Goal: Task Accomplishment & Management: Complete application form

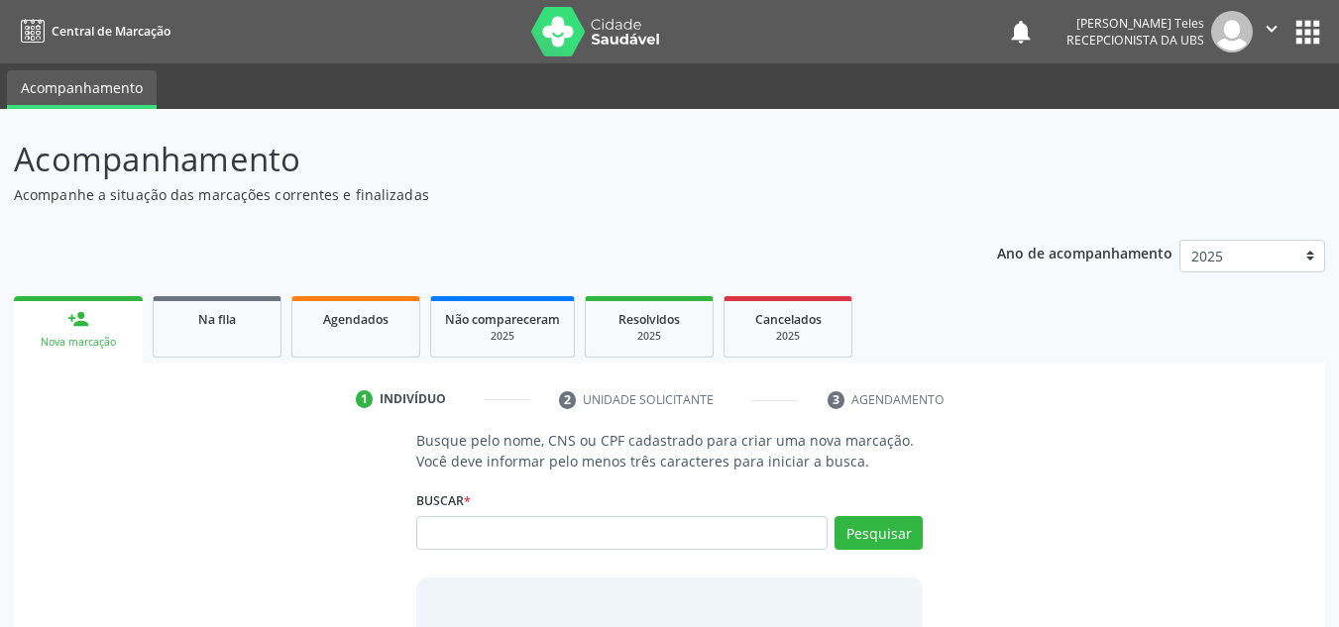
click at [555, 546] on input "text" at bounding box center [622, 533] width 412 height 34
type input "705004698772155"
click at [848, 541] on button "Pesquisar" at bounding box center [879, 533] width 88 height 34
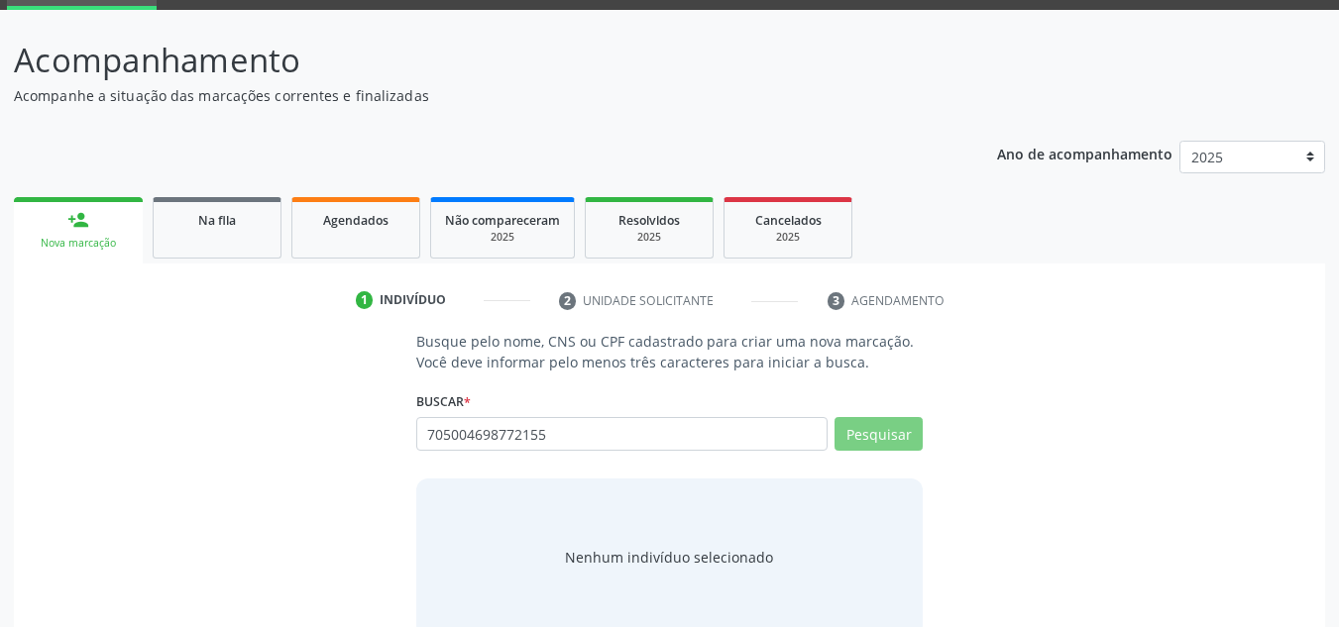
scroll to position [0, 2576]
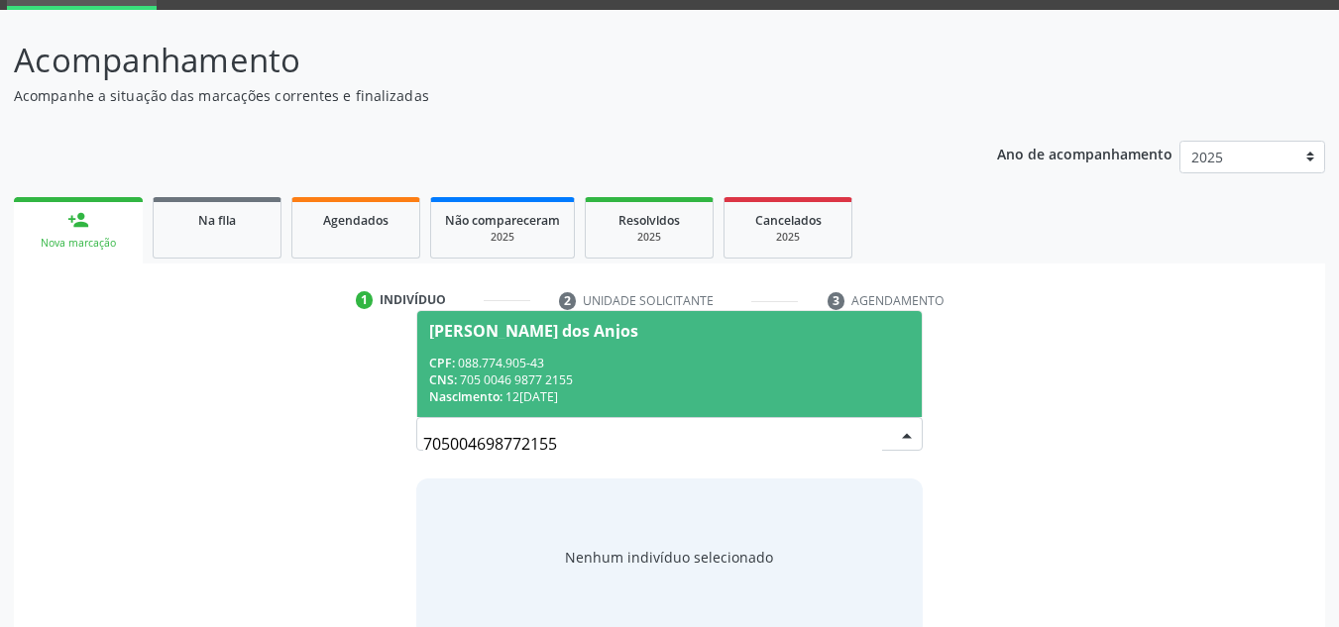
click at [512, 355] on div "CPF: 088.774.905-43" at bounding box center [670, 363] width 482 height 17
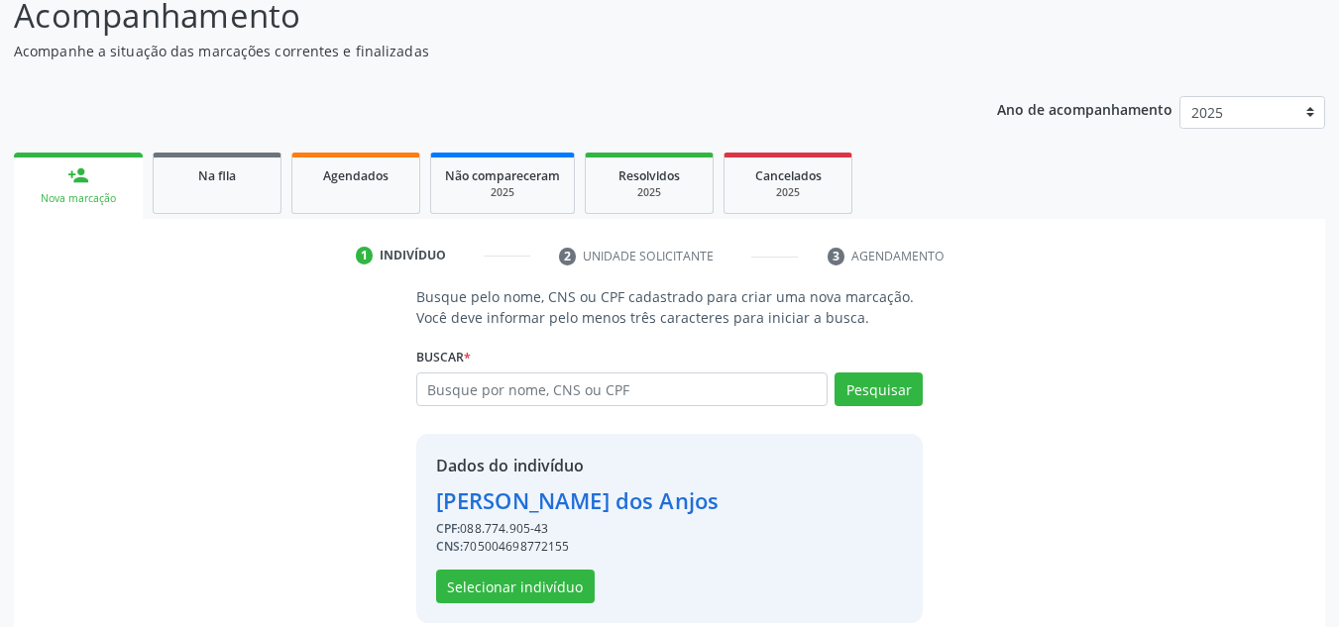
scroll to position [168, 0]
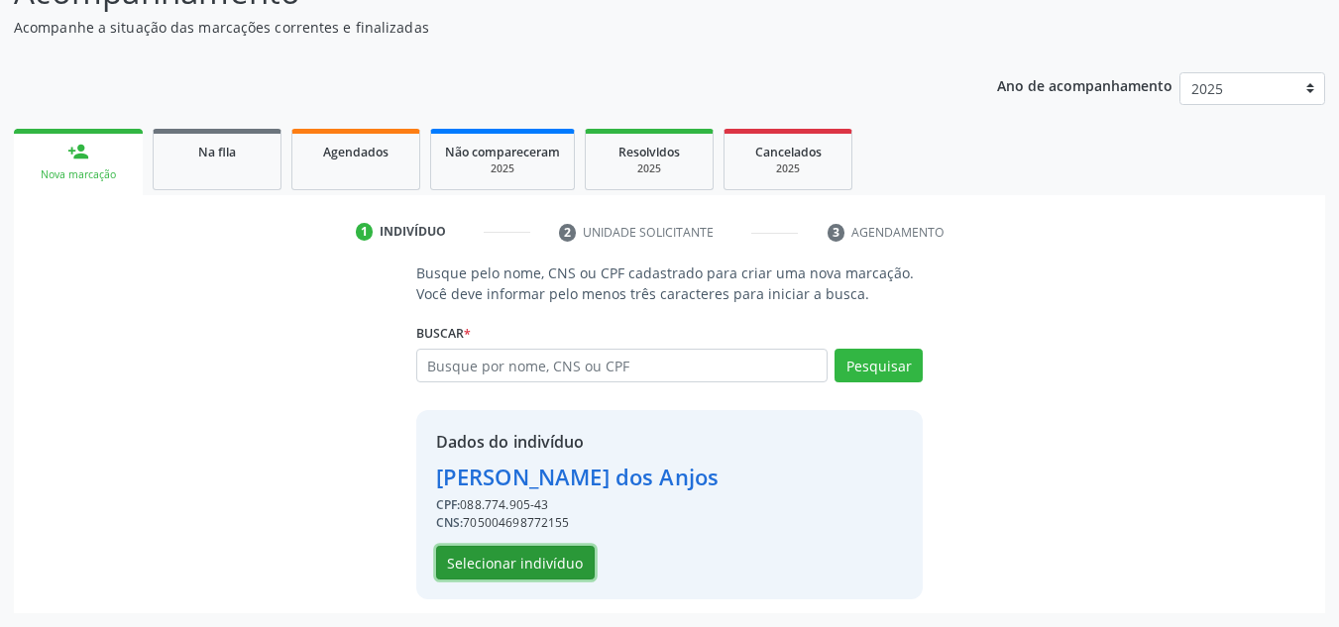
click at [566, 576] on button "Selecionar indivíduo" at bounding box center [515, 563] width 159 height 34
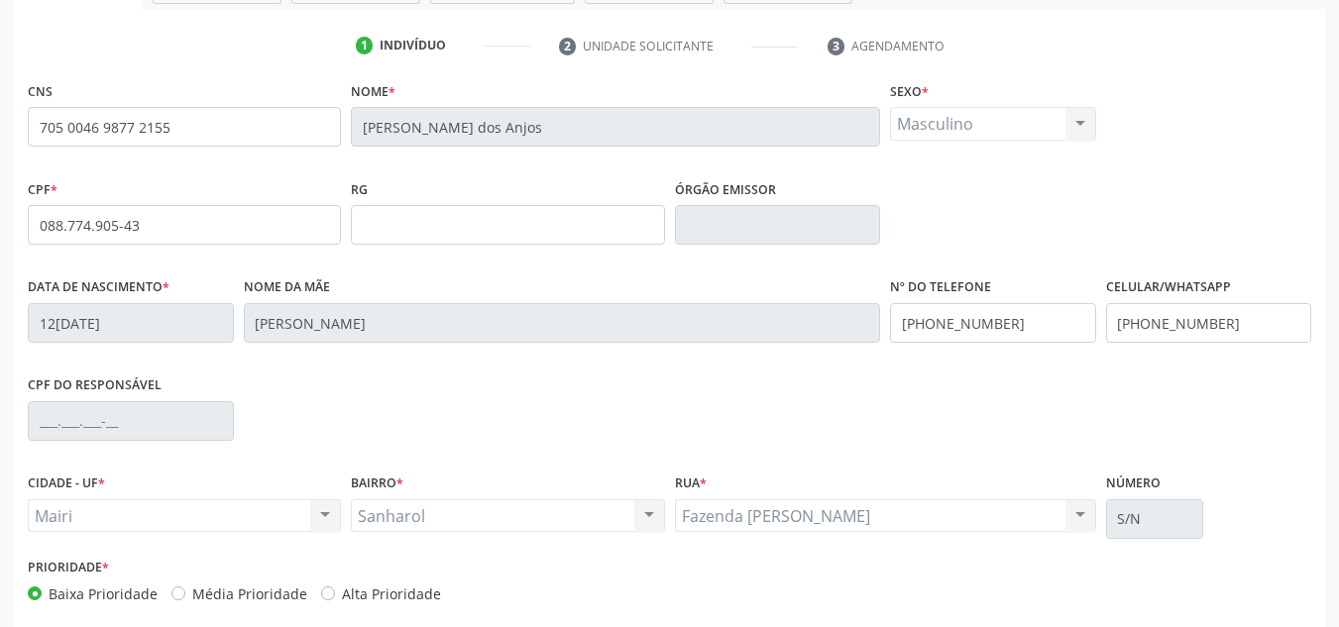
scroll to position [447, 0]
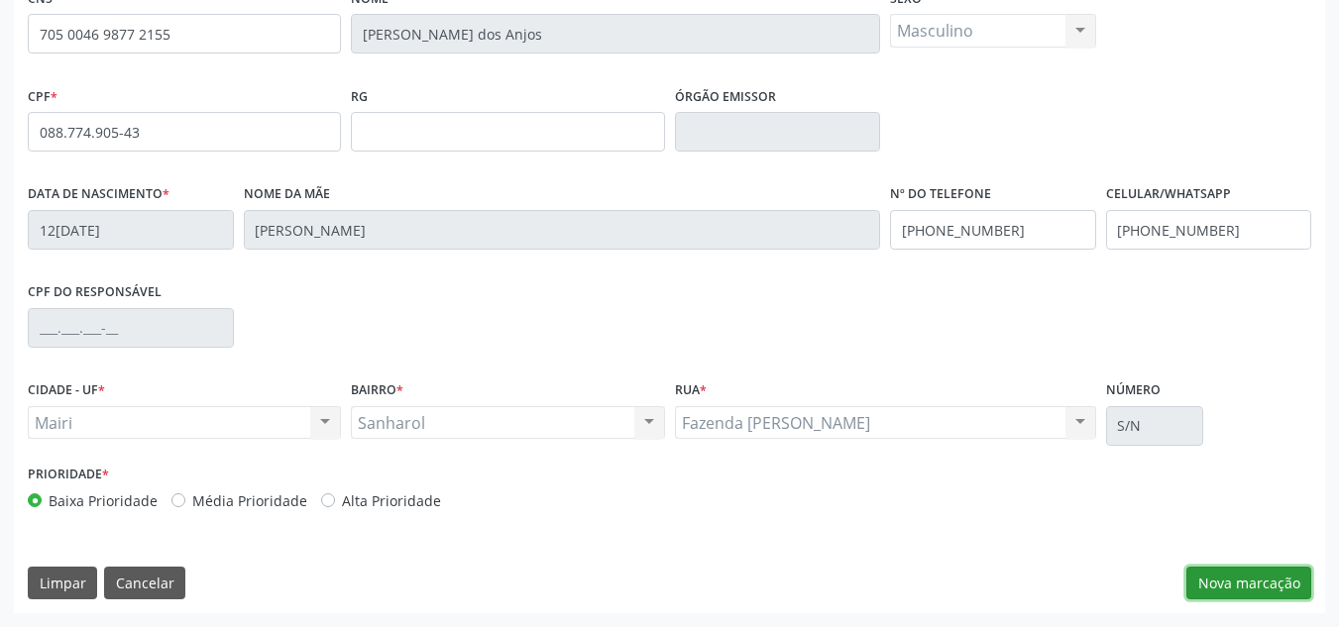
click at [1240, 588] on button "Nova marcação" at bounding box center [1249, 584] width 125 height 34
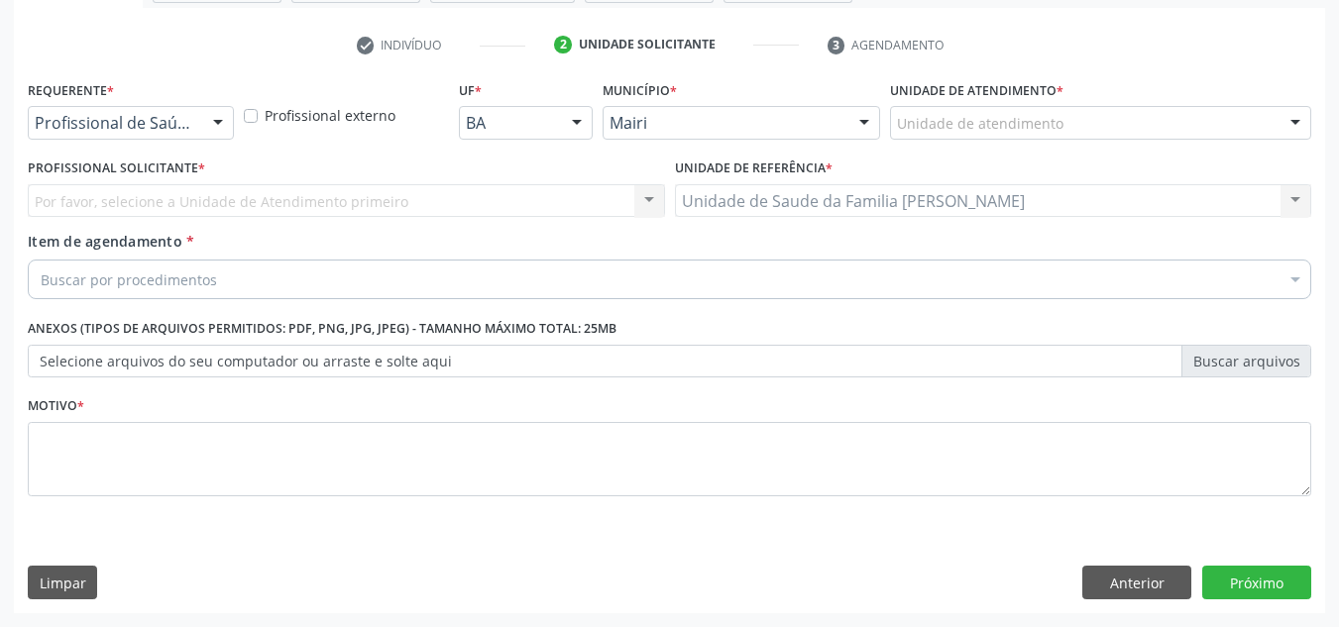
scroll to position [355, 0]
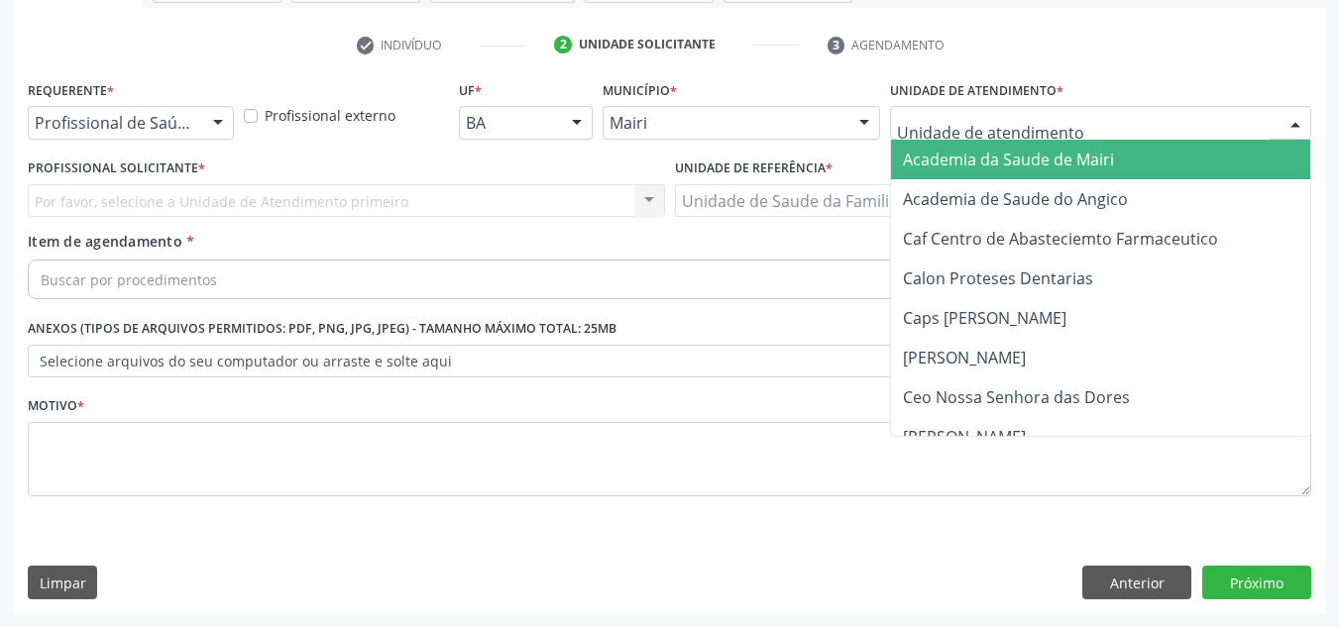
type input "j"
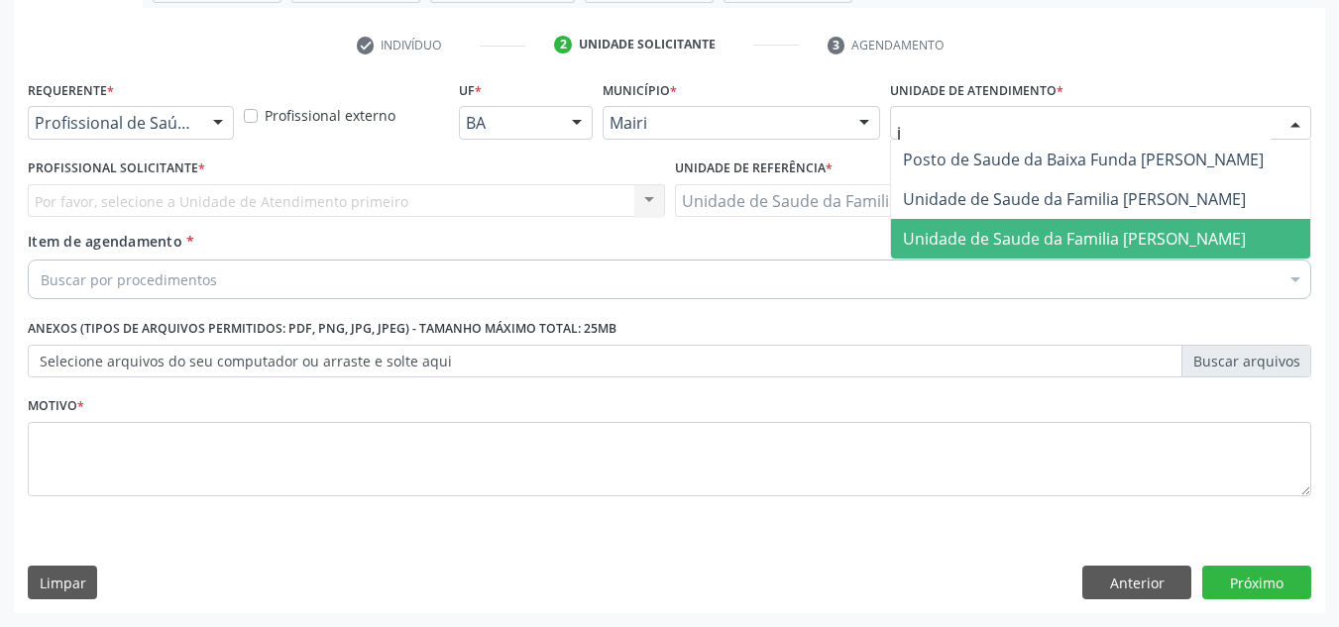
click at [992, 233] on span "Unidade de Saude da Familia [PERSON_NAME]" at bounding box center [1074, 239] width 343 height 22
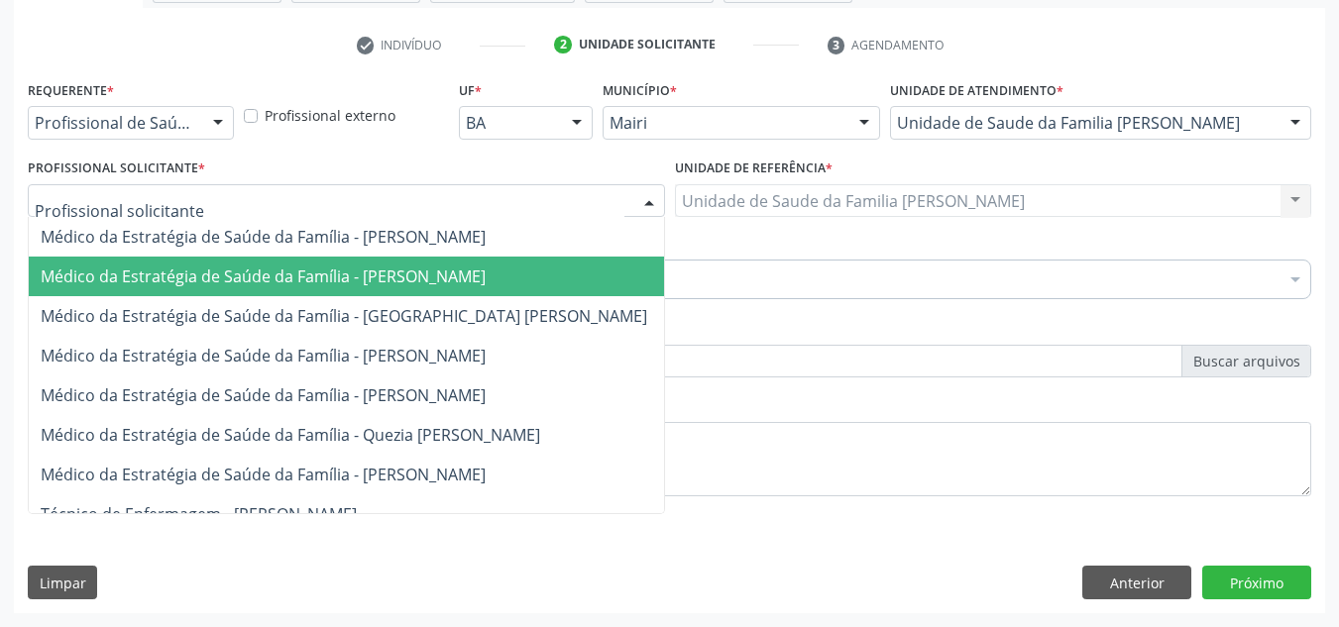
click at [170, 266] on span "Médico da Estratégia de Saúde da Família - [PERSON_NAME]" at bounding box center [263, 277] width 445 height 22
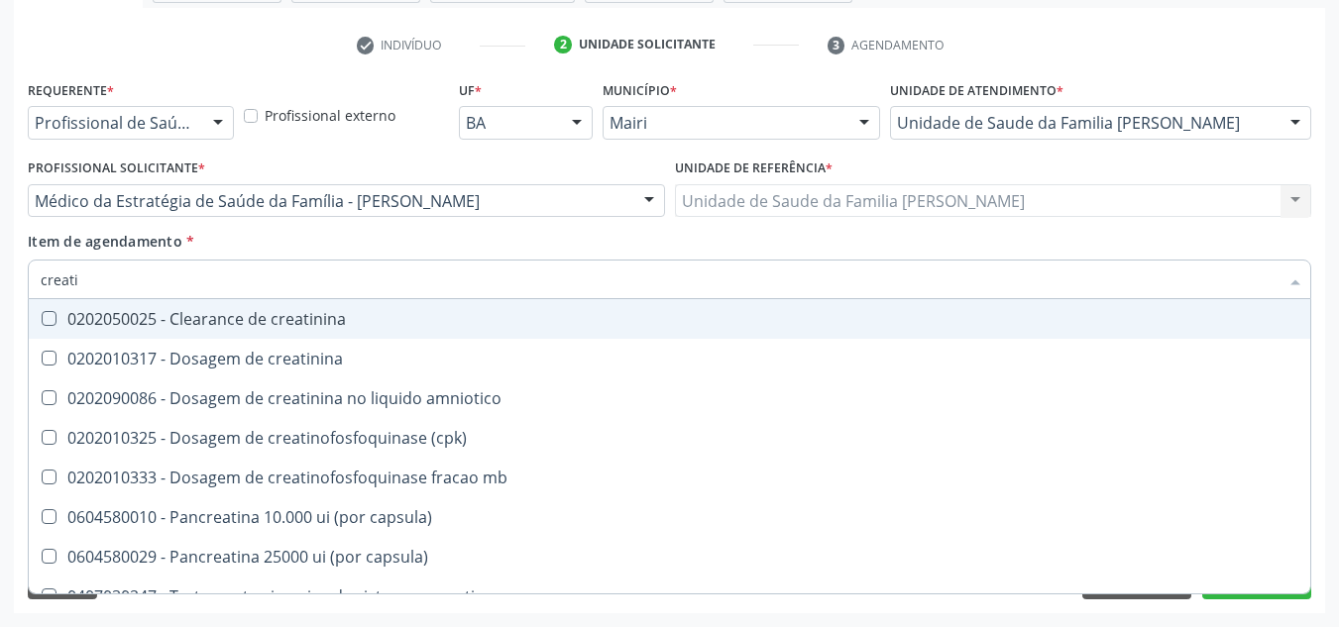
type input "creatin"
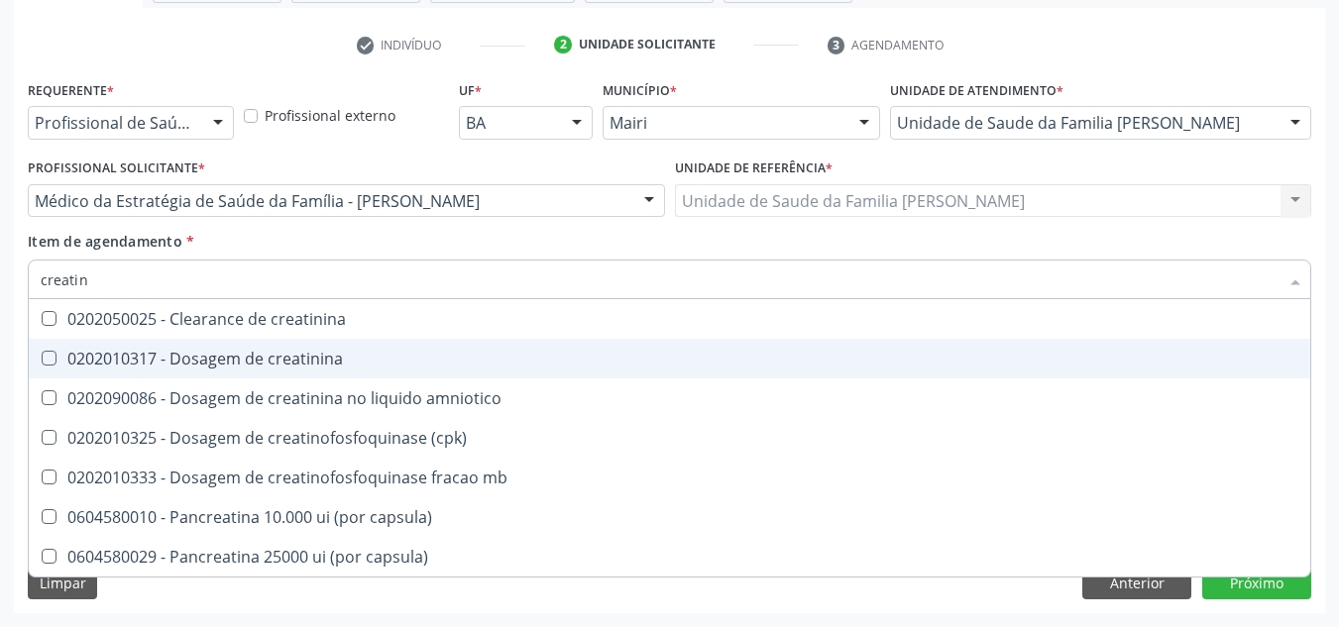
click at [212, 355] on div "0202010317 - Dosagem de creatinina" at bounding box center [670, 359] width 1258 height 16
checkbox creatinina "true"
type input "crea"
checkbox creatinina "false"
checkbox amniotico "false"
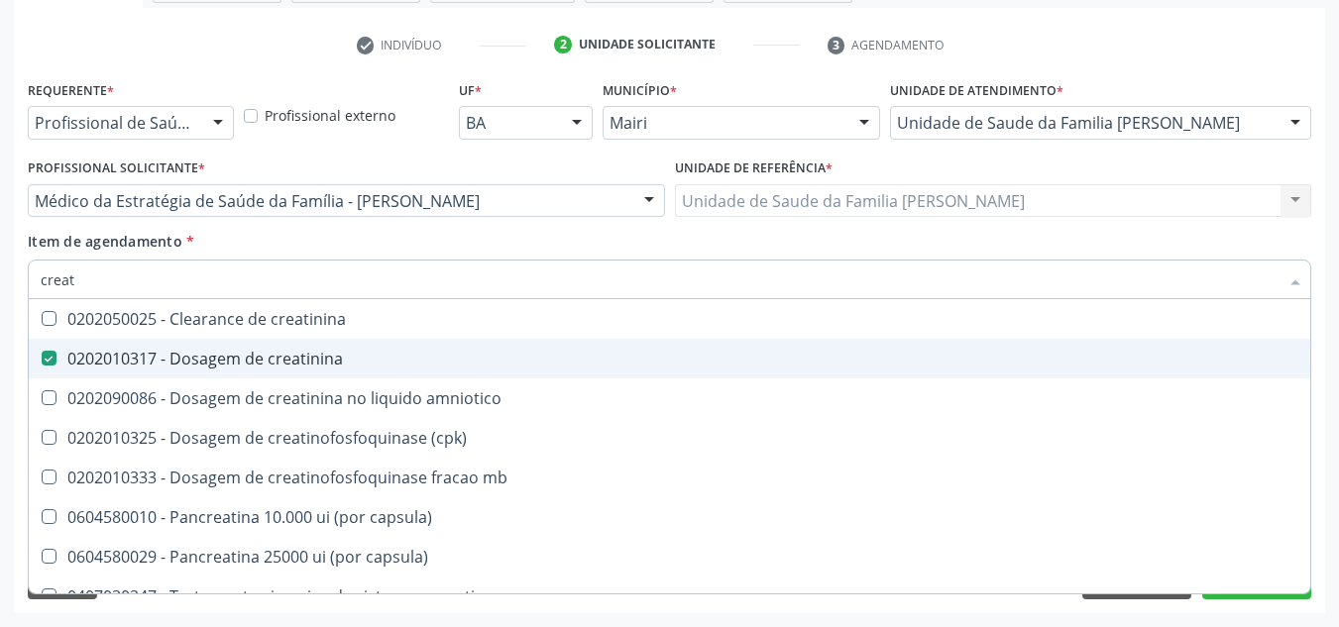
checkbox mb "true"
type input "c"
checkbox mb "false"
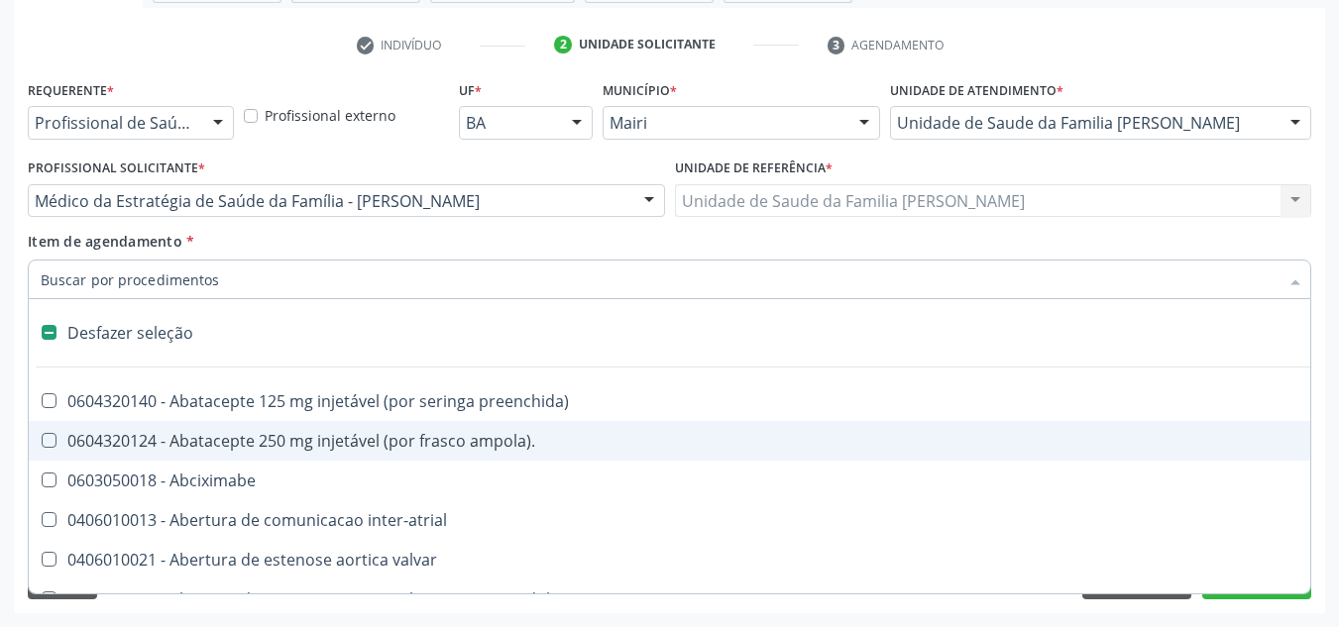
type input "g"
checkbox hospitais "true"
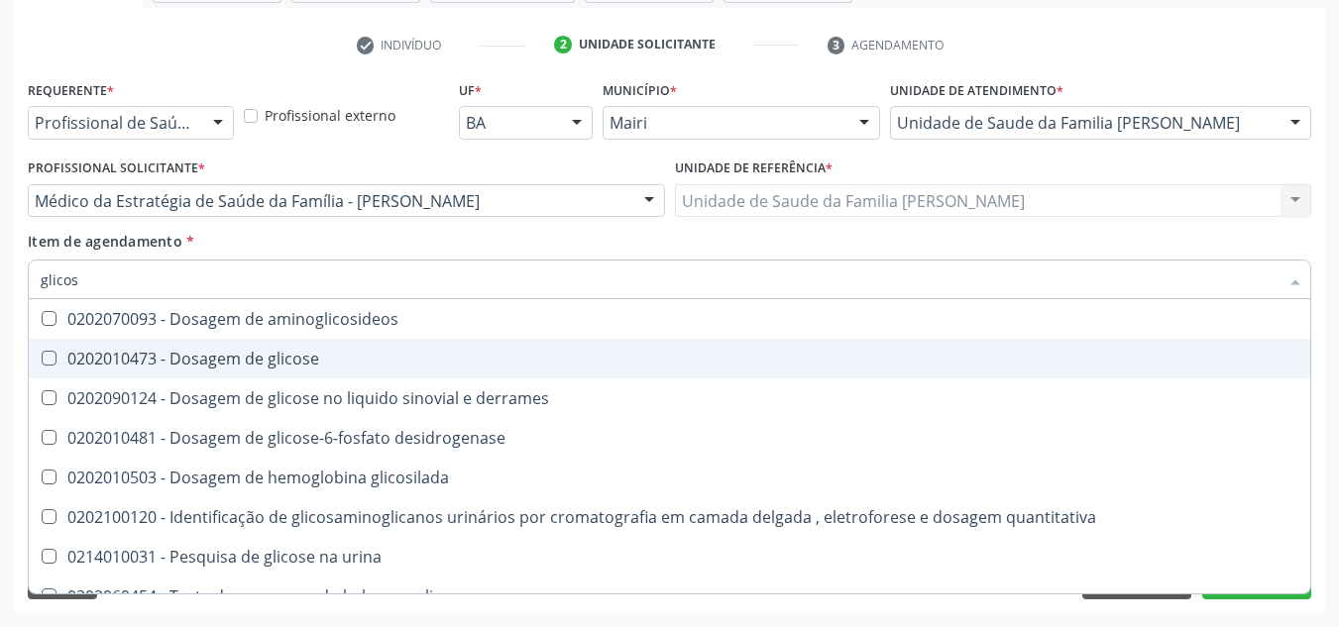
type input "glicose"
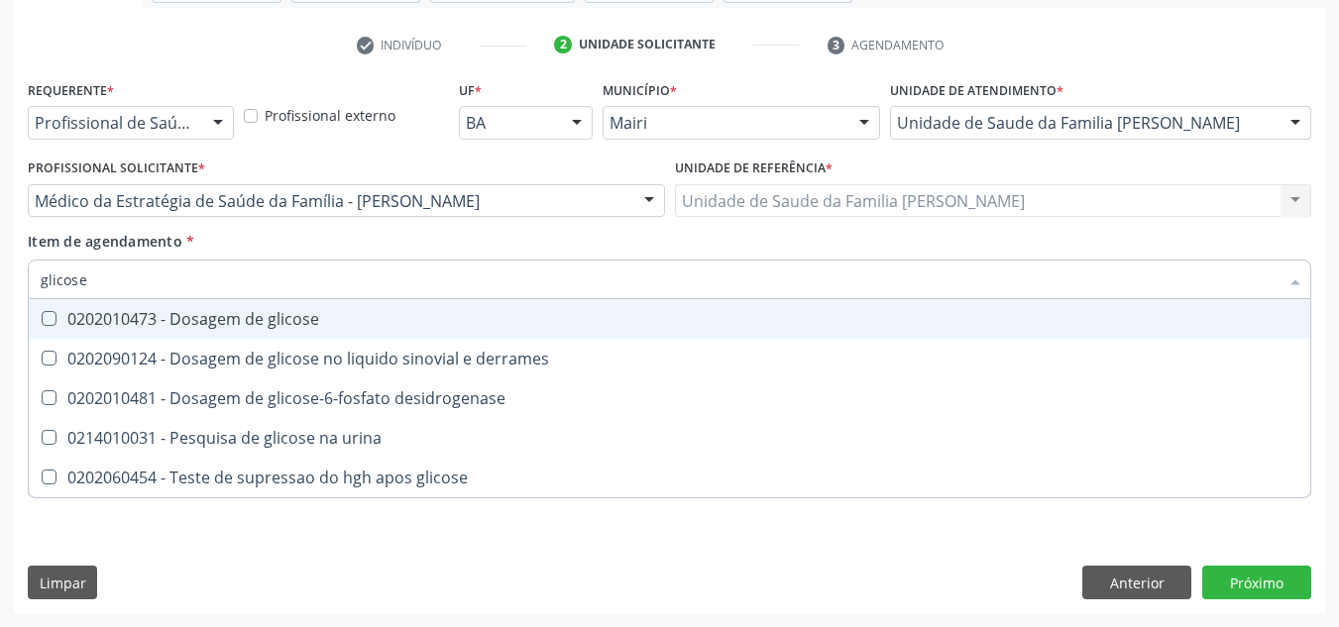
click at [215, 321] on div "0202010473 - Dosagem de glicose" at bounding box center [670, 319] width 1258 height 16
checkbox glicose "true"
type input "glicos"
checkbox glicose "false"
checkbox derrames "true"
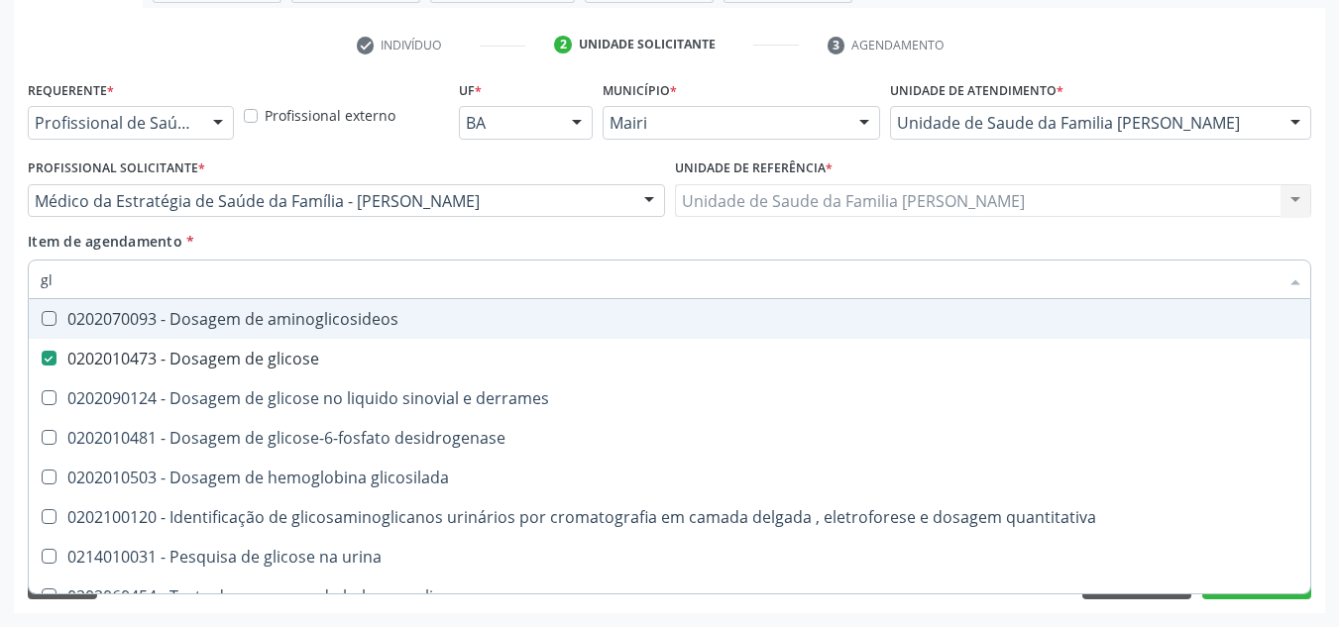
type input "g"
checkbox glicose "false"
checkbox derrames "false"
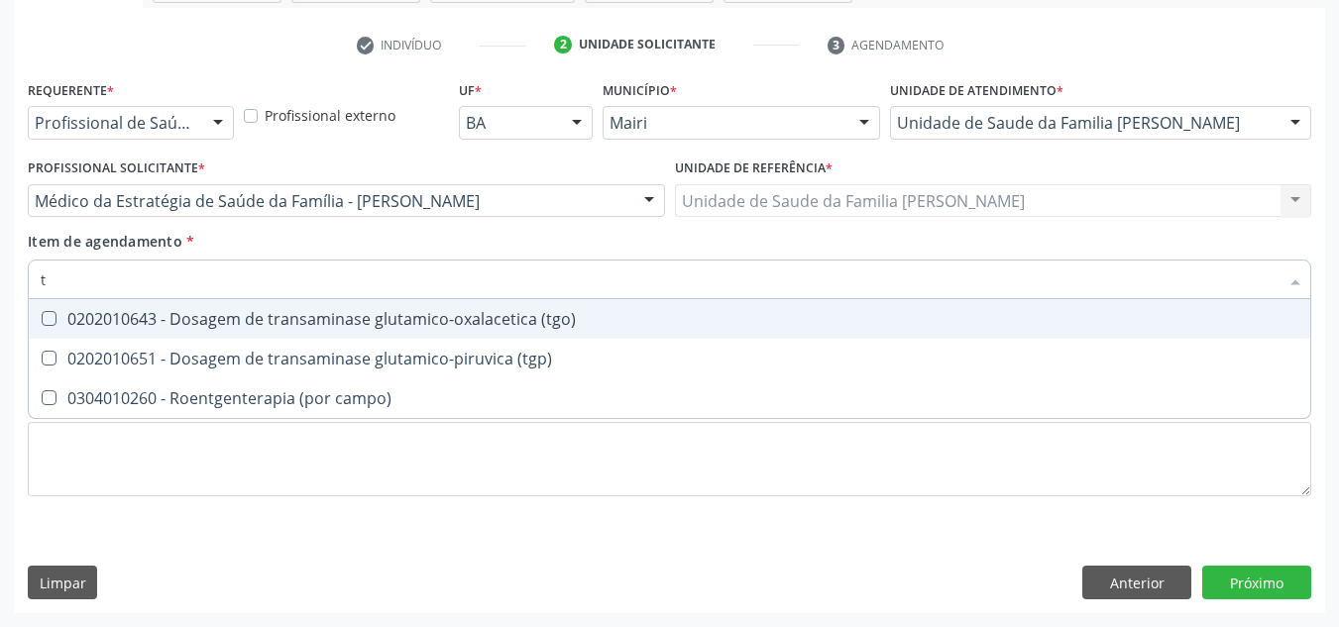
type input "tg"
click at [216, 320] on div "0202010643 - Dosagem de transaminase glutamico-oxalacetica (tgo)" at bounding box center [670, 319] width 1258 height 16
checkbox \(tgo\) "true"
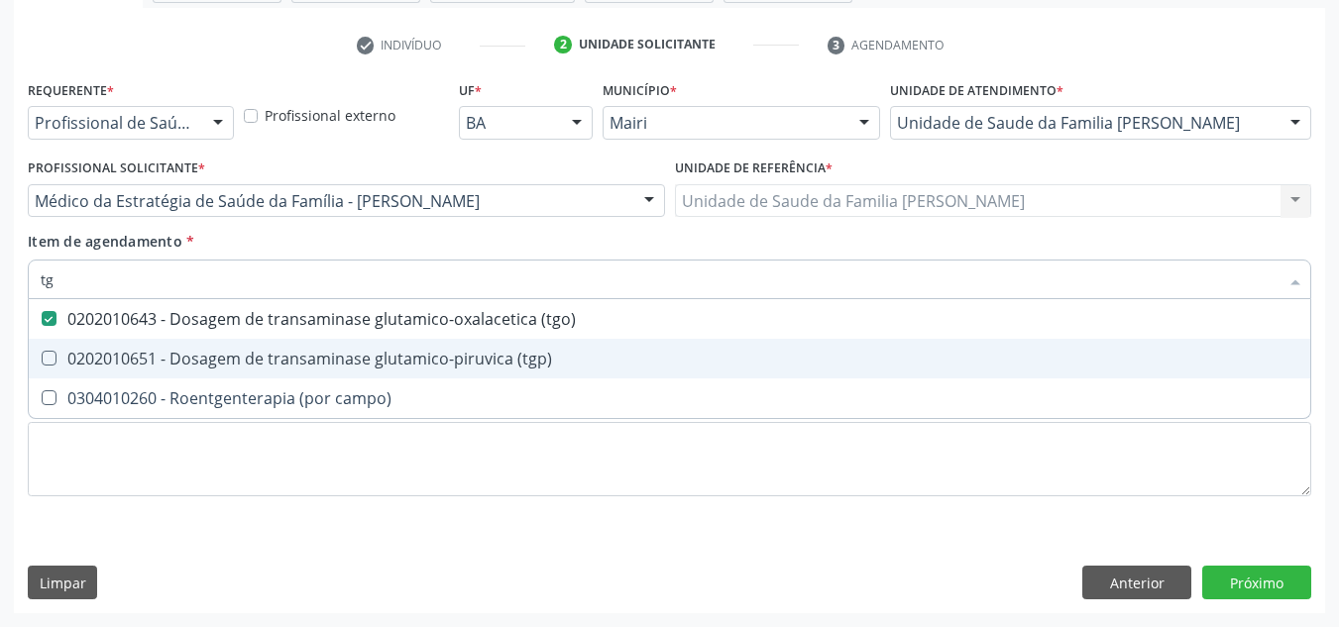
click at [208, 353] on div "0202010651 - Dosagem de transaminase glutamico-piruvica (tgp)" at bounding box center [670, 359] width 1258 height 16
checkbox \(tgp\) "true"
type input "t"
checkbox \(tgo\) "false"
checkbox \(tgp\) "false"
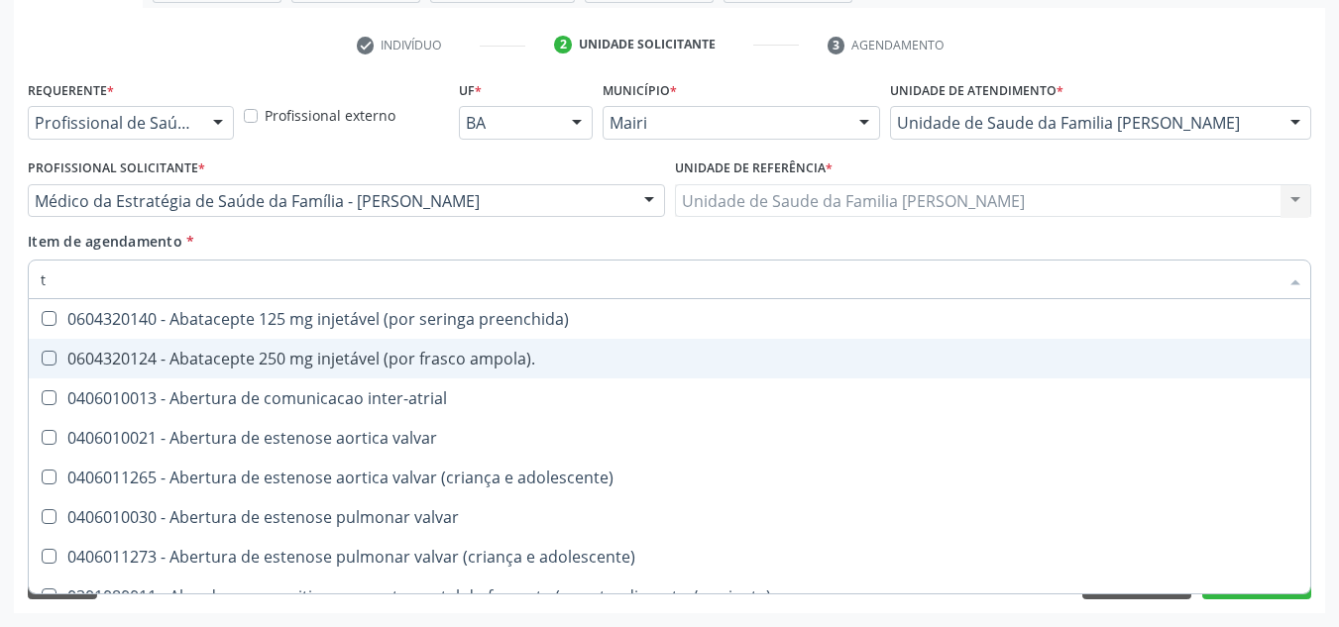
type input "tr"
checkbox medicalizado "true"
checkbox c\) "true"
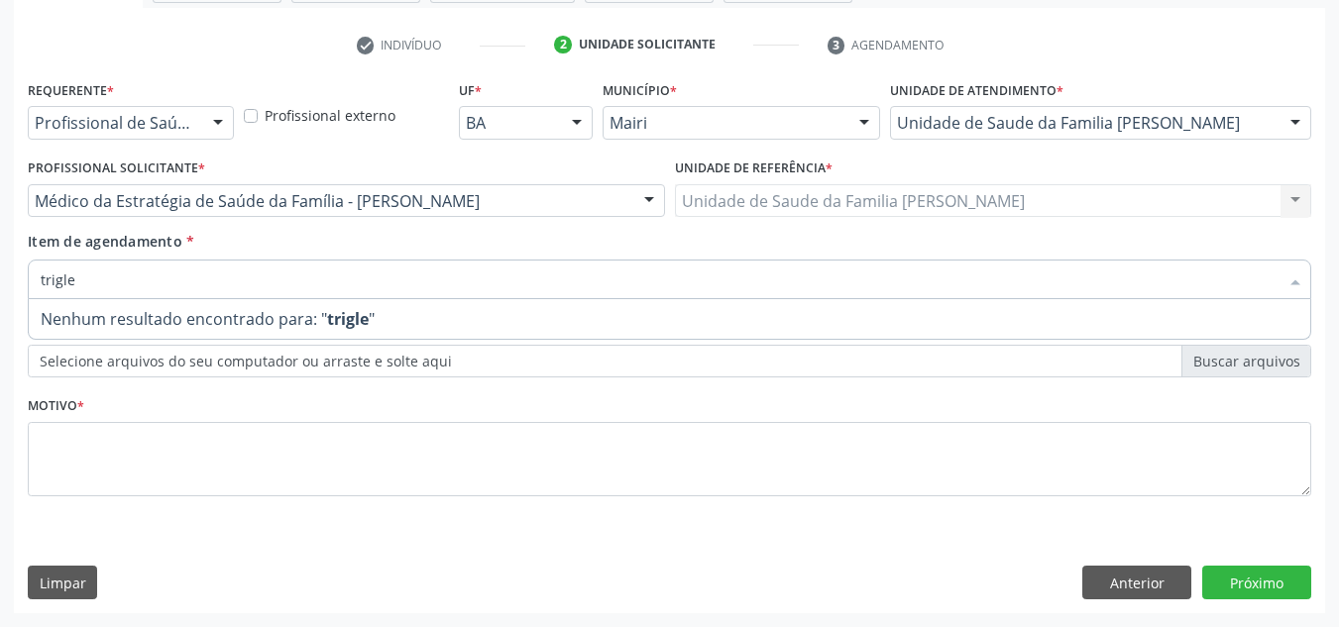
type input "trigl"
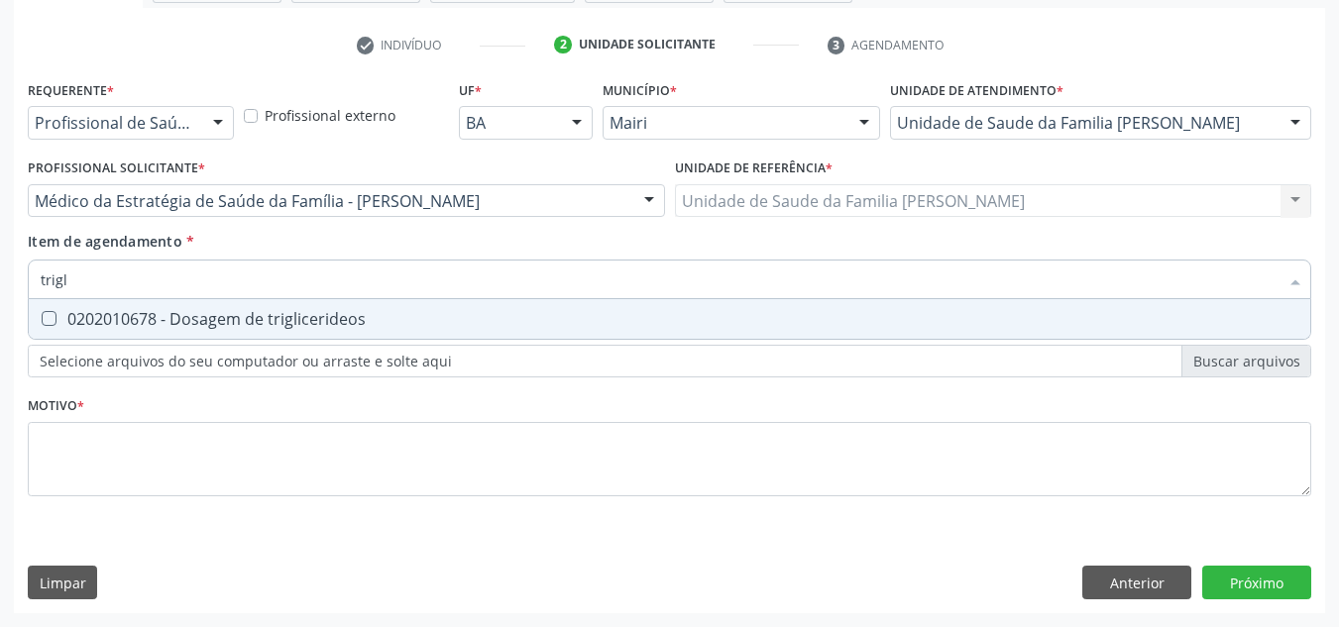
click at [224, 318] on div "0202010678 - Dosagem de triglicerideos" at bounding box center [670, 319] width 1258 height 16
checkbox triglicerideos "true"
type input "trig"
checkbox triglicerideos "false"
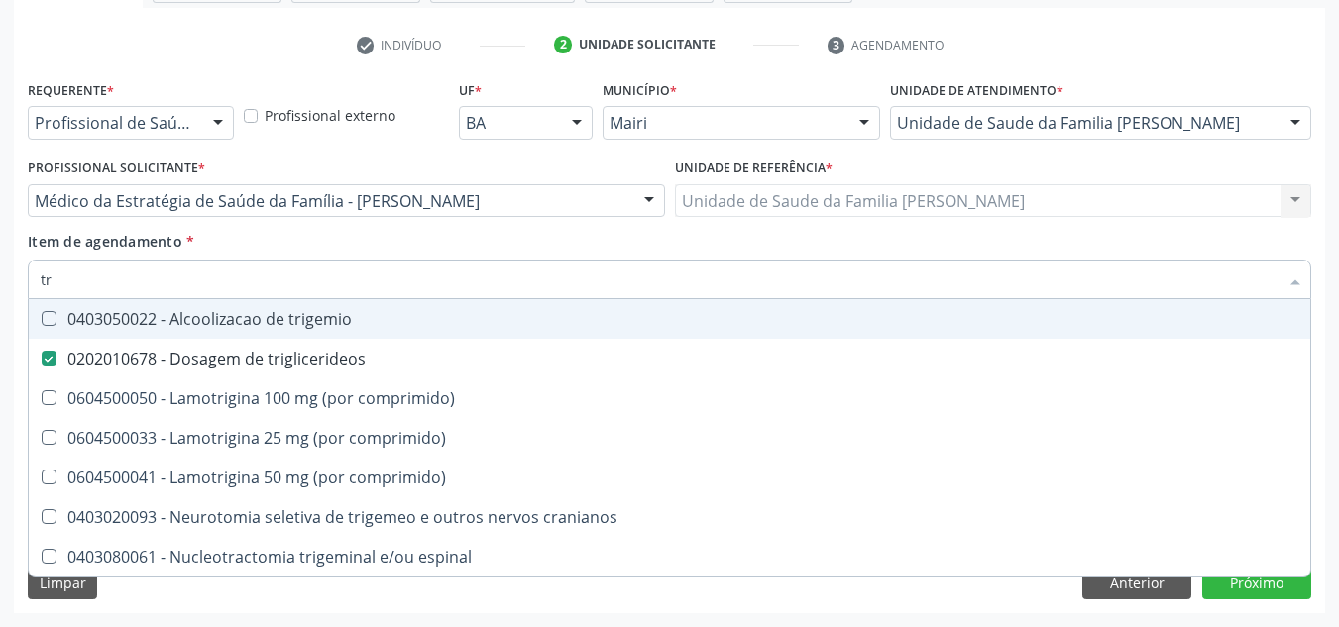
type input "t"
checkbox triglicerideos "false"
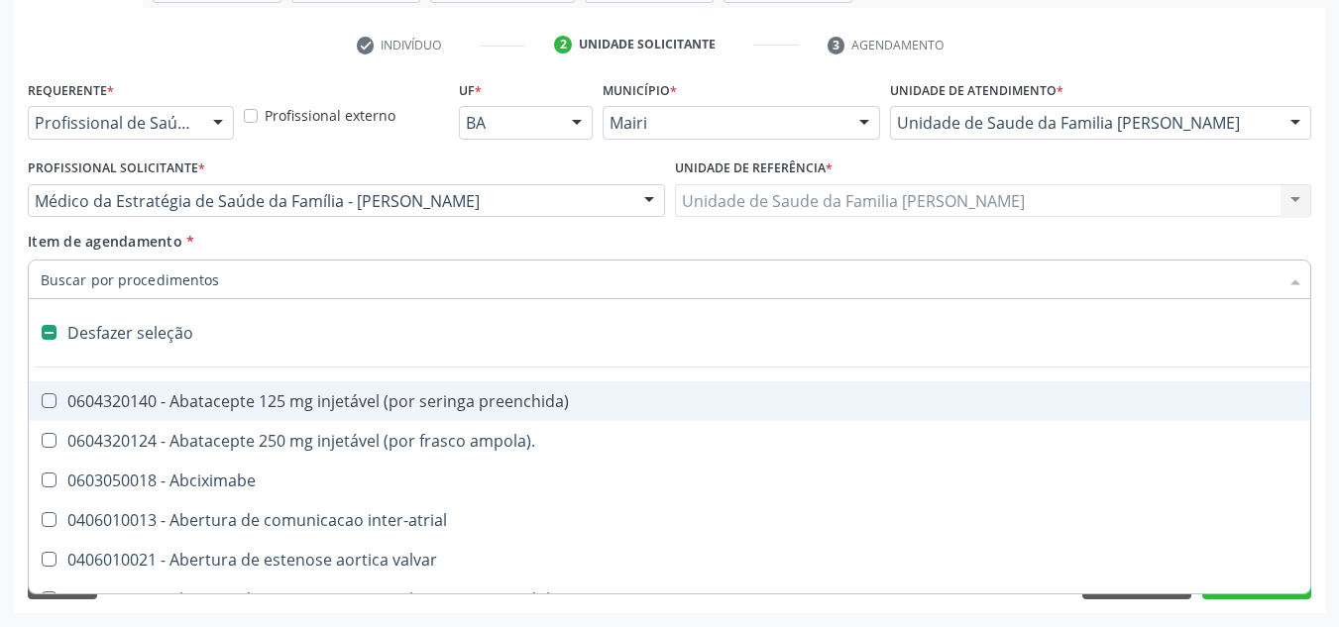
type input "u"
checkbox sexual "true"
checkbox aparentado "true"
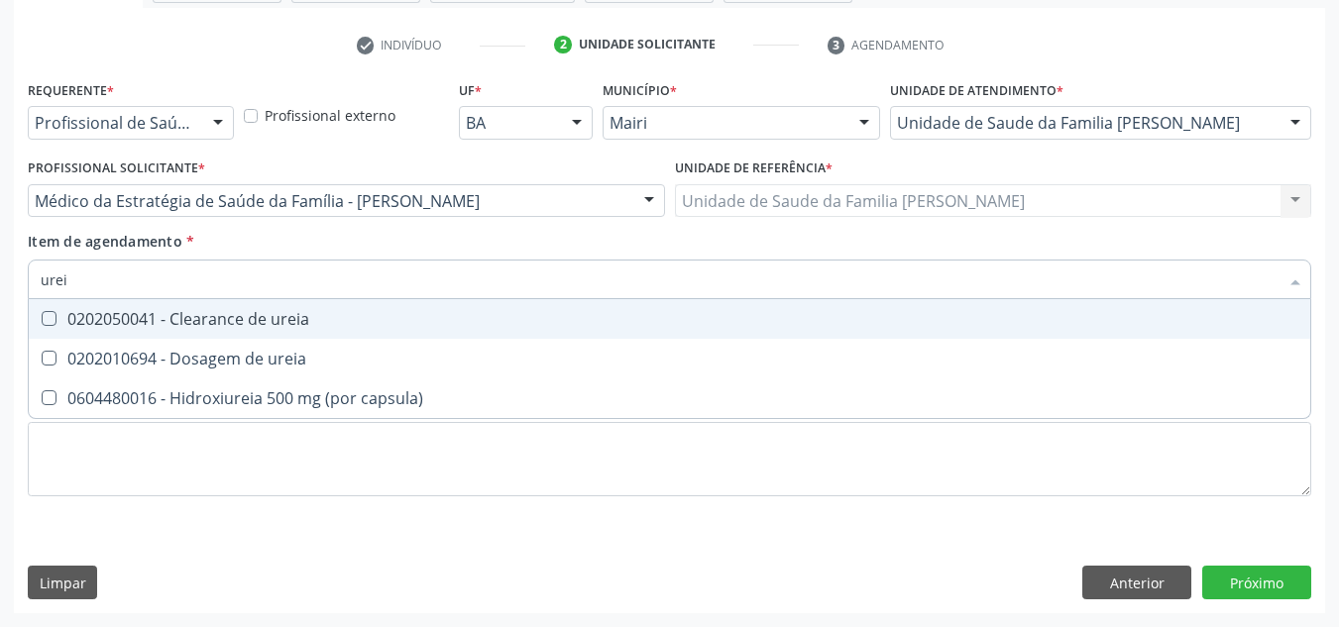
type input "ureia"
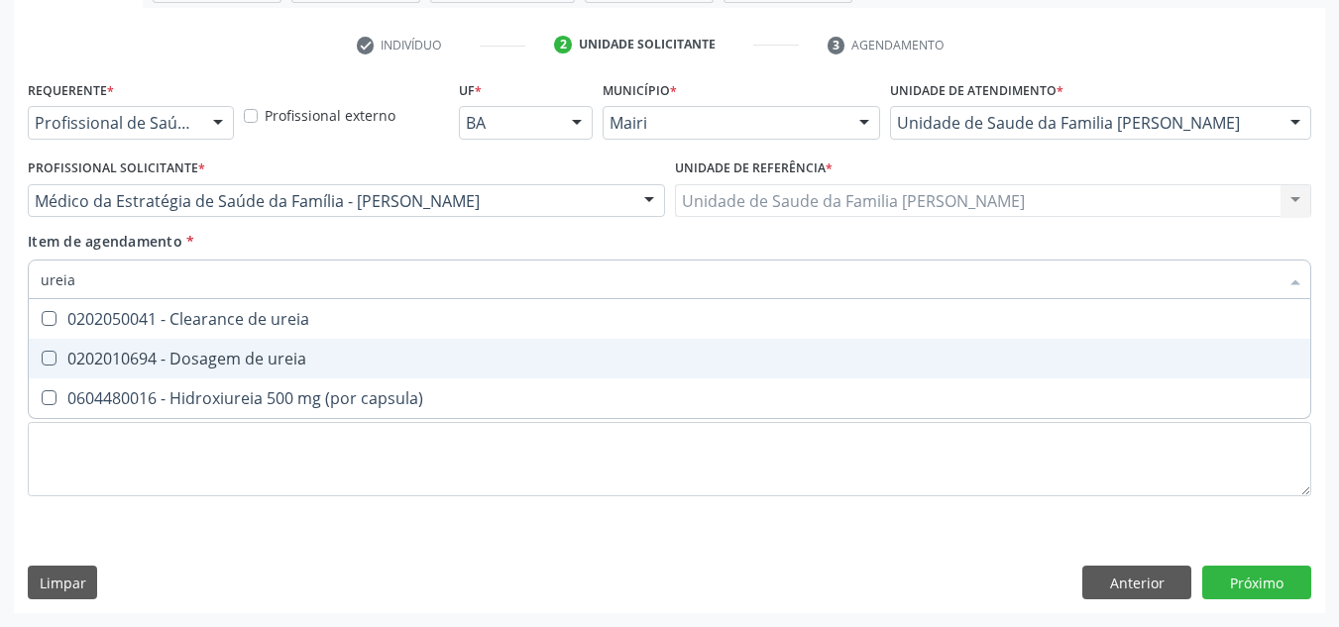
click at [208, 373] on span "0202010694 - Dosagem de ureia" at bounding box center [670, 359] width 1282 height 40
checkbox ureia "true"
type input "u"
checkbox ureia "false"
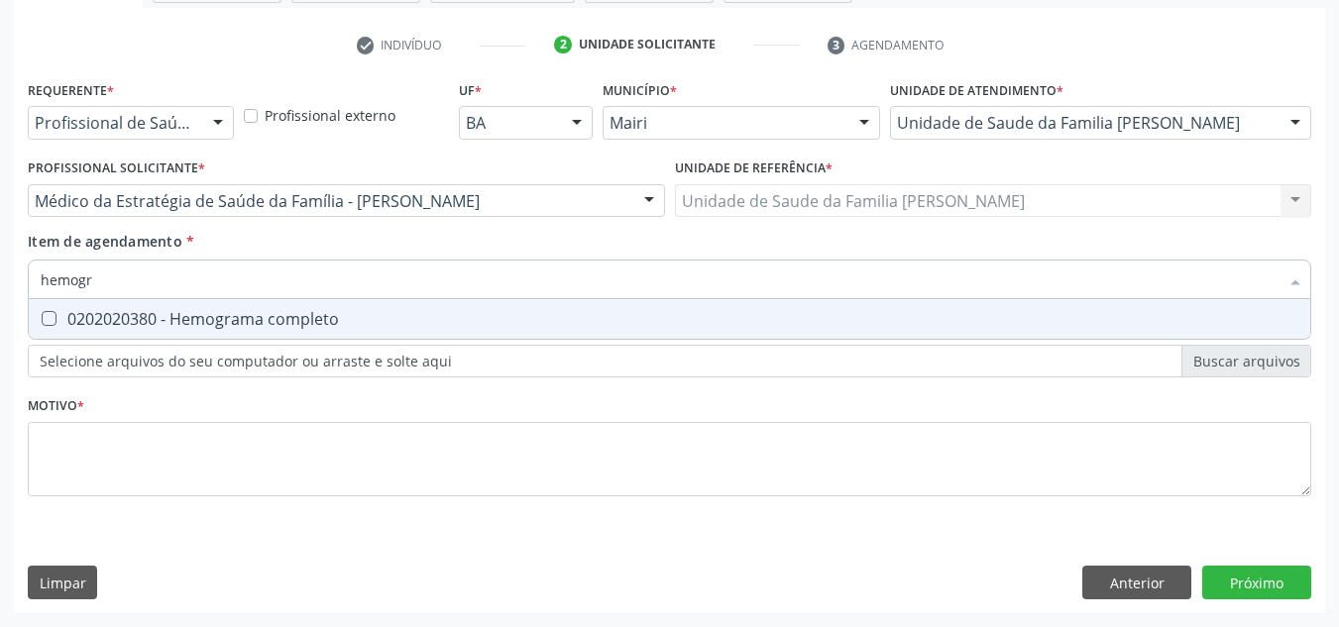
type input "hemogra"
click at [213, 323] on div "0202020380 - Hemograma completo" at bounding box center [670, 319] width 1258 height 16
checkbox completo "true"
type input "h"
checkbox completo "false"
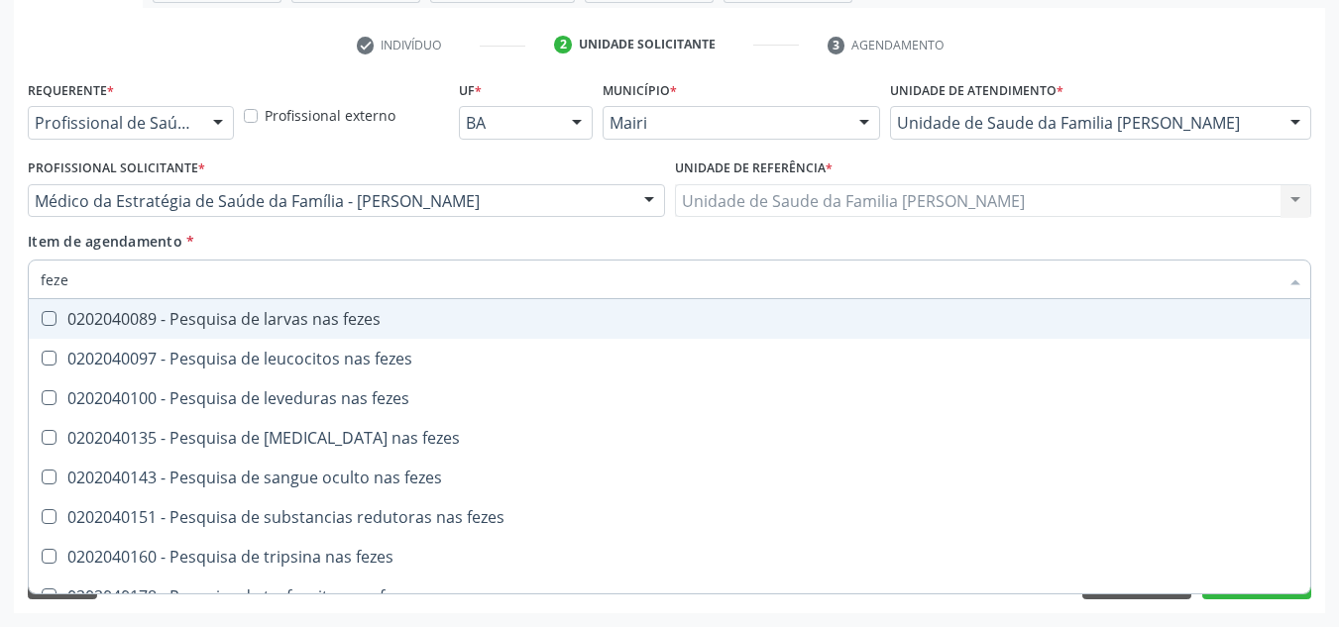
type input "fezes"
click at [214, 324] on div "0202040089 - Pesquisa de larvas nas fezes" at bounding box center [670, 319] width 1258 height 16
checkbox fezes "true"
type input "f"
checkbox fezes "false"
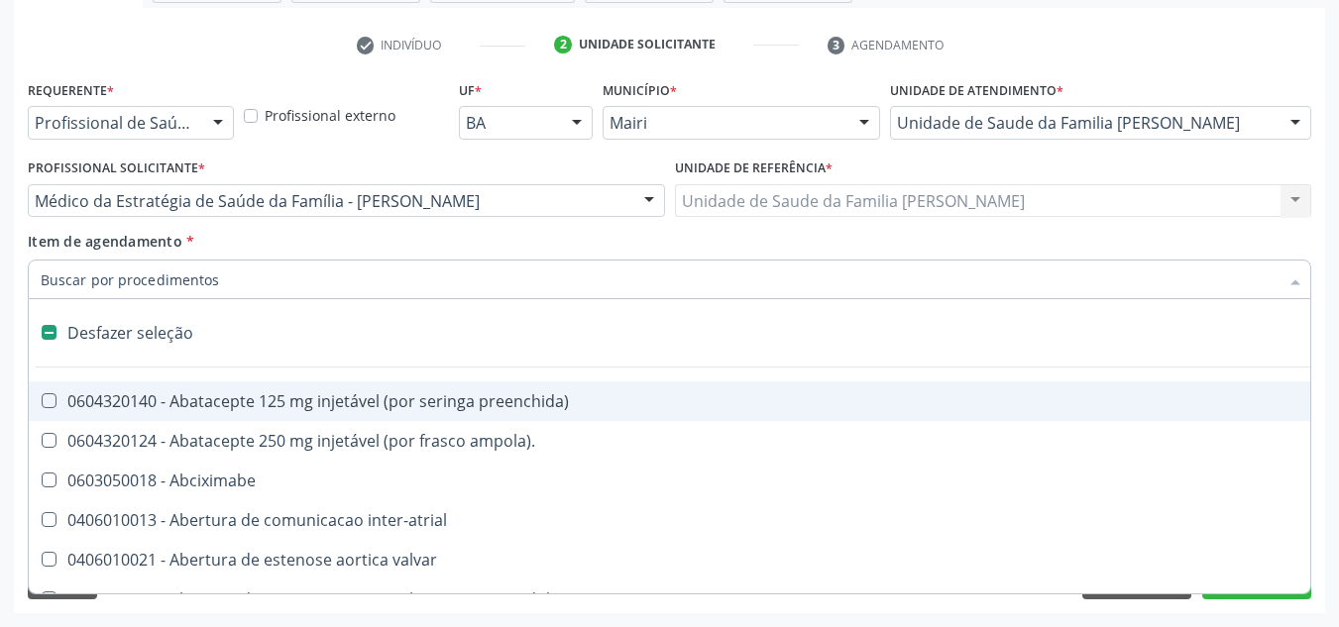
type input "u"
checkbox sexual "true"
checkbox aparentado "true"
checkbox transplante "true"
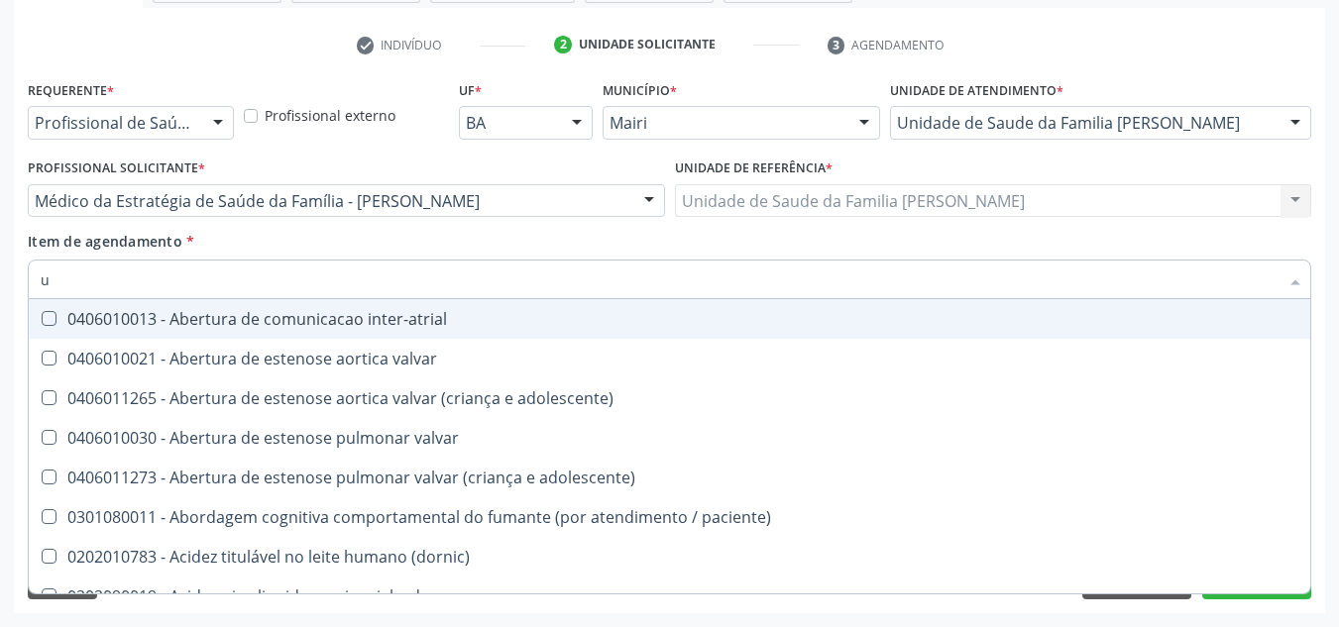
type input "ur"
checkbox nivel "true"
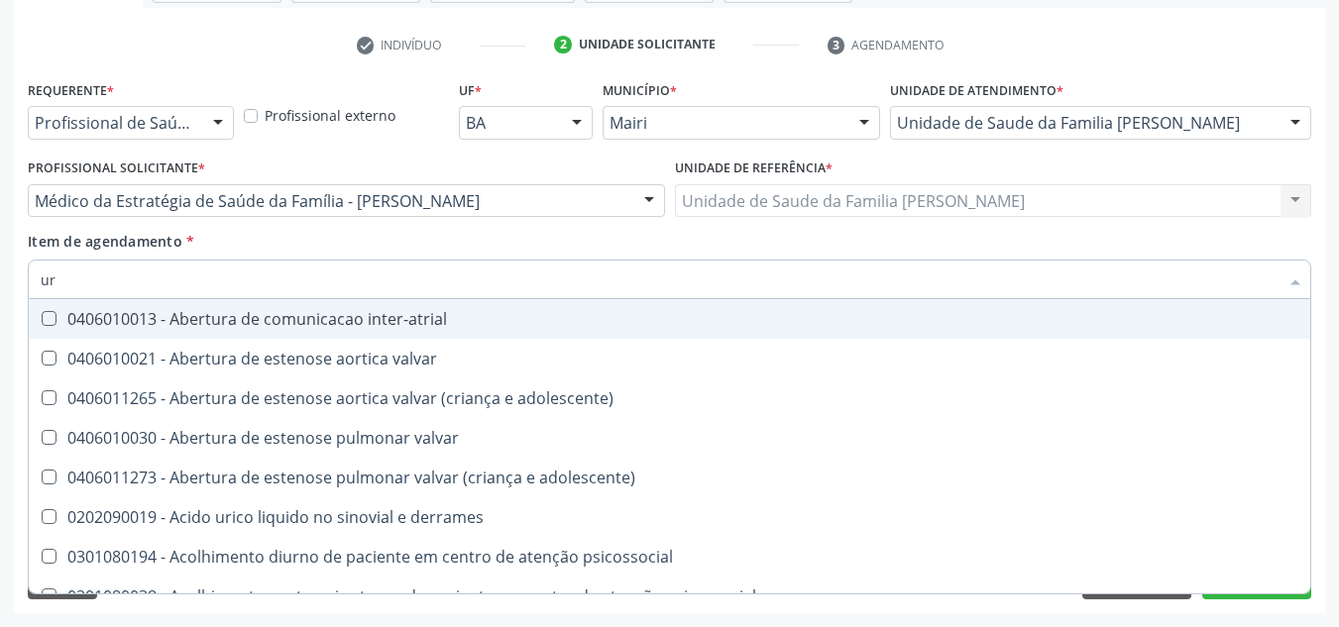
type input "ure"
checkbox agudizadas "true"
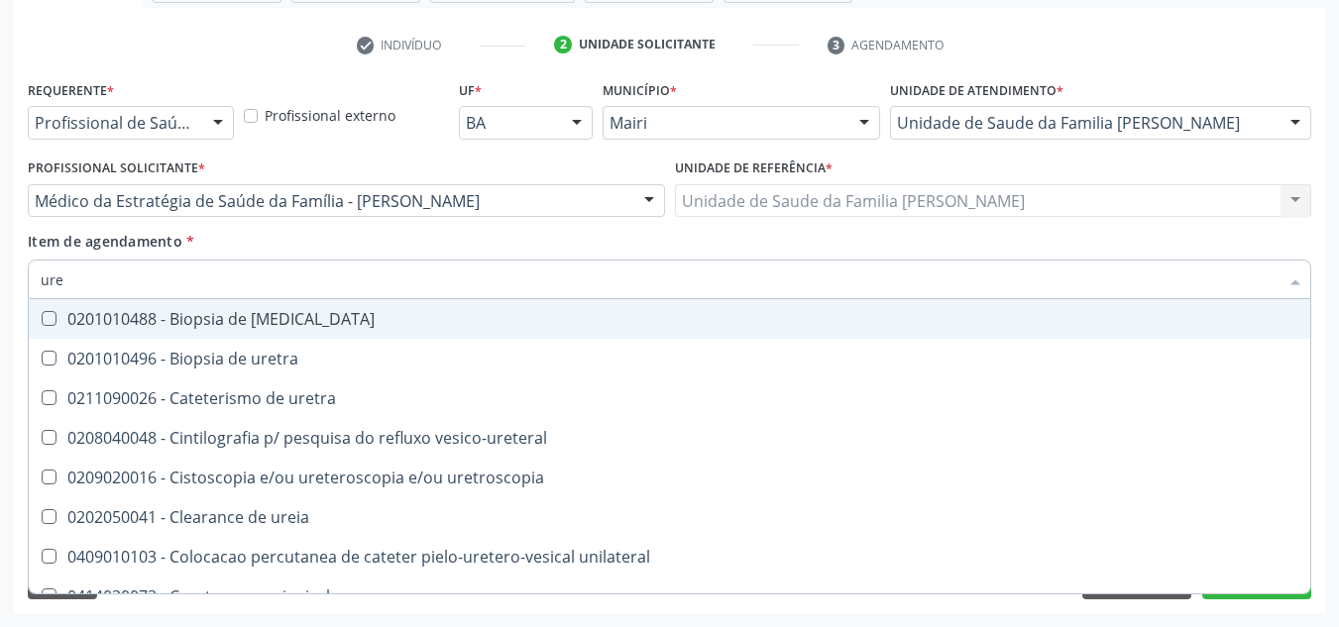
type input "ur"
checkbox ureia "false"
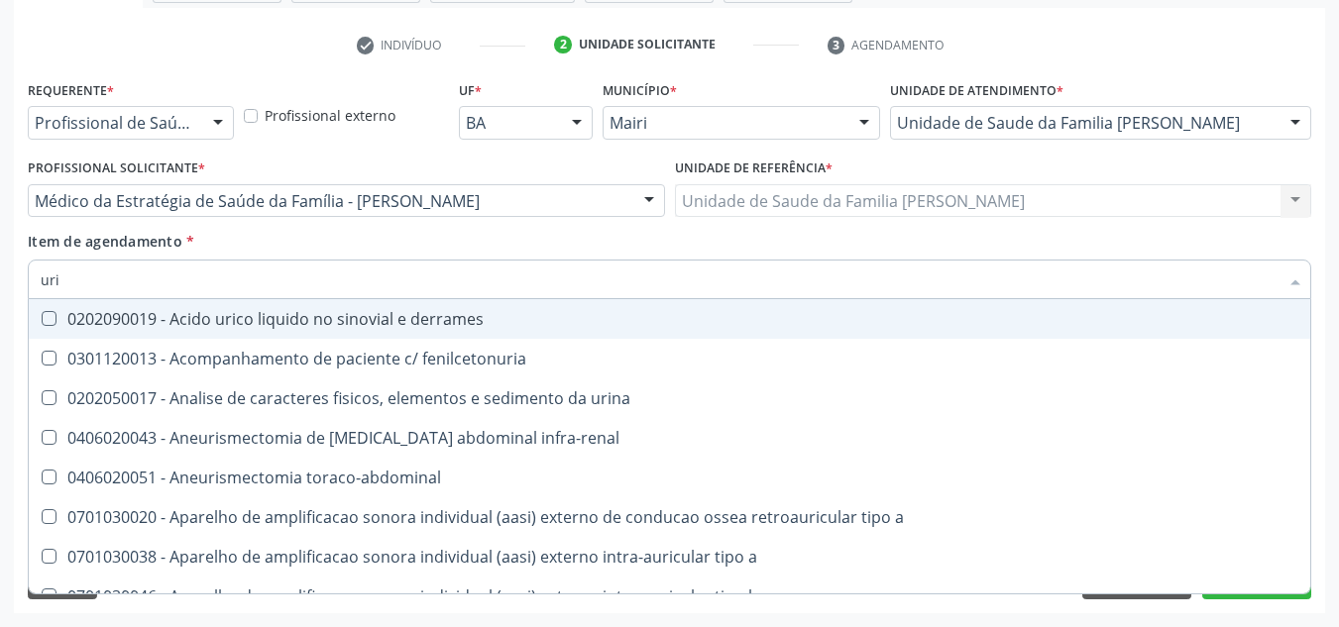
type input "urin"
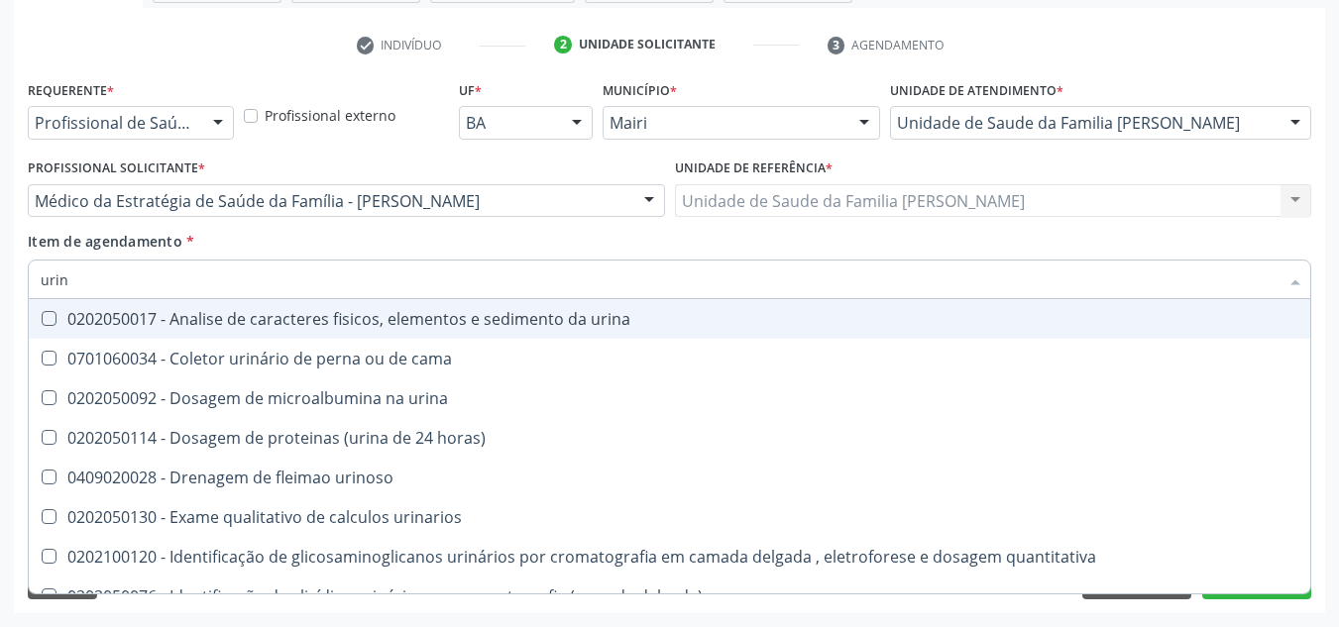
click at [214, 324] on div "0202050017 - Analise de caracteres fisicos, elementos e sedimento da urina" at bounding box center [670, 319] width 1258 height 16
checkbox urina "true"
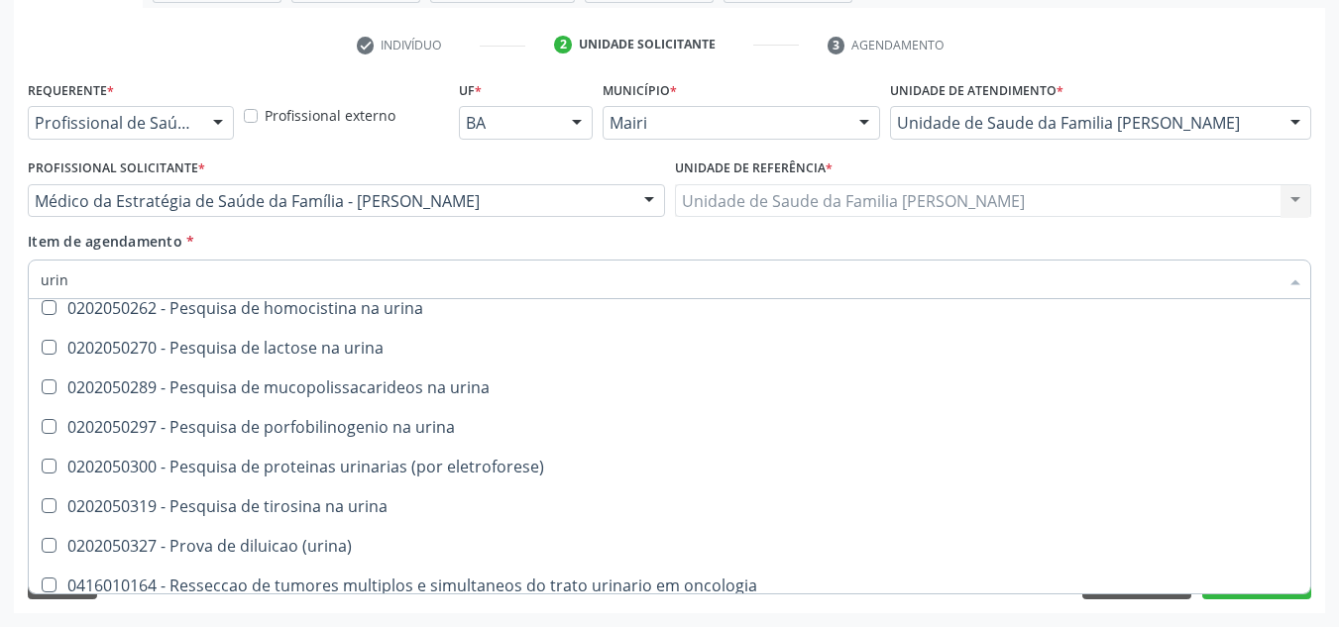
scroll to position [974, 0]
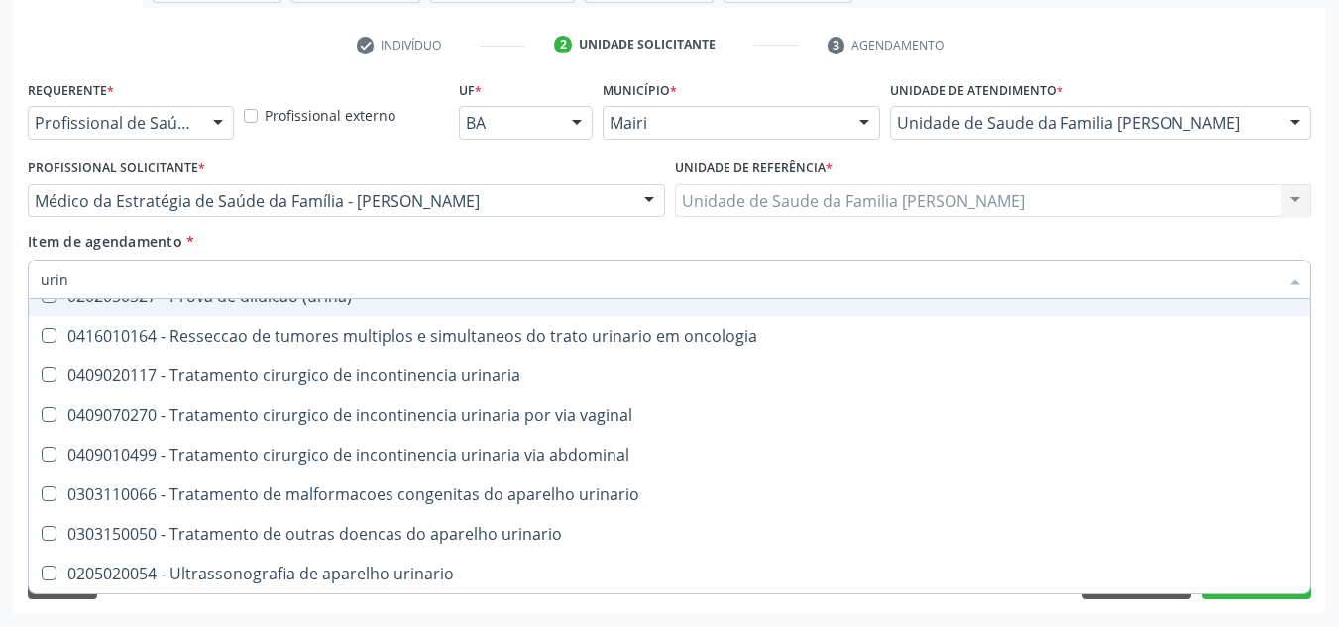
click at [1336, 544] on div "Acompanhamento Acompanhe a situação das marcações correntes e finalizadas Relat…" at bounding box center [669, 190] width 1339 height 873
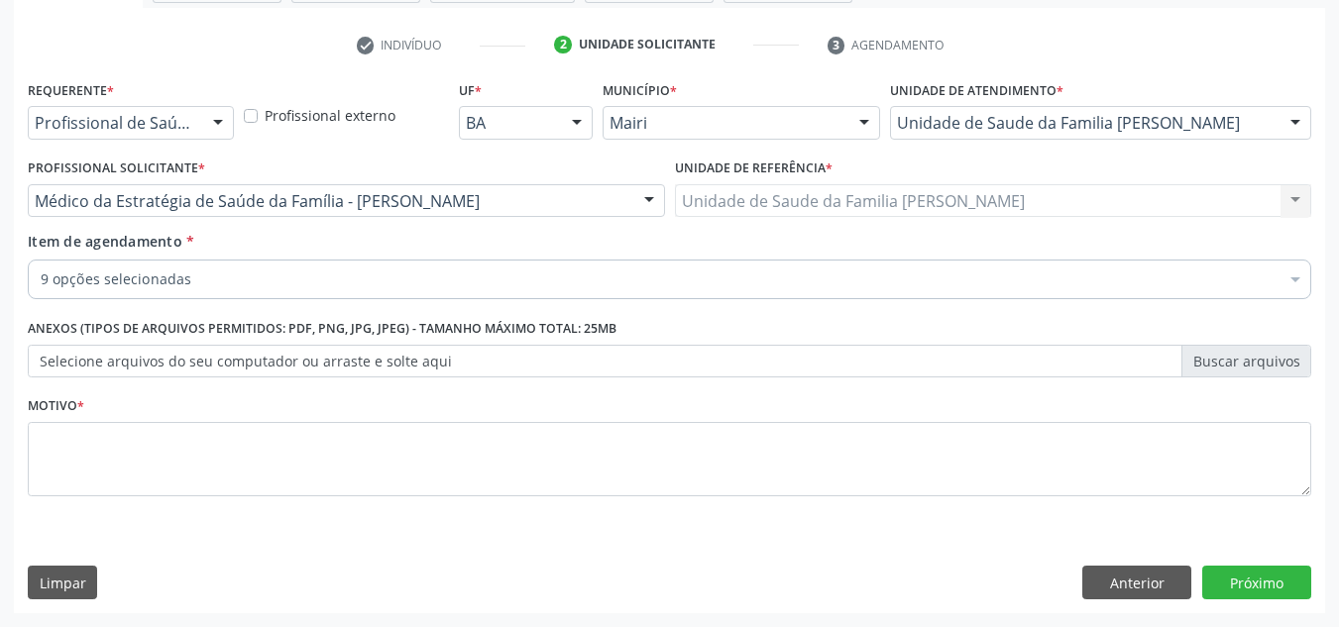
scroll to position [0, 0]
click at [1126, 594] on button "Anterior" at bounding box center [1136, 583] width 109 height 34
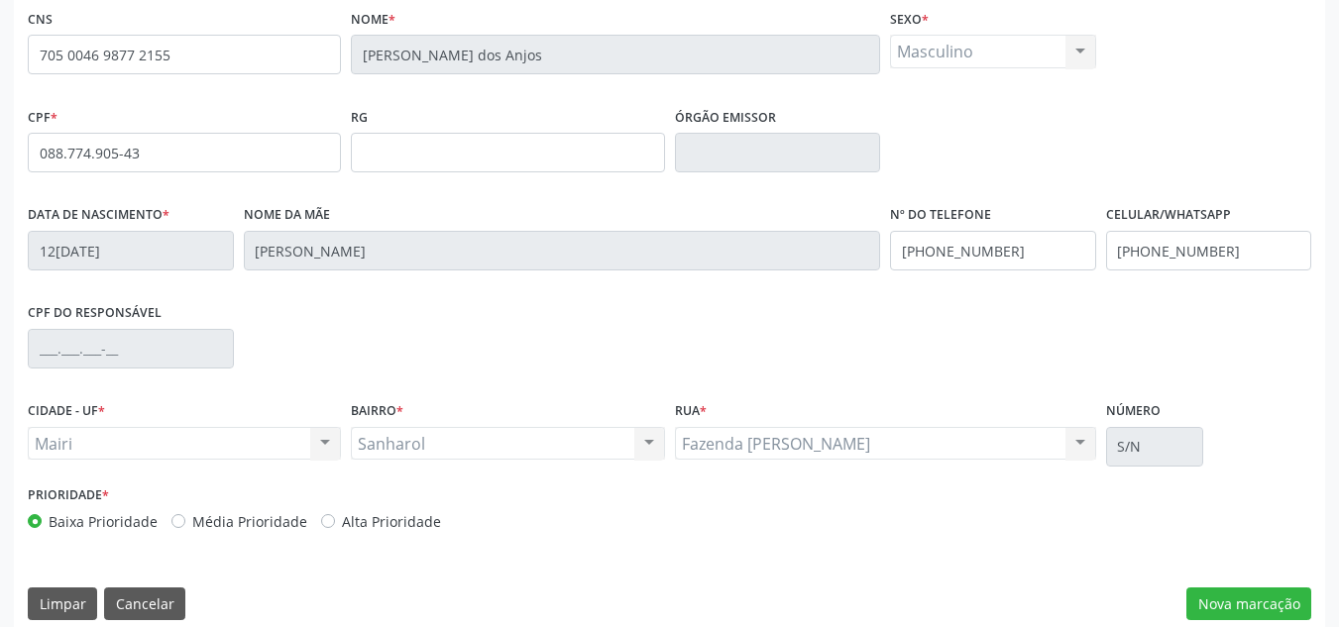
scroll to position [447, 0]
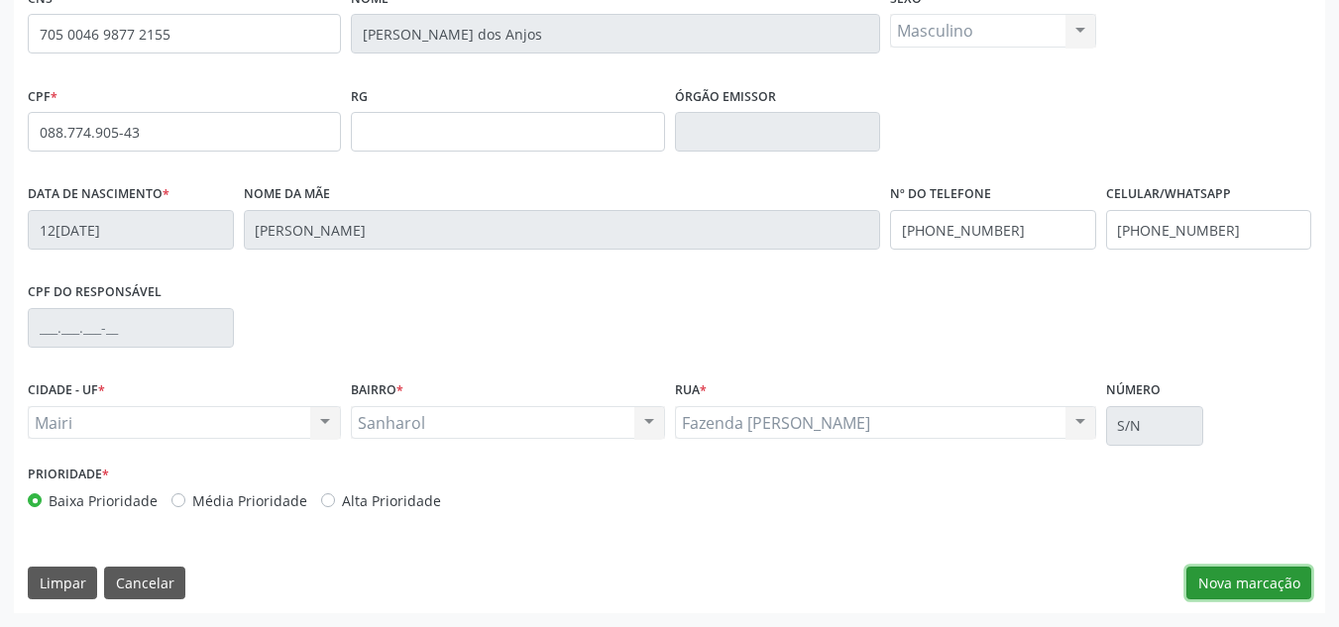
click at [1242, 592] on button "Nova marcação" at bounding box center [1249, 584] width 125 height 34
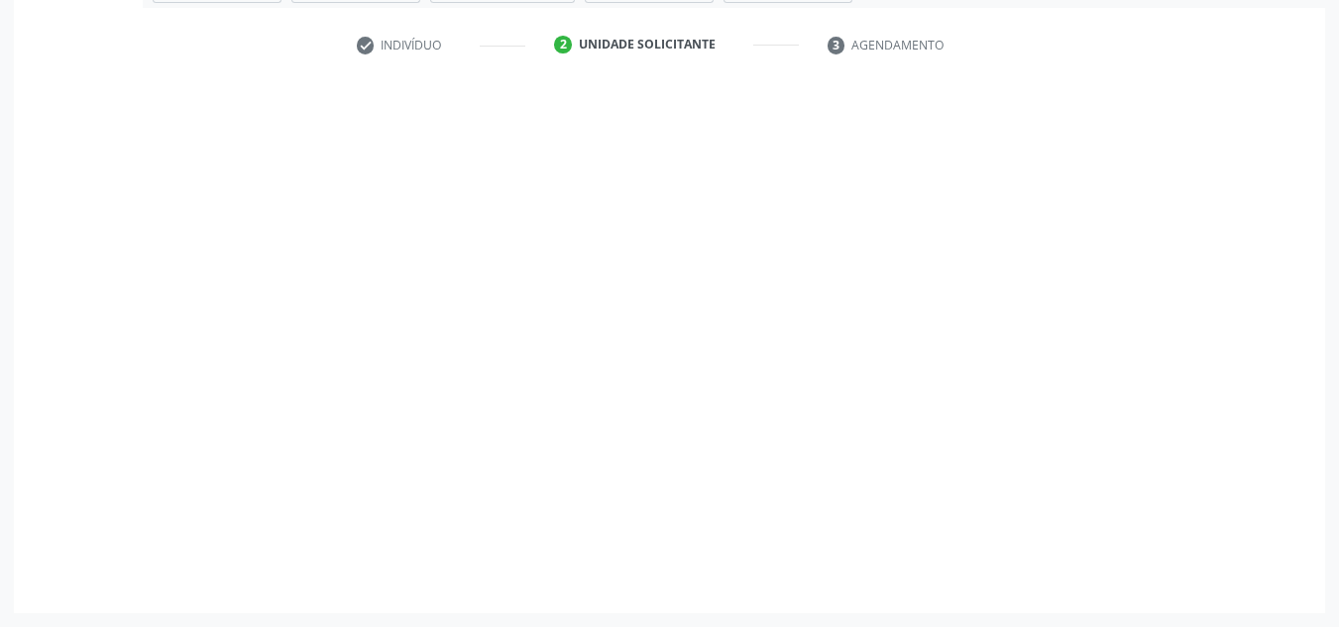
scroll to position [355, 0]
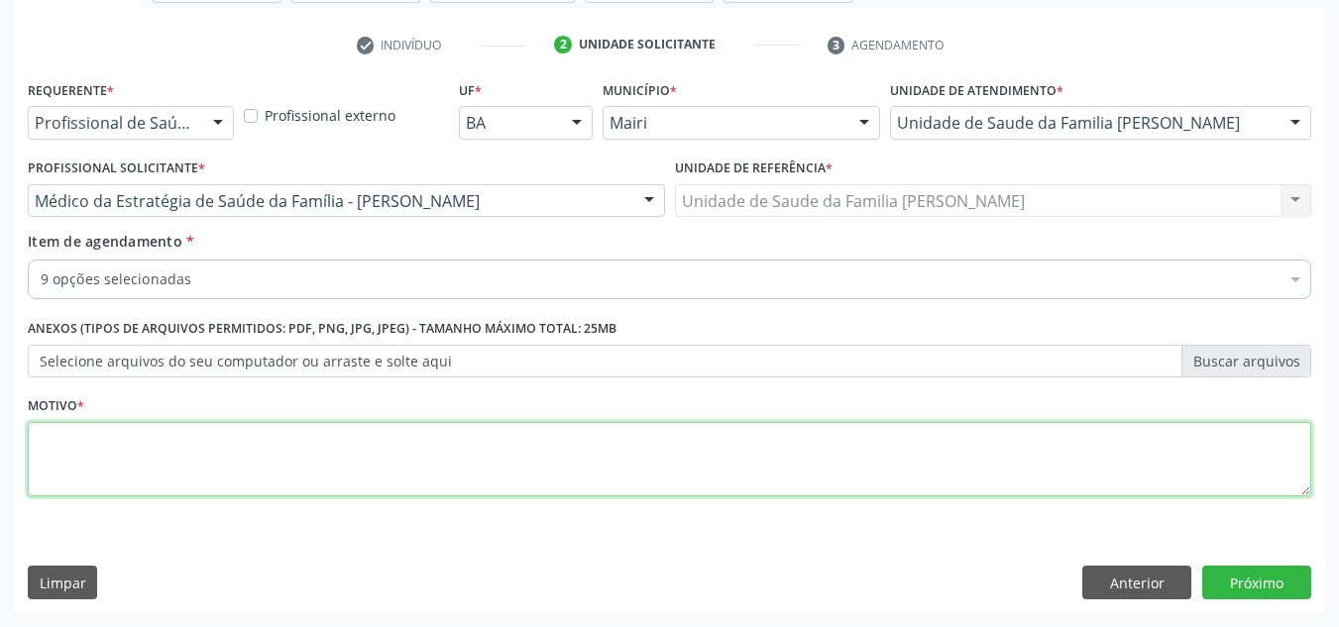
click at [144, 472] on textarea at bounding box center [670, 459] width 1284 height 75
type textarea "avaliacao"
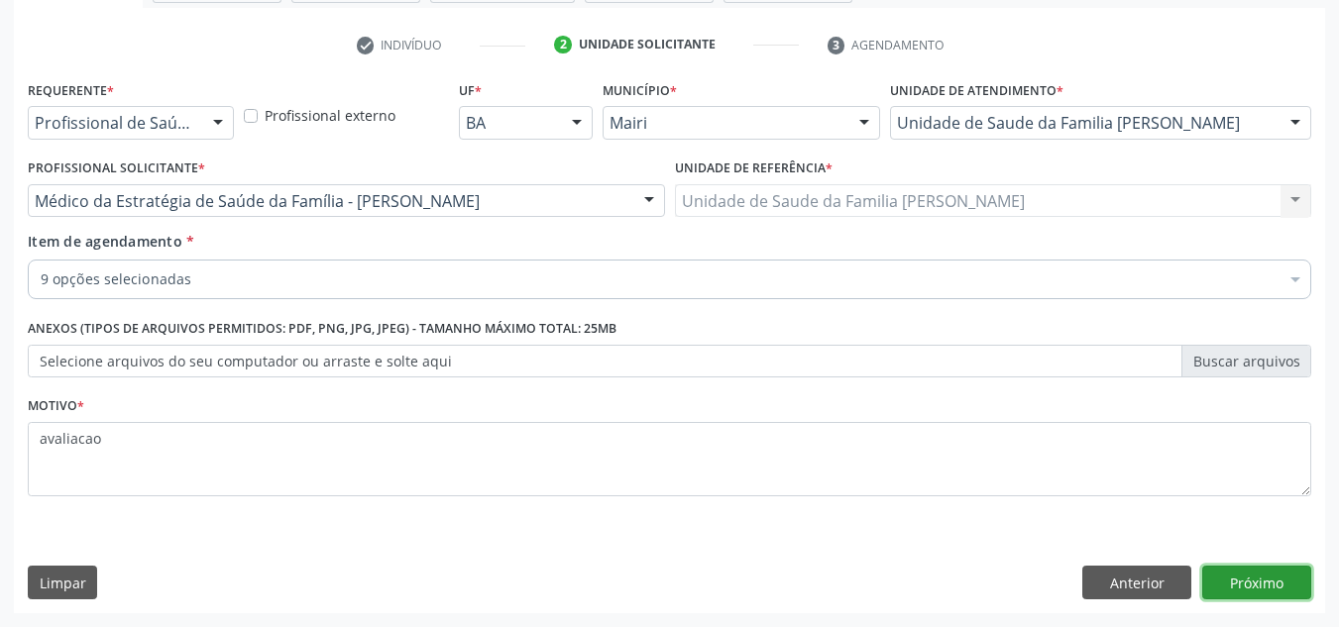
click at [1243, 590] on button "Próximo" at bounding box center [1256, 583] width 109 height 34
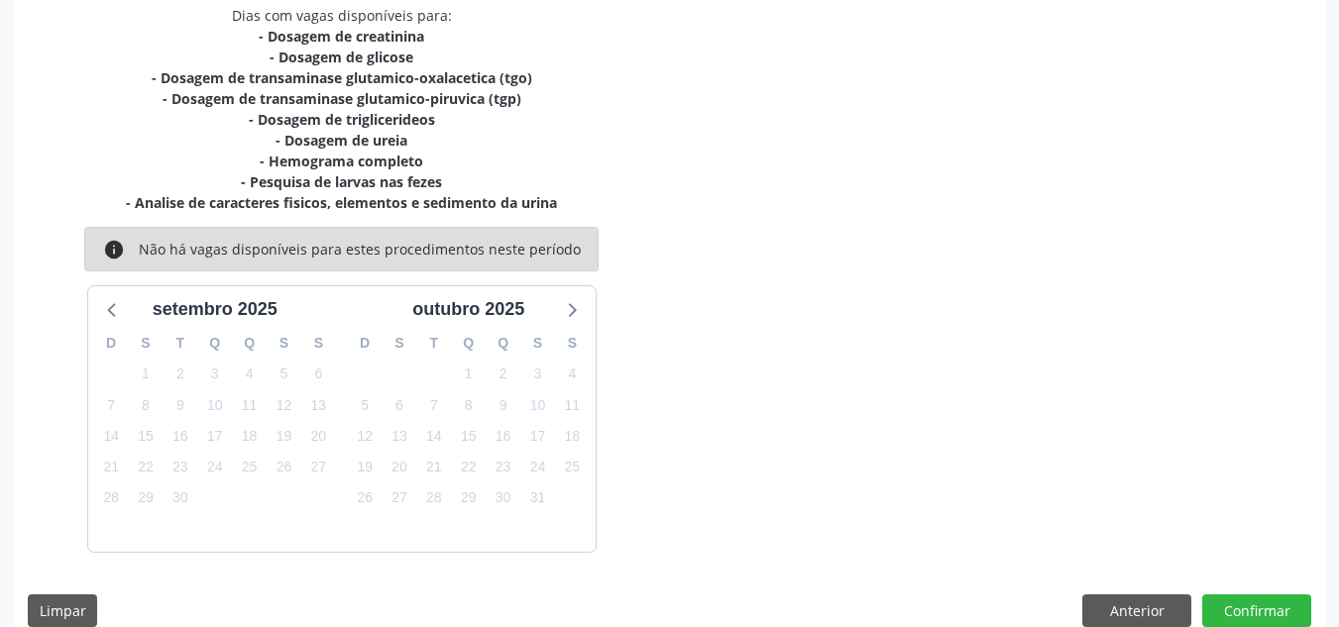
scroll to position [460, 0]
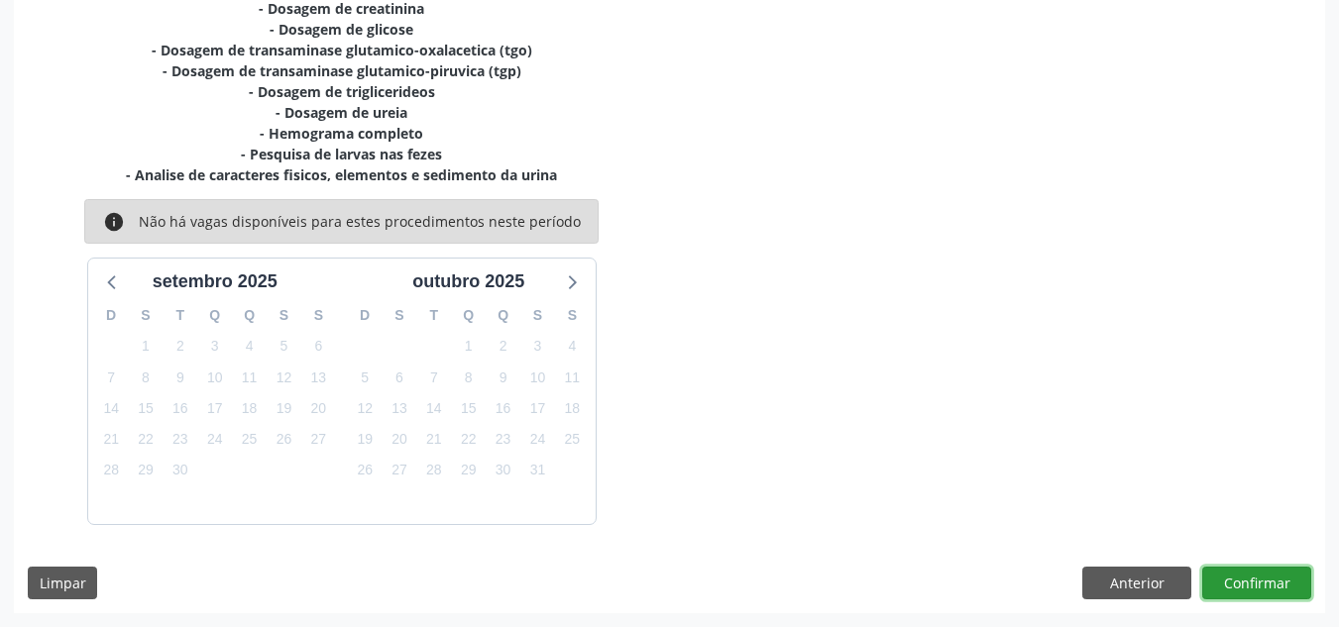
click at [1260, 584] on button "Confirmar" at bounding box center [1256, 584] width 109 height 34
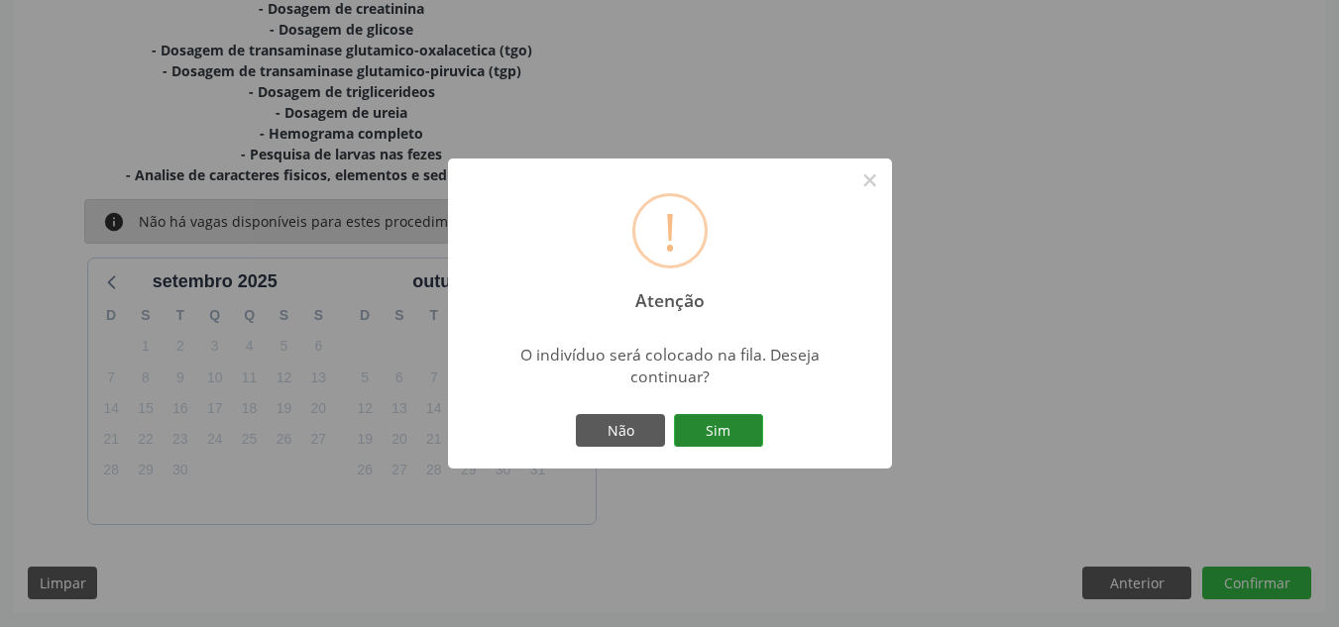
click at [728, 419] on button "Sim" at bounding box center [718, 431] width 89 height 34
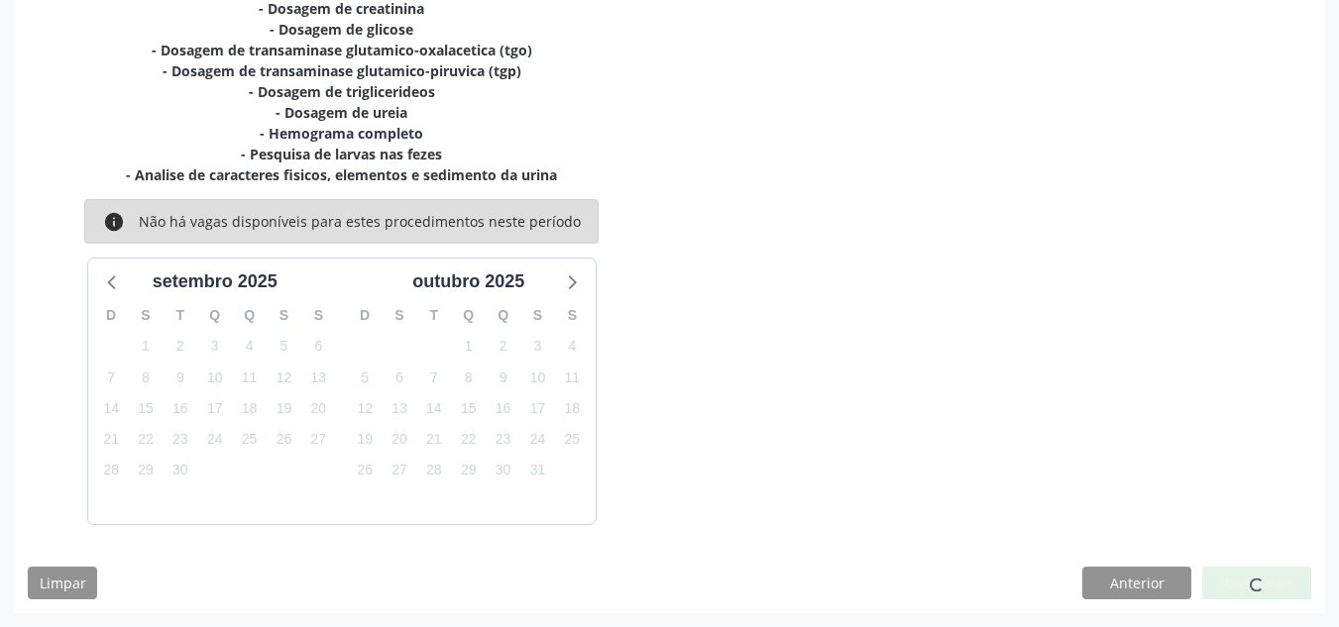
scroll to position [27, 0]
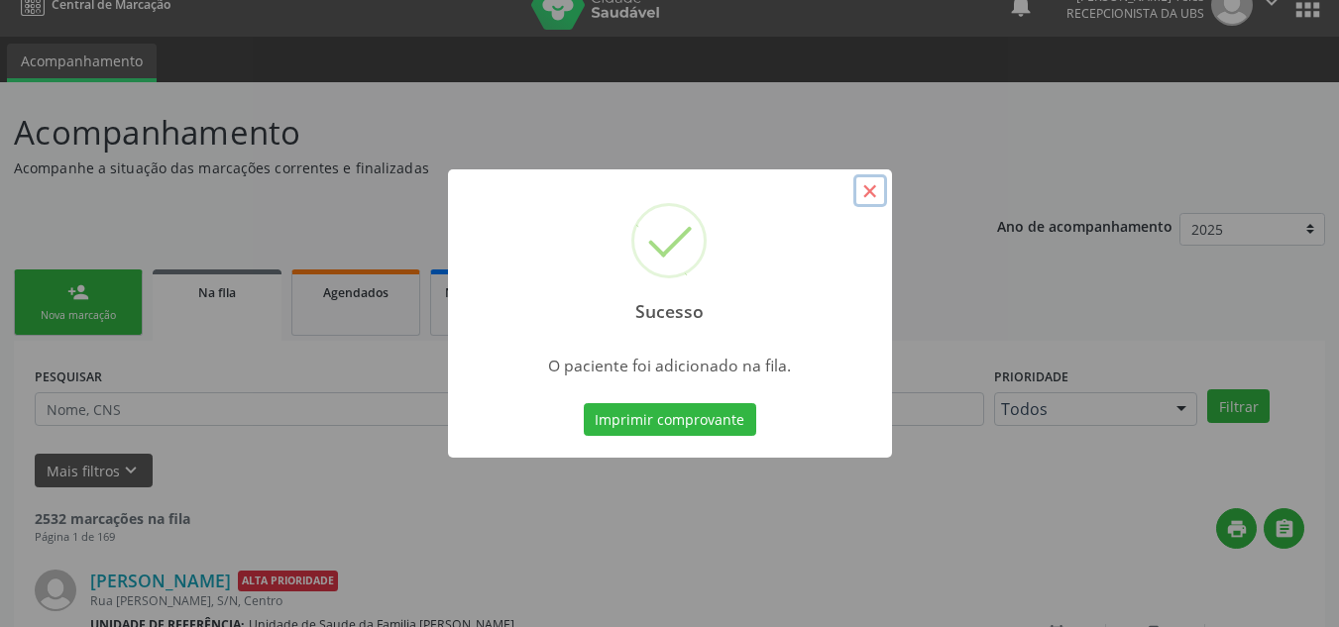
click at [871, 188] on button "×" at bounding box center [870, 191] width 34 height 34
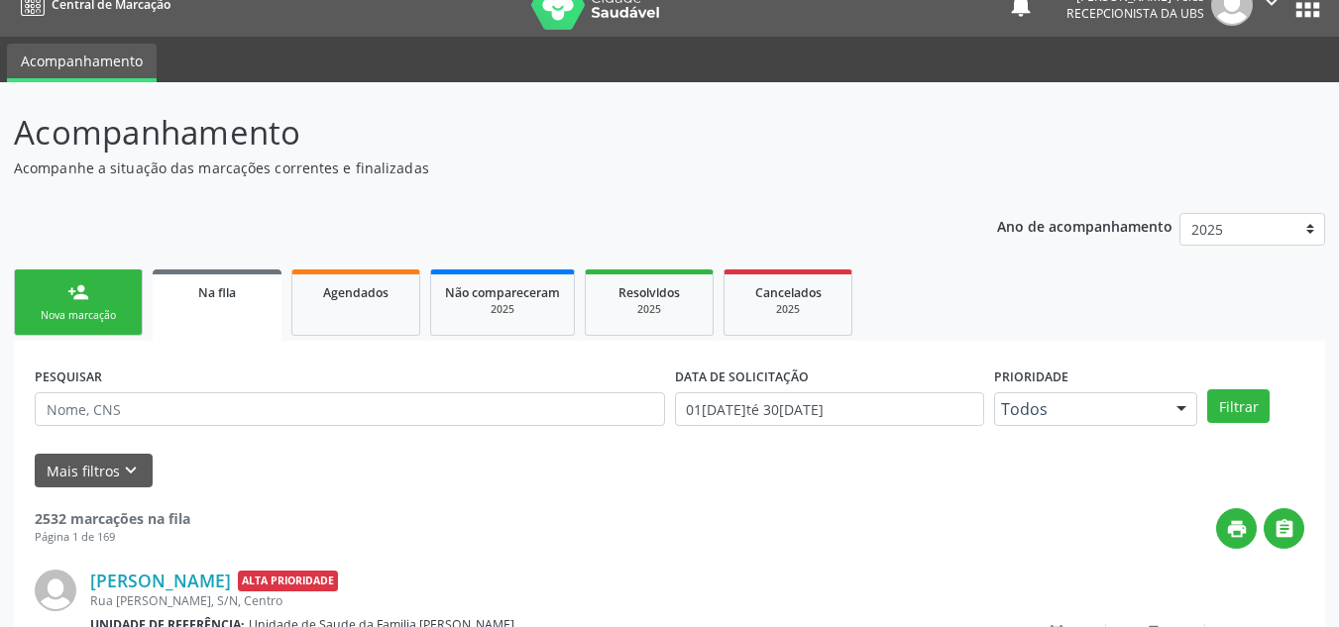
click at [101, 316] on div "Nova marcação" at bounding box center [78, 315] width 99 height 15
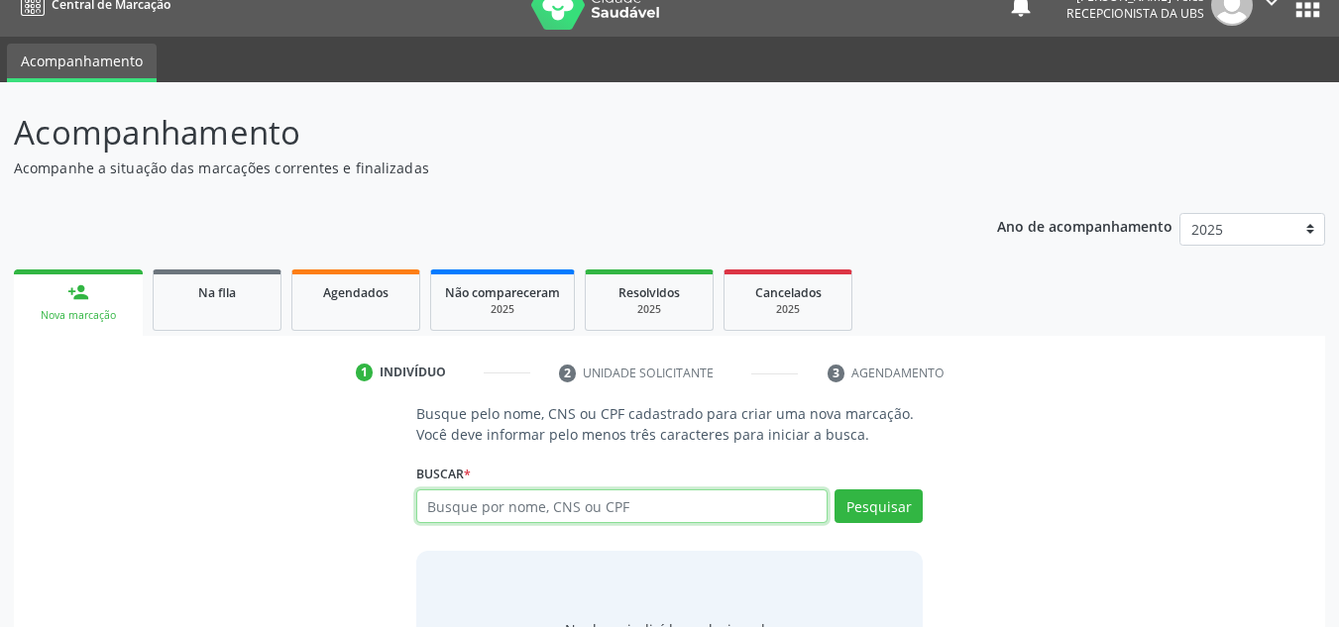
click at [550, 500] on input "text" at bounding box center [622, 507] width 412 height 34
type input "701803237066678"
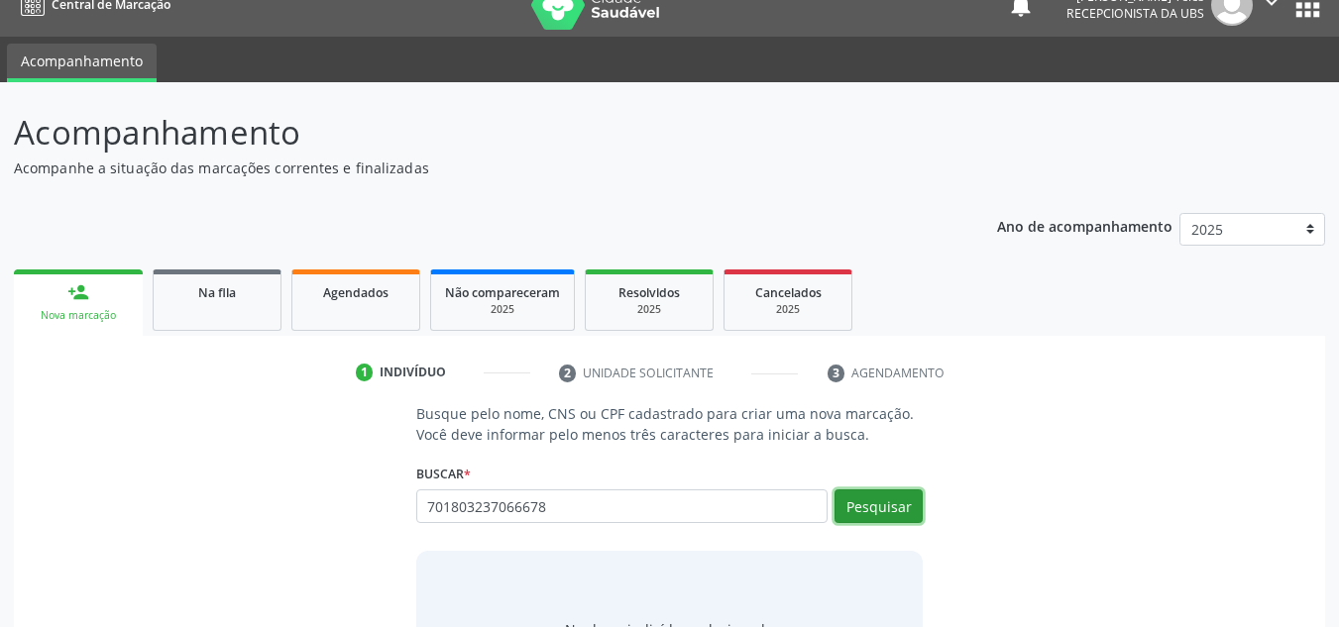
click at [887, 504] on button "Pesquisar" at bounding box center [879, 507] width 88 height 34
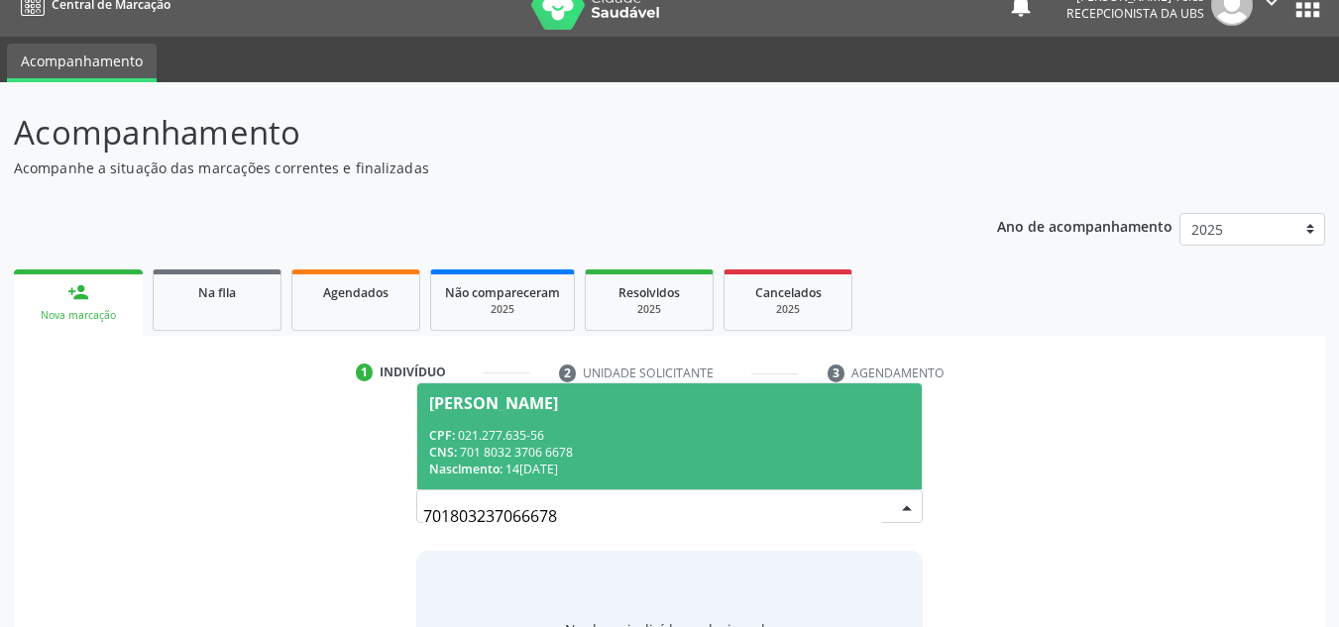
click at [541, 418] on span "[PERSON_NAME] CPF: 021.277.635-56 CNS: 701 8032 3706 6678 Nascimento: [DATE]" at bounding box center [670, 437] width 506 height 106
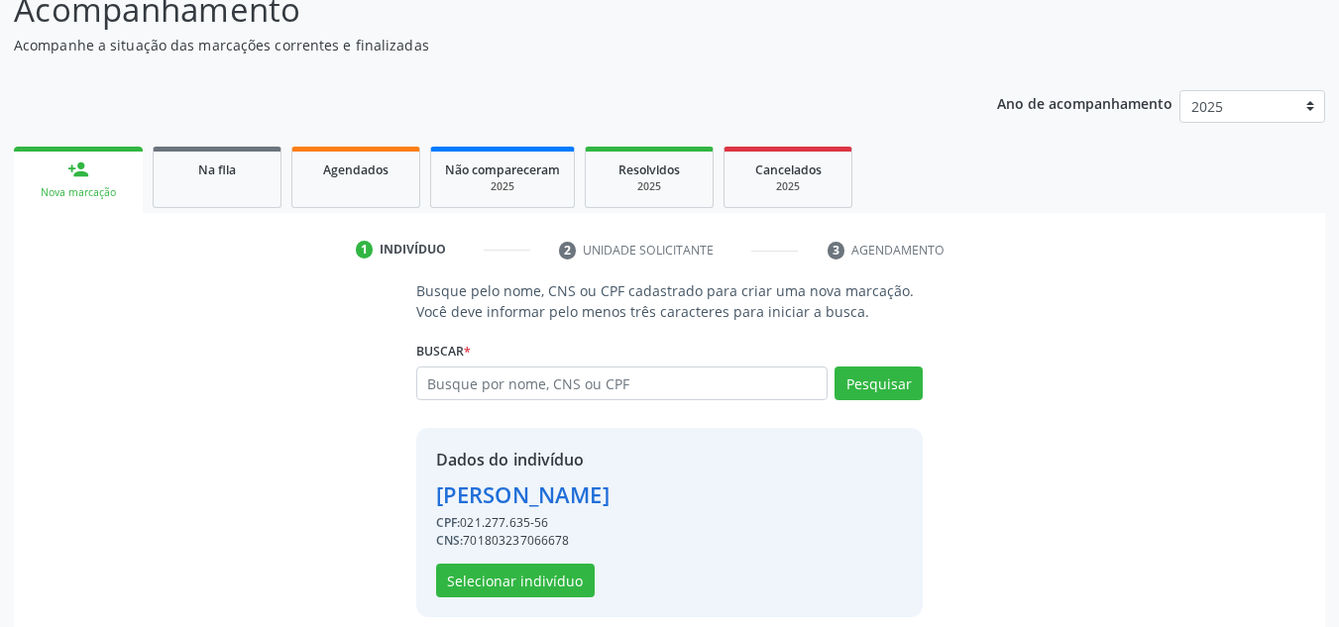
scroll to position [168, 0]
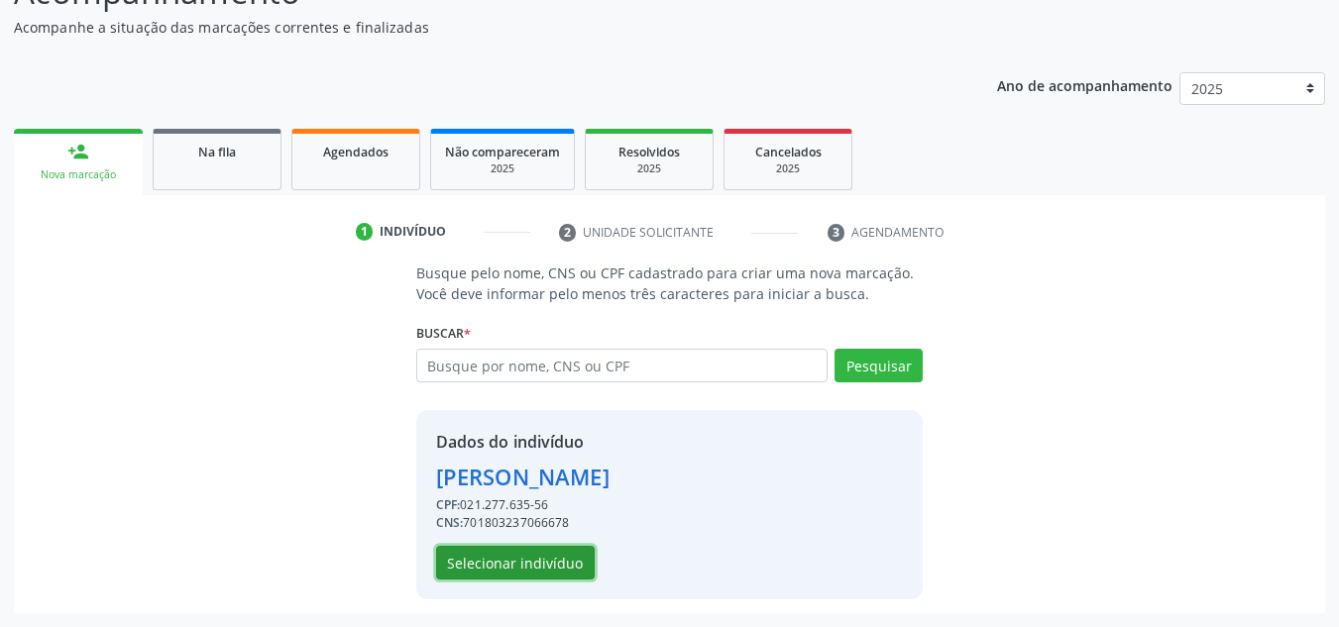
click at [515, 562] on button "Selecionar indivíduo" at bounding box center [515, 563] width 159 height 34
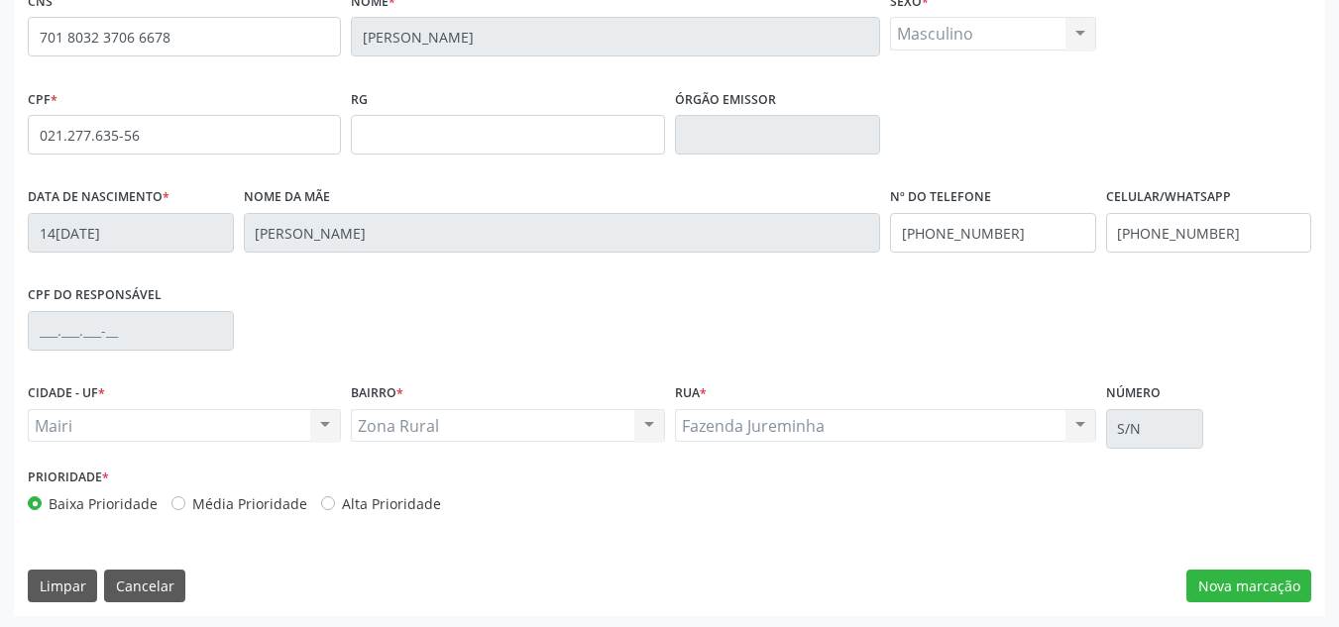
scroll to position [447, 0]
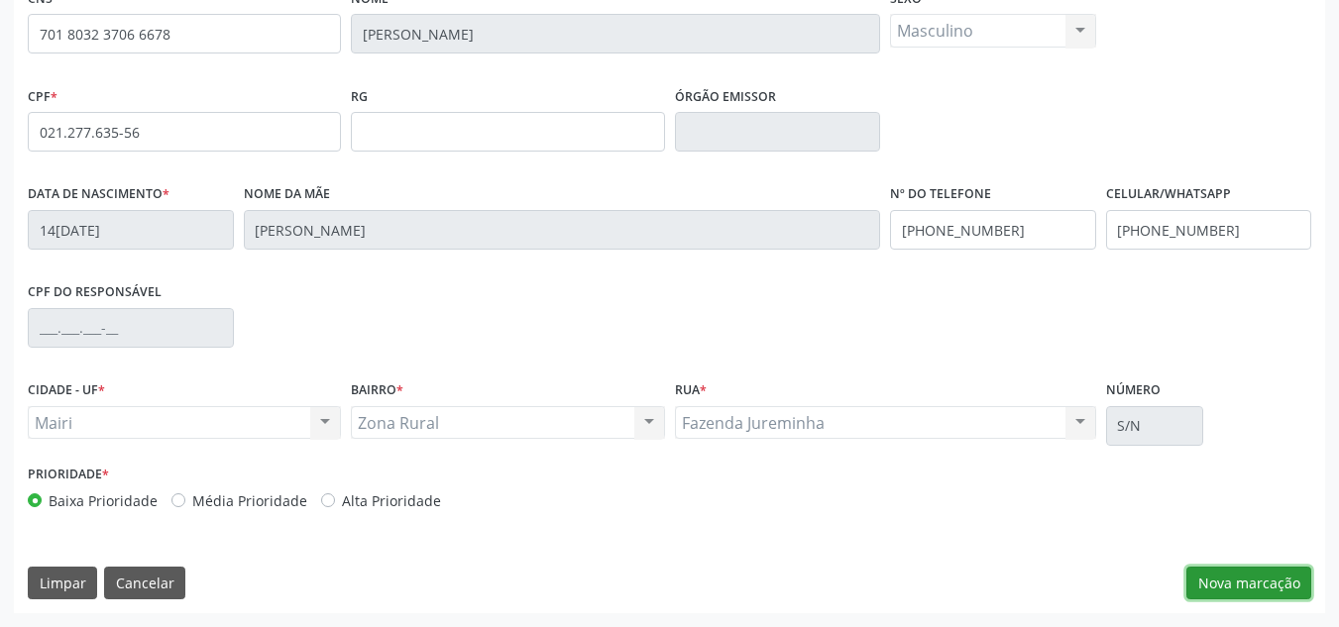
click at [1246, 596] on button "Nova marcação" at bounding box center [1249, 584] width 125 height 34
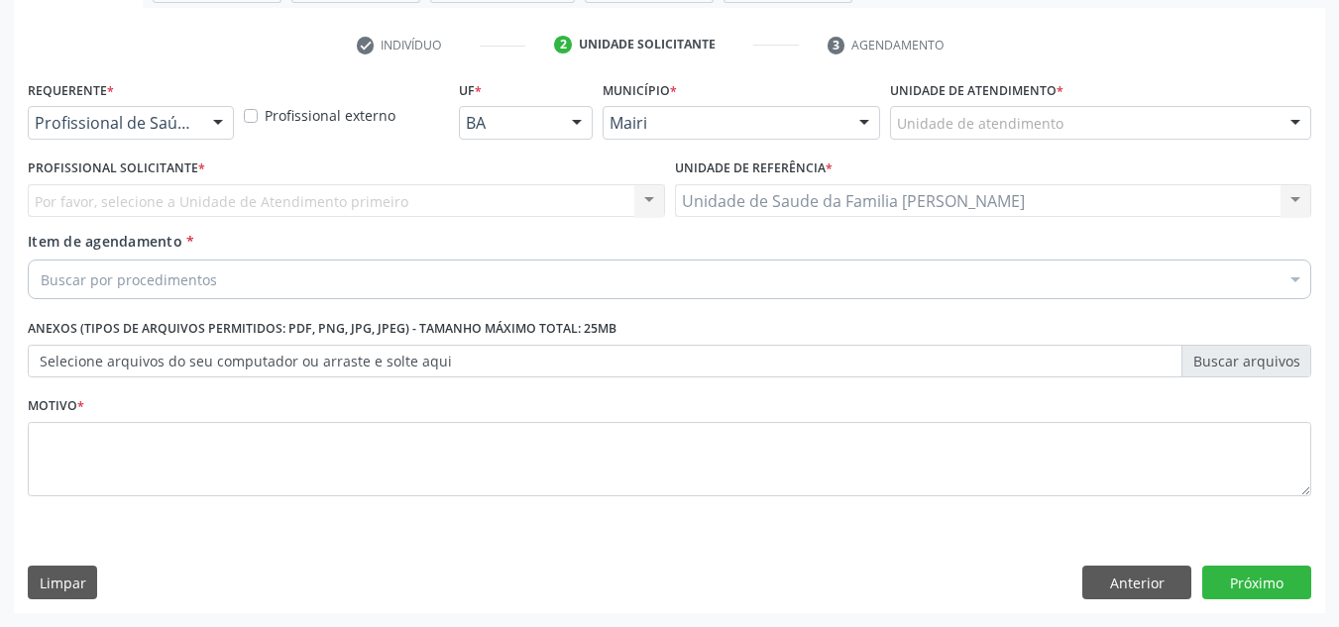
scroll to position [355, 0]
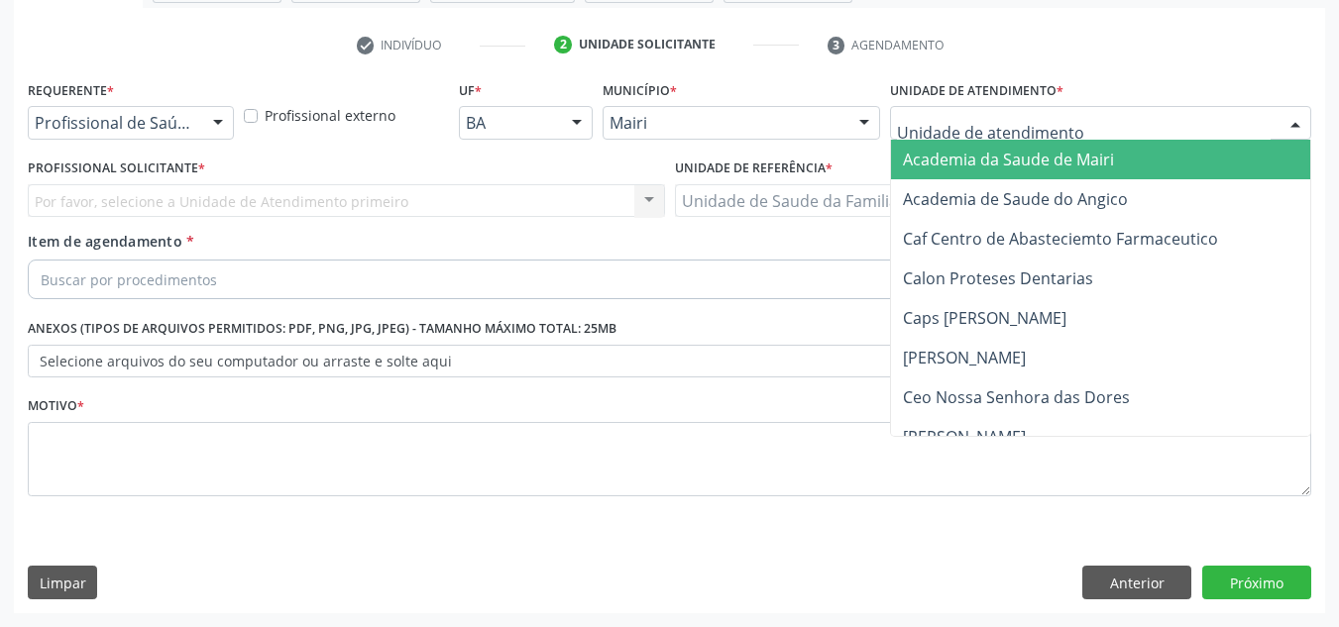
type input "j"
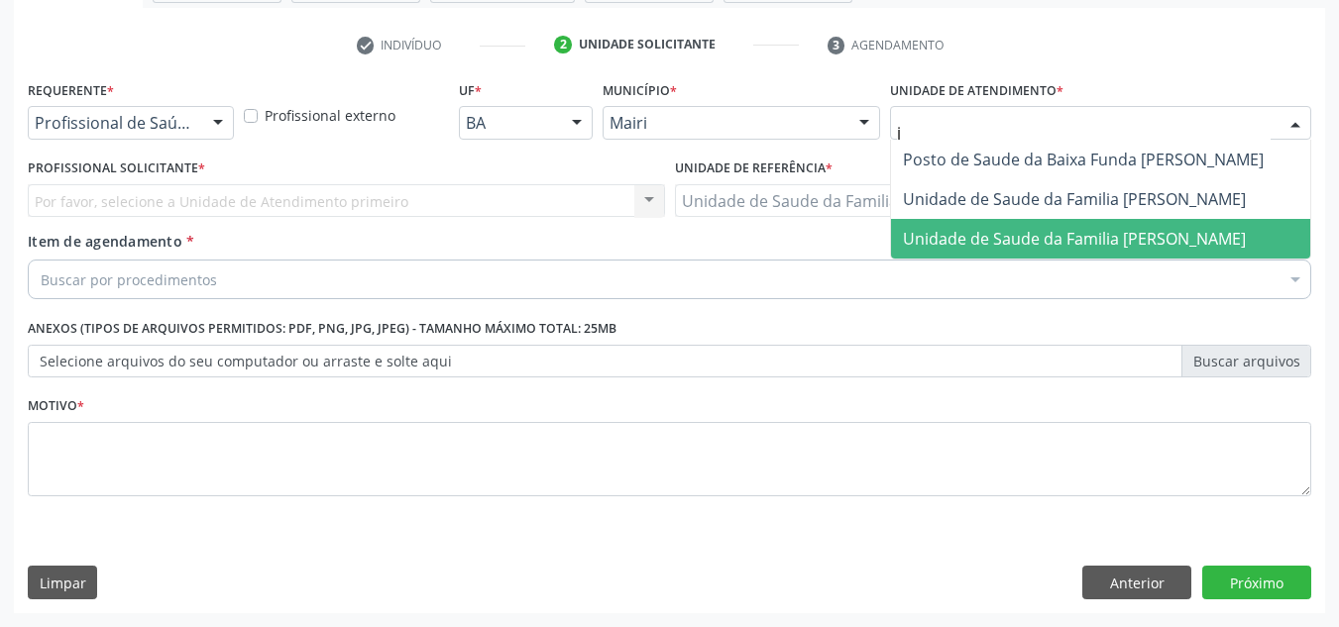
click at [995, 228] on span "Unidade de Saude da Familia [PERSON_NAME]" at bounding box center [1074, 239] width 343 height 22
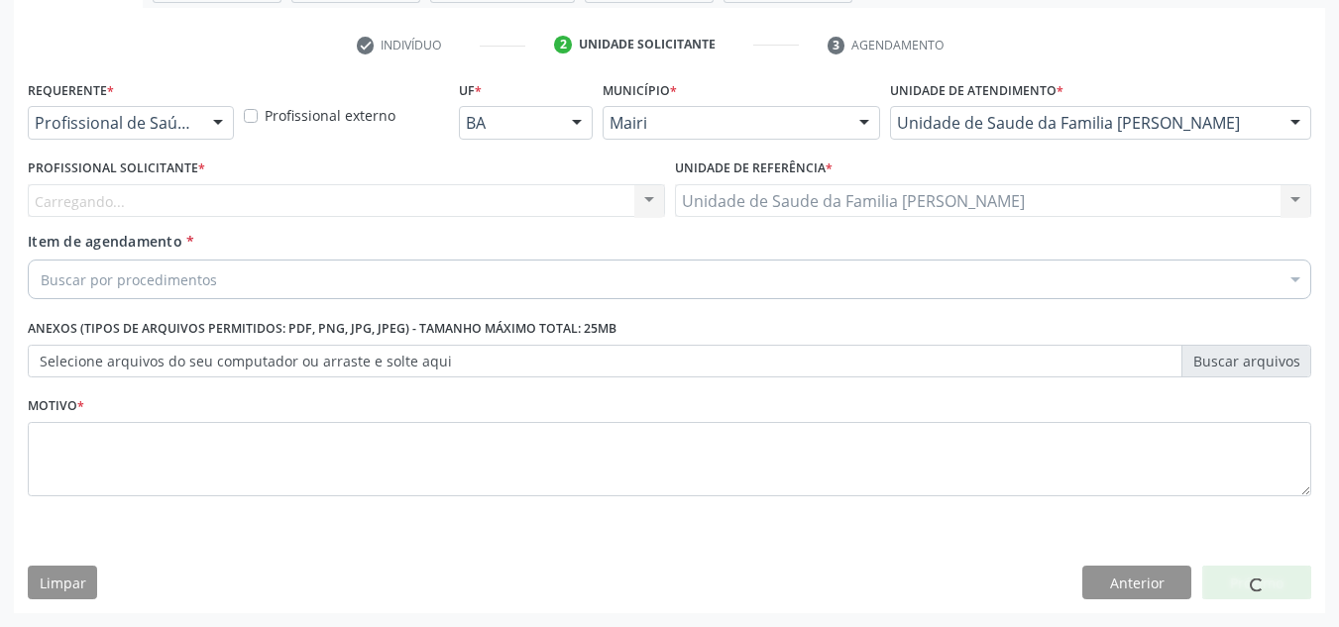
click at [85, 198] on div "Carregando... Nenhum resultado encontrado para: " " Não há nenhuma opção para s…" at bounding box center [346, 201] width 637 height 34
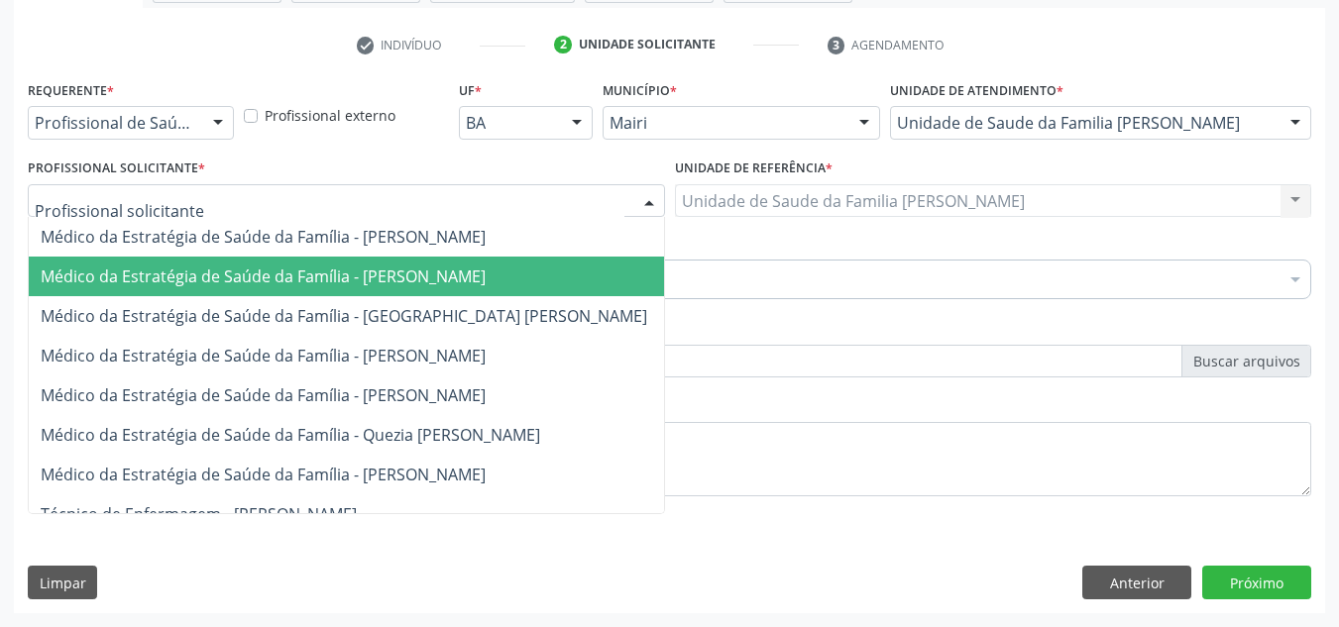
click at [107, 262] on span "Médico da Estratégia de Saúde da Família - [PERSON_NAME]" at bounding box center [346, 277] width 635 height 40
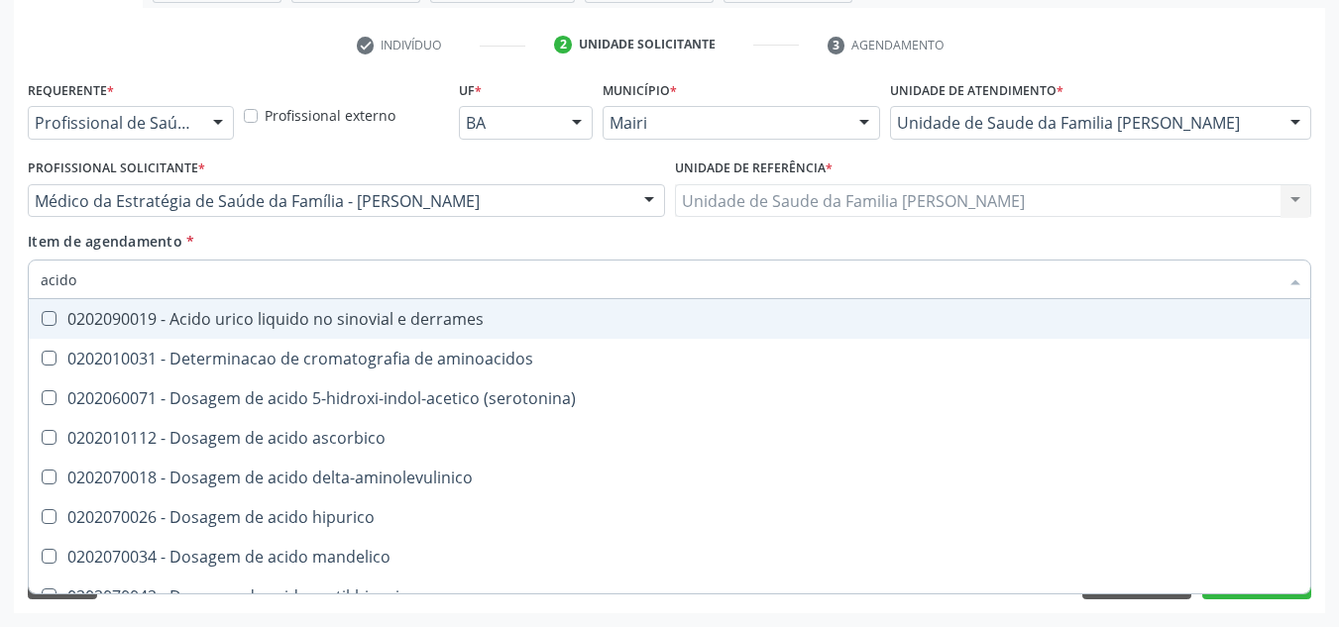
type input "acido u"
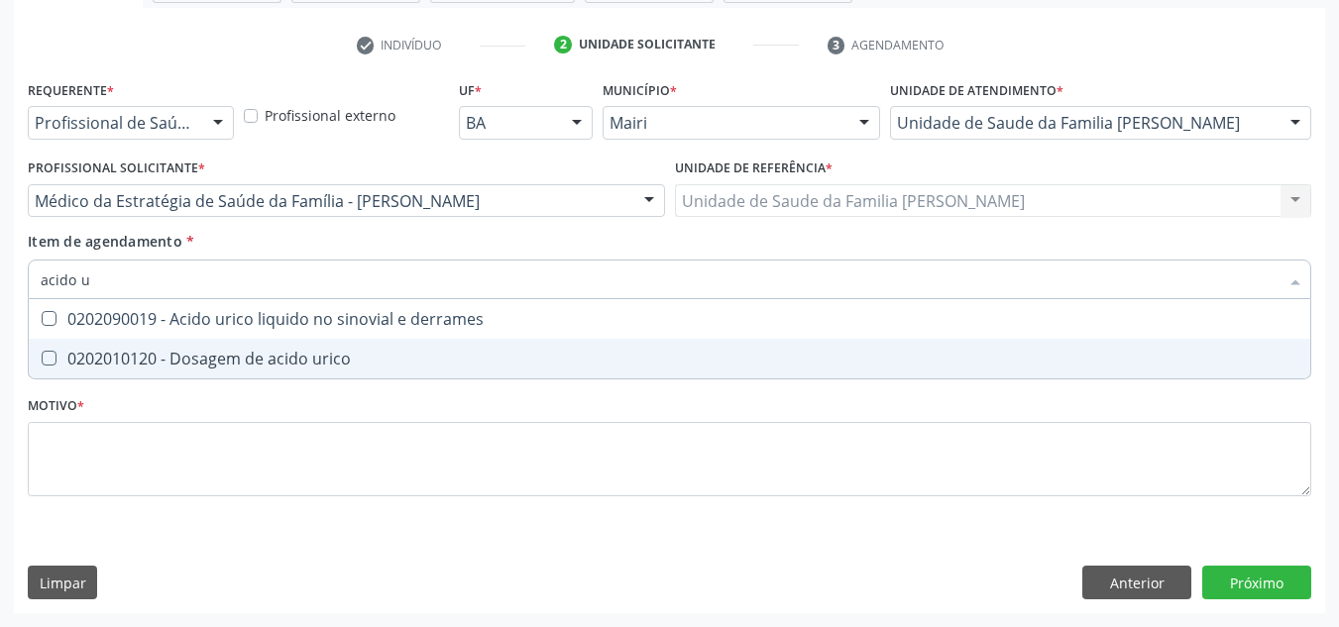
click at [101, 354] on div "0202010120 - Dosagem de acido urico" at bounding box center [670, 359] width 1258 height 16
checkbox urico "true"
type input "acido"
checkbox urico "false"
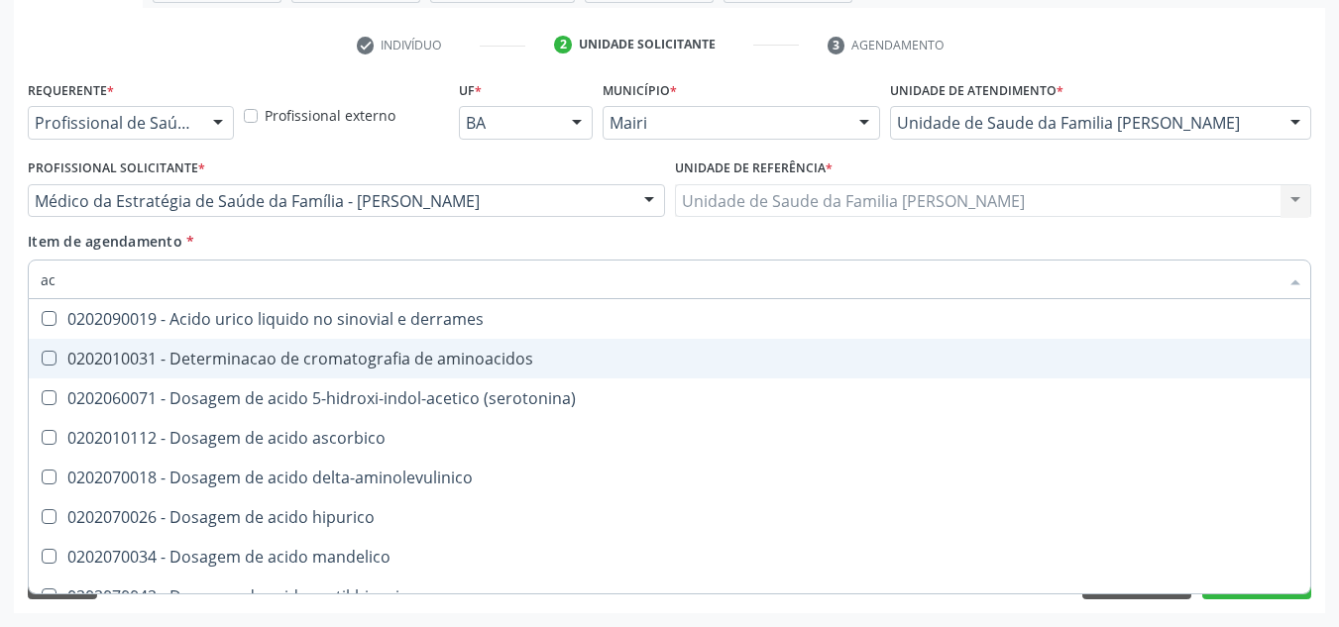
type input "a"
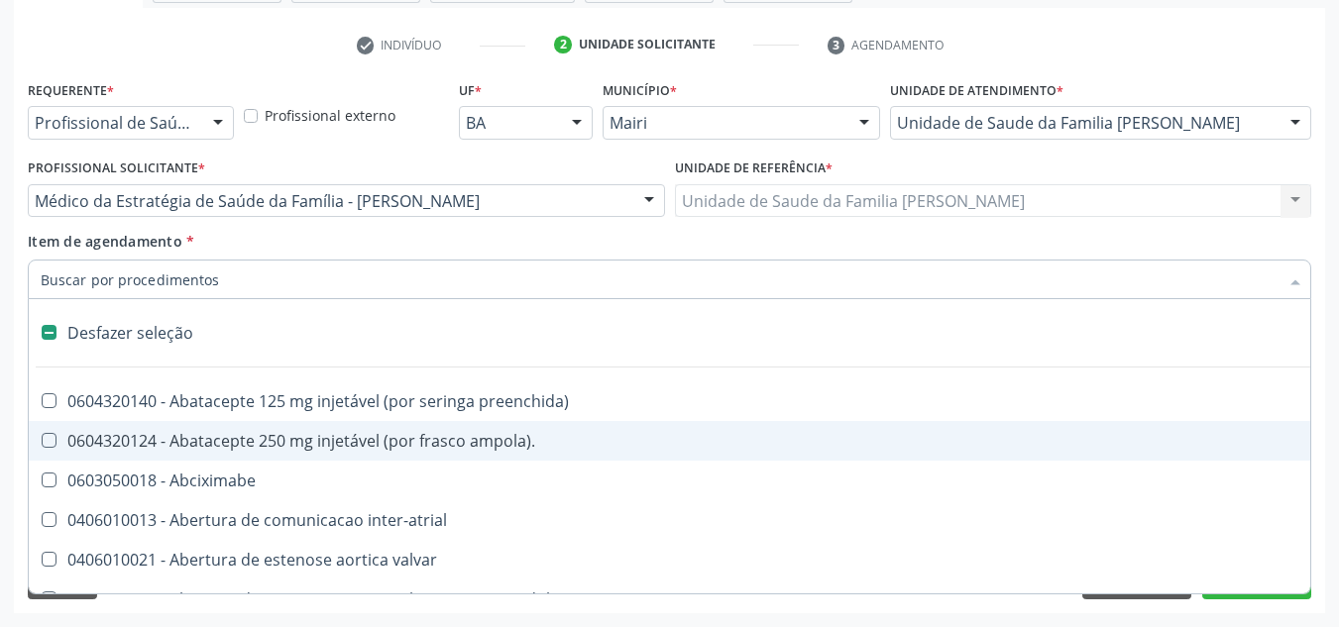
checkbox paciente\) "false"
checkbox comprimido\) "false"
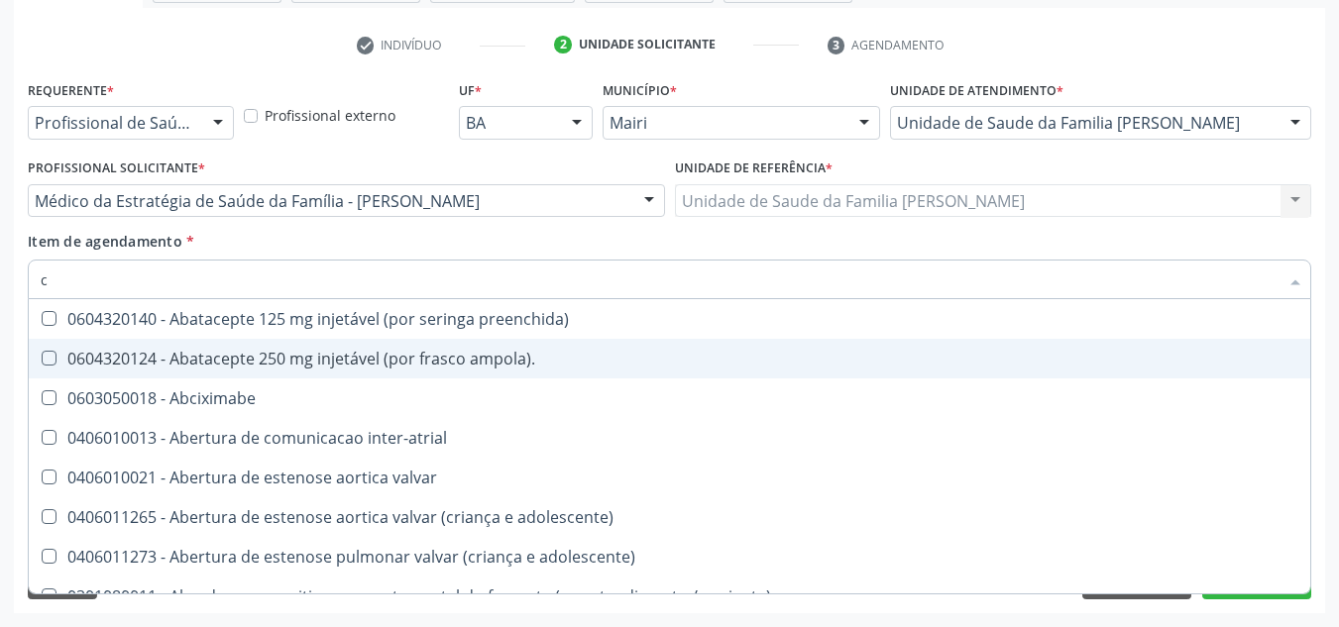
type input "co"
checkbox bexiga "true"
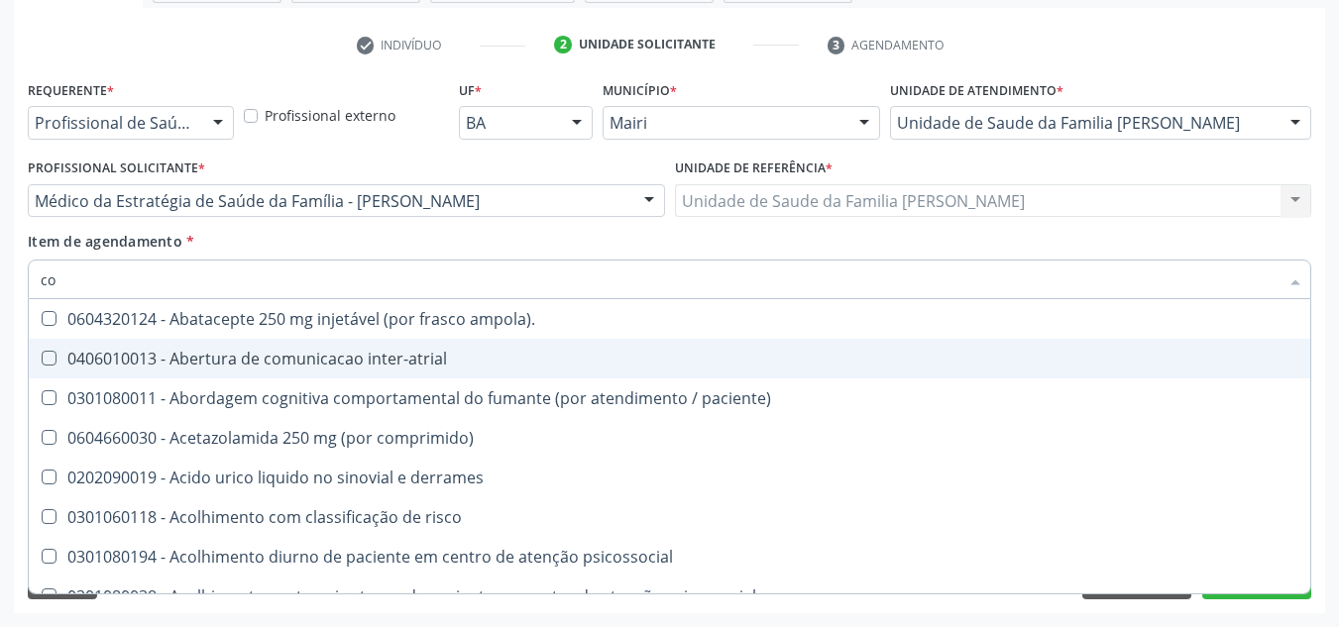
type input "col"
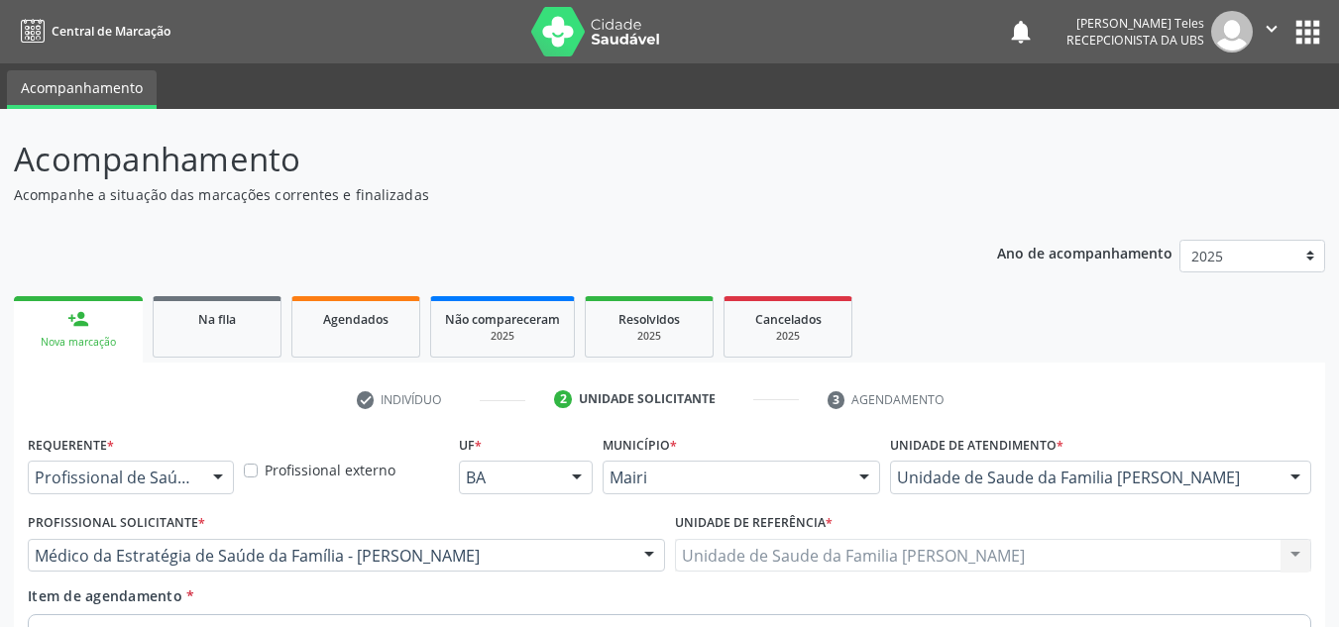
scroll to position [355, 0]
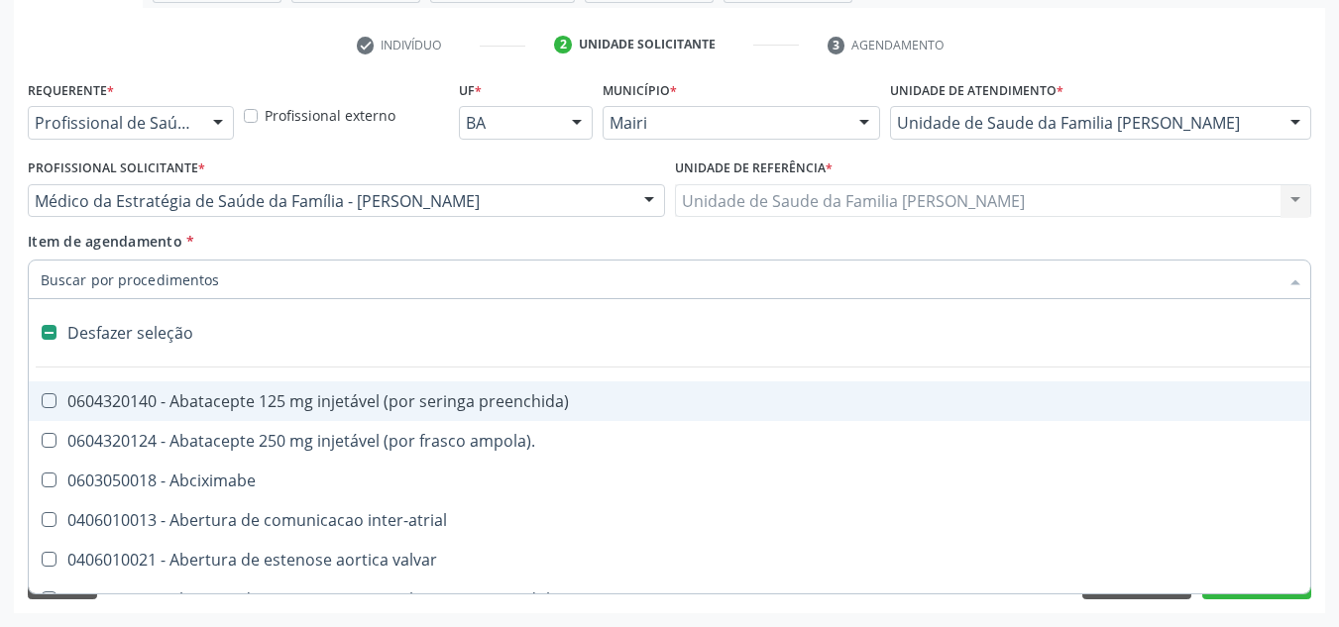
type input "u"
checkbox ureia "true"
checkbox sexual "true"
checkbox aparentado "true"
checkbox transplante "true"
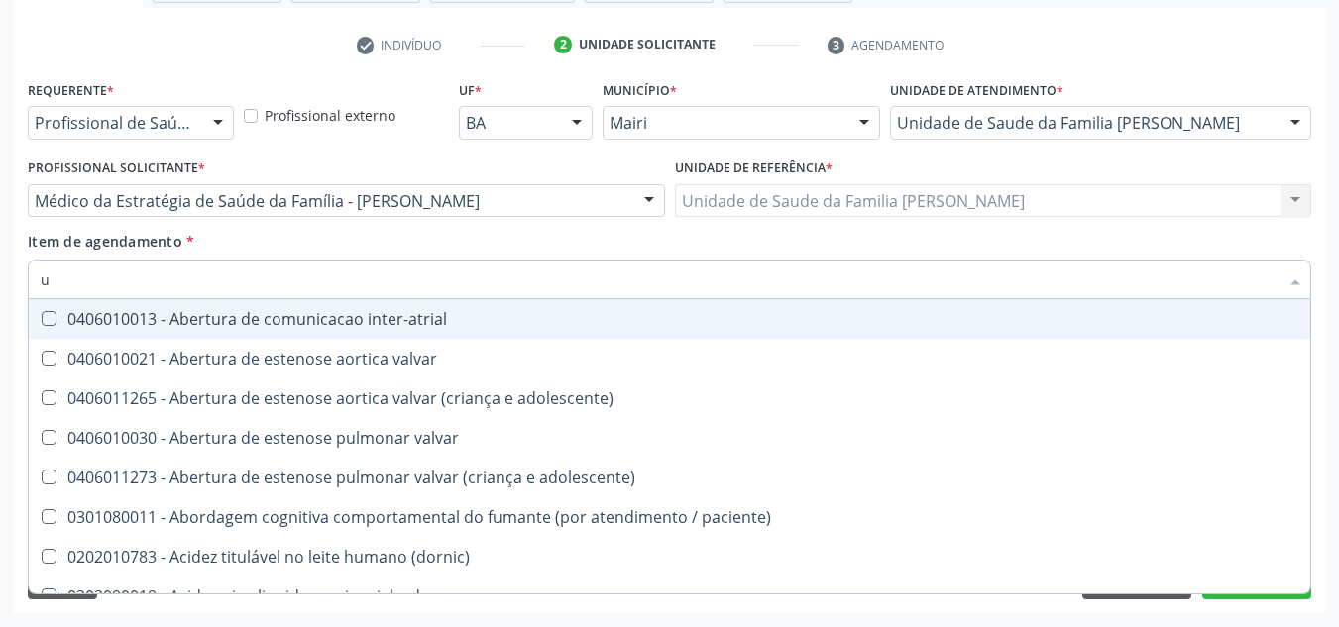
type input "ur"
checkbox lisa "true"
checkbox nivel "true"
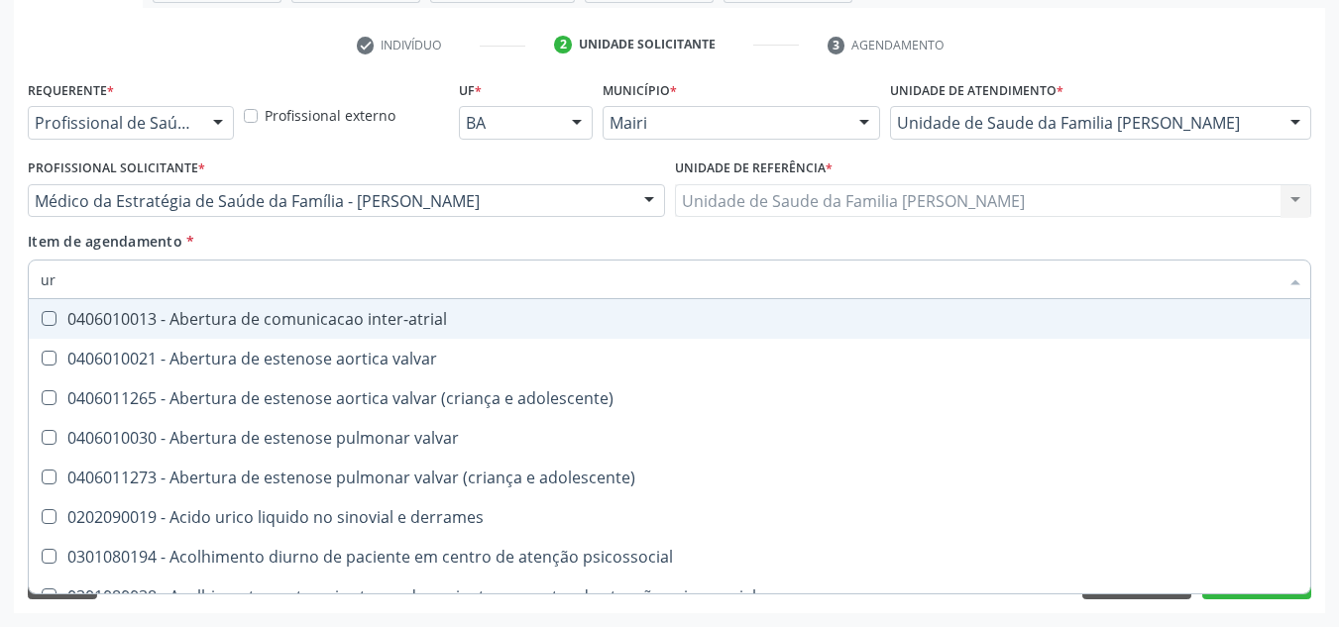
type input "uri"
checkbox b "true"
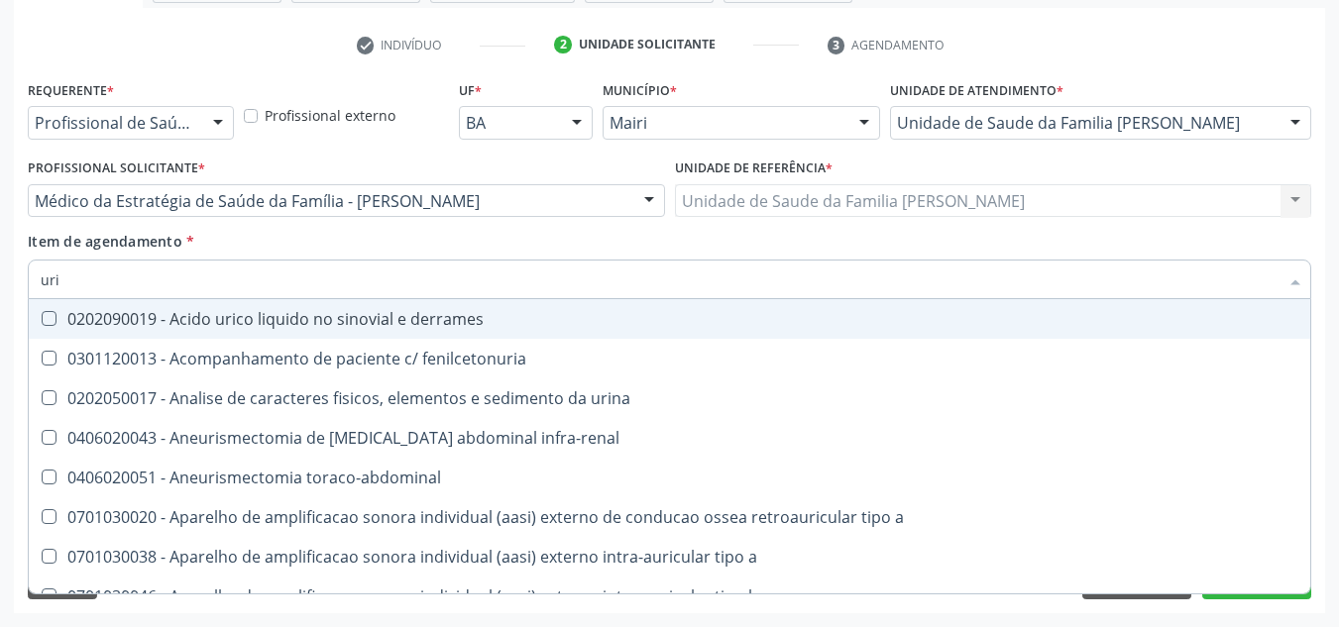
type input "urin"
checkbox urico "false"
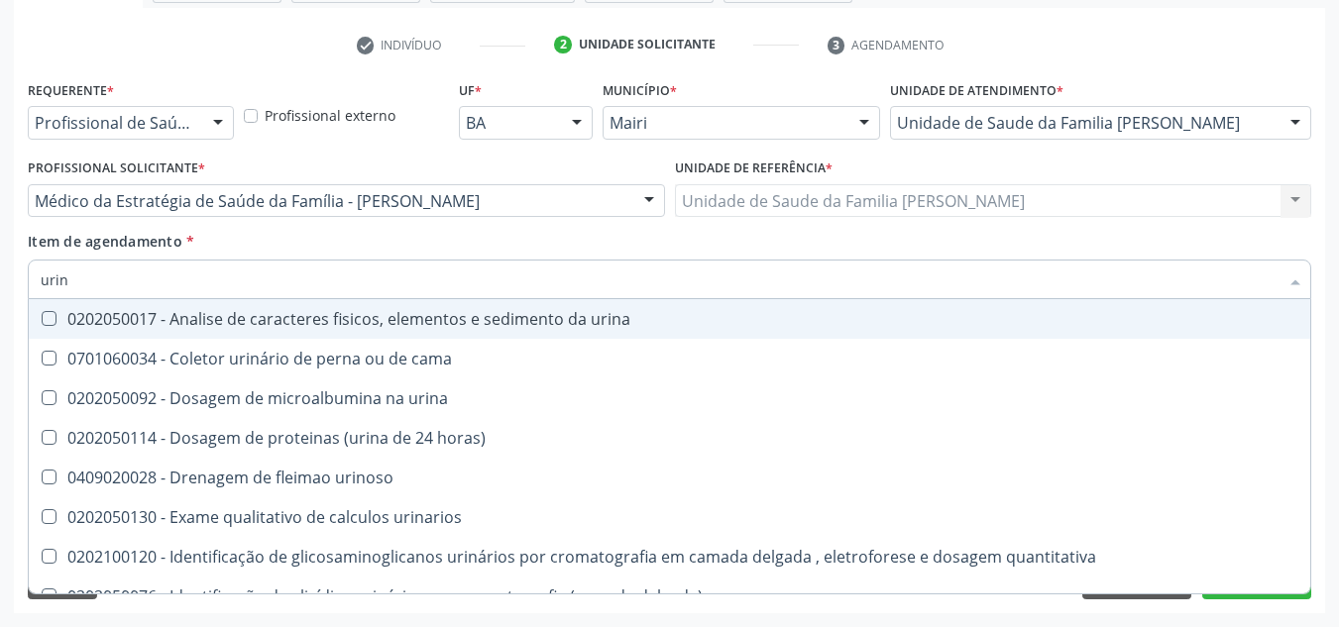
click at [206, 313] on div "0202050017 - Analise de caracteres fisicos, elementos e sedimento da urina" at bounding box center [670, 319] width 1258 height 16
checkbox urina "true"
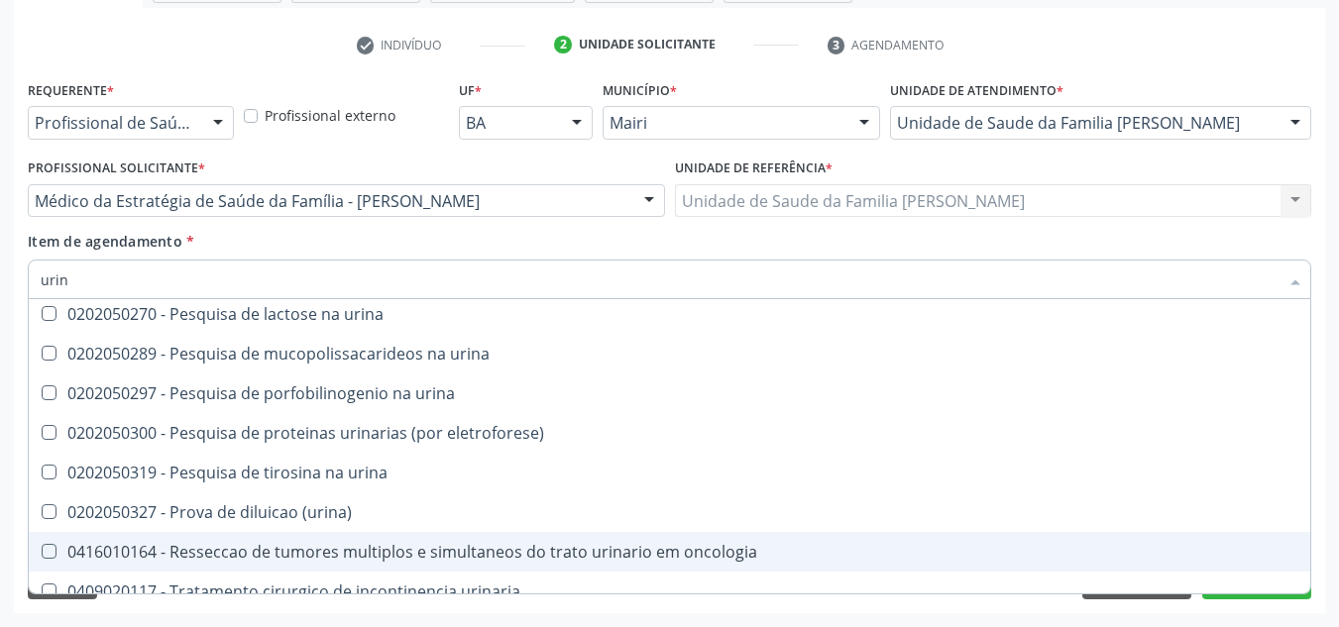
scroll to position [974, 0]
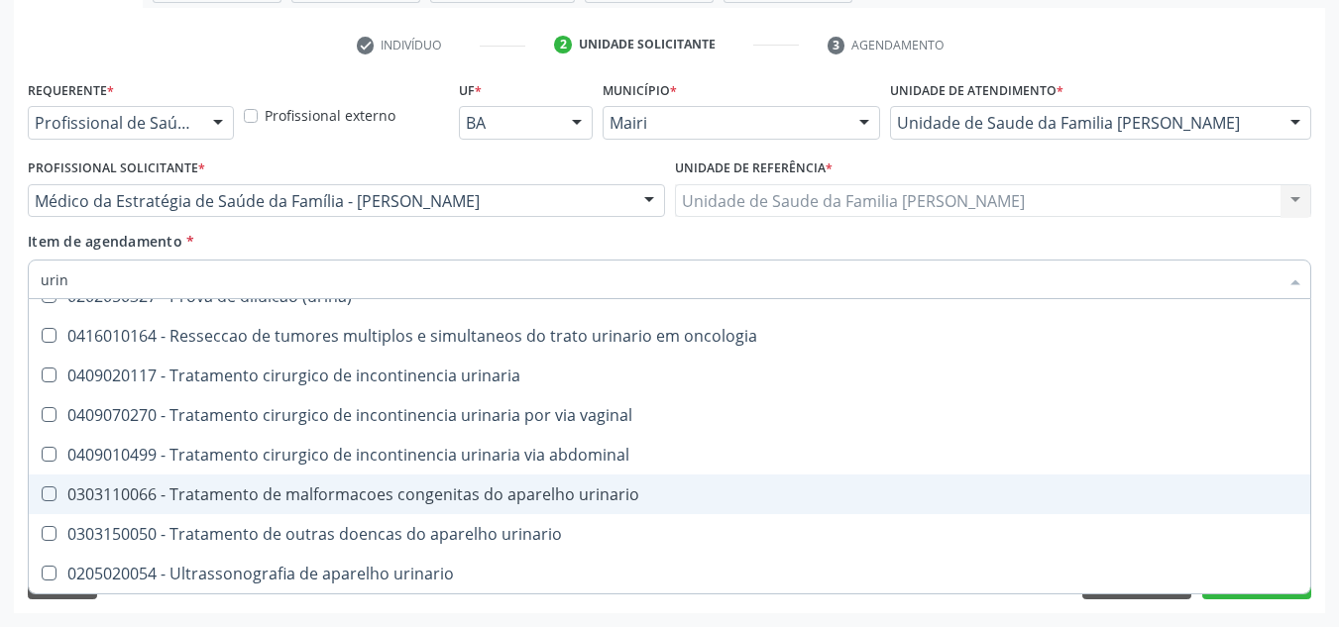
click at [1318, 504] on div "Requerente * Profissional de Saúde Profissional de Saúde Paciente Nenhum result…" at bounding box center [669, 344] width 1311 height 538
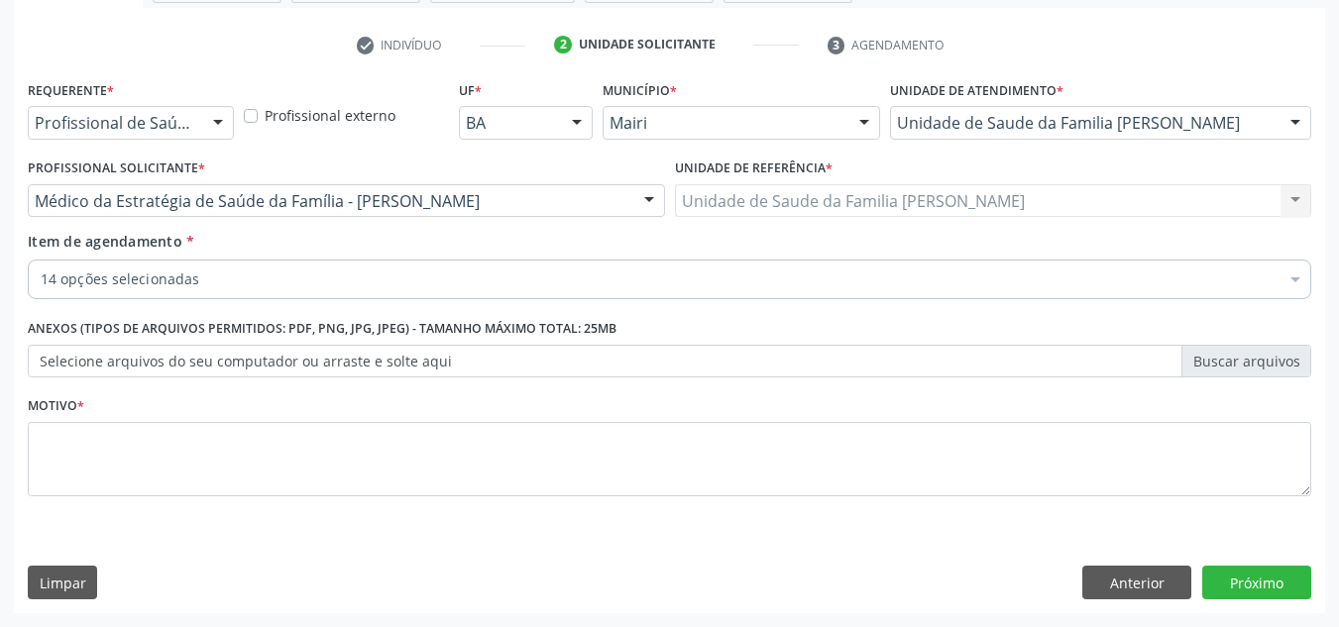
scroll to position [0, 0]
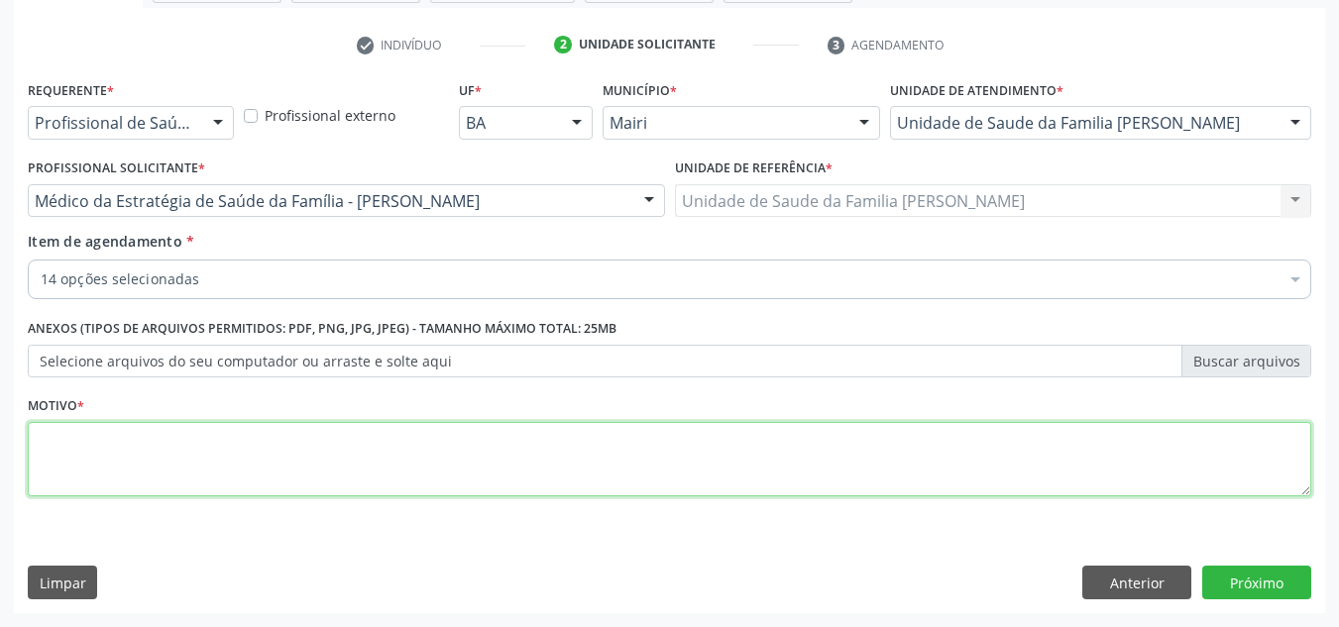
click at [35, 446] on textarea at bounding box center [670, 459] width 1284 height 75
type textarea "avaliacao"
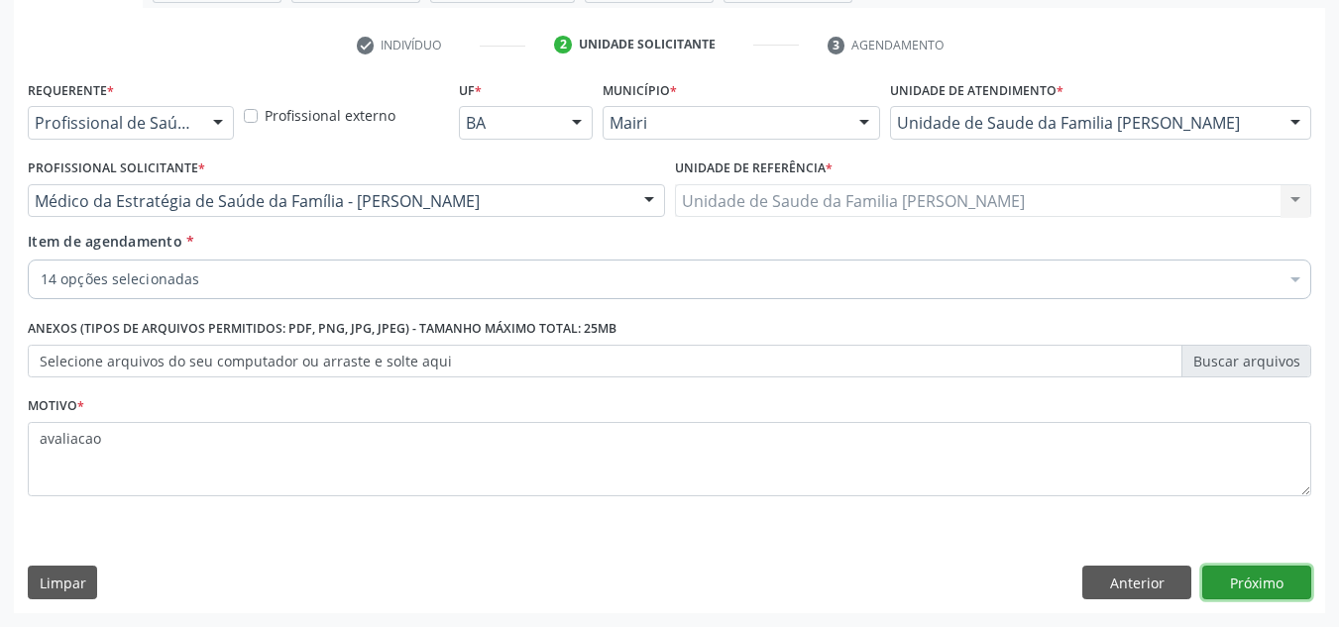
click at [1260, 595] on button "Próximo" at bounding box center [1256, 583] width 109 height 34
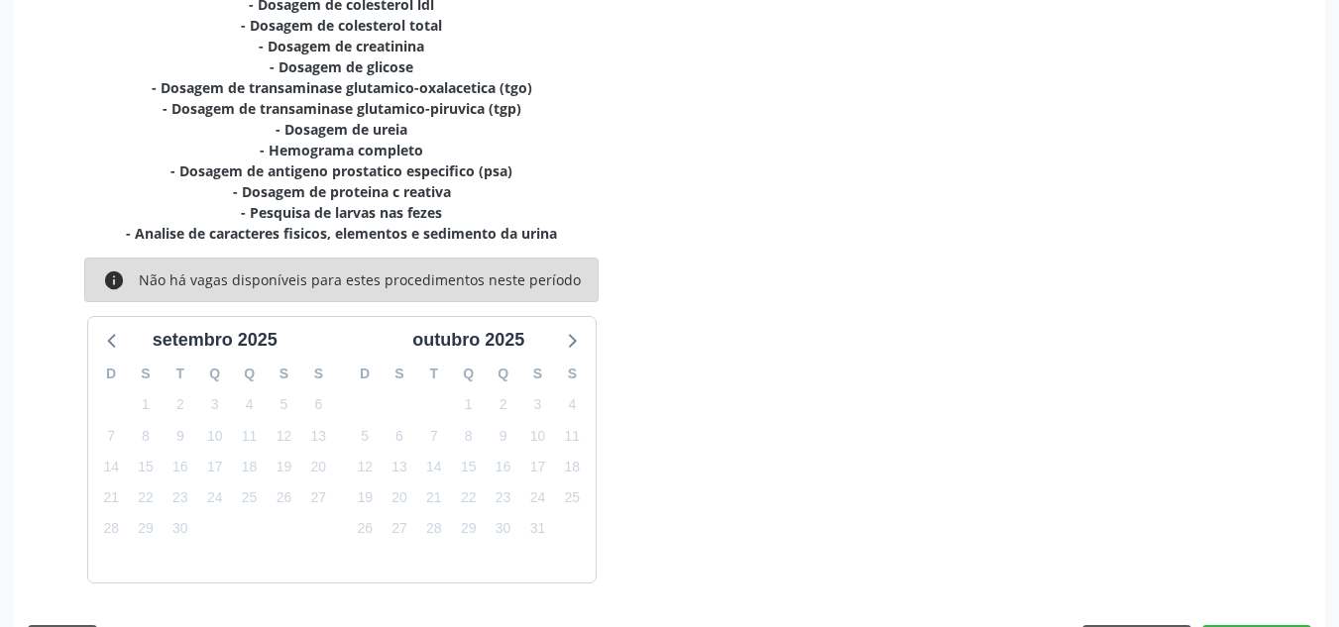
scroll to position [564, 0]
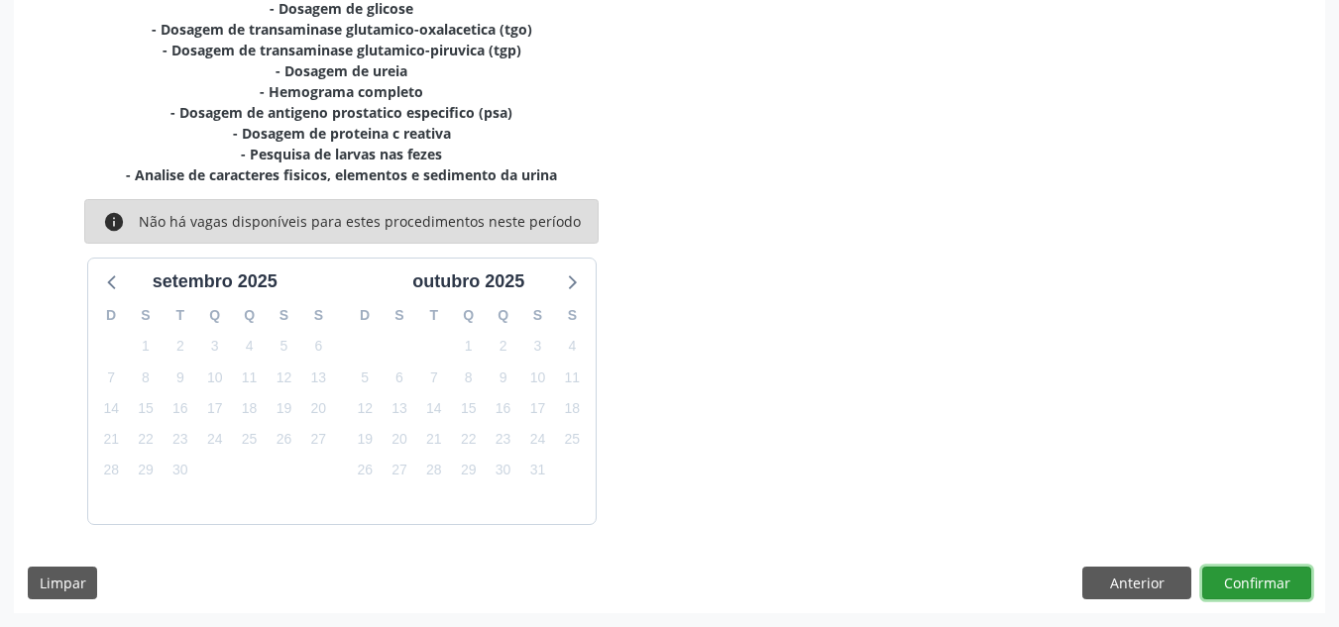
click at [1265, 570] on button "Confirmar" at bounding box center [1256, 584] width 109 height 34
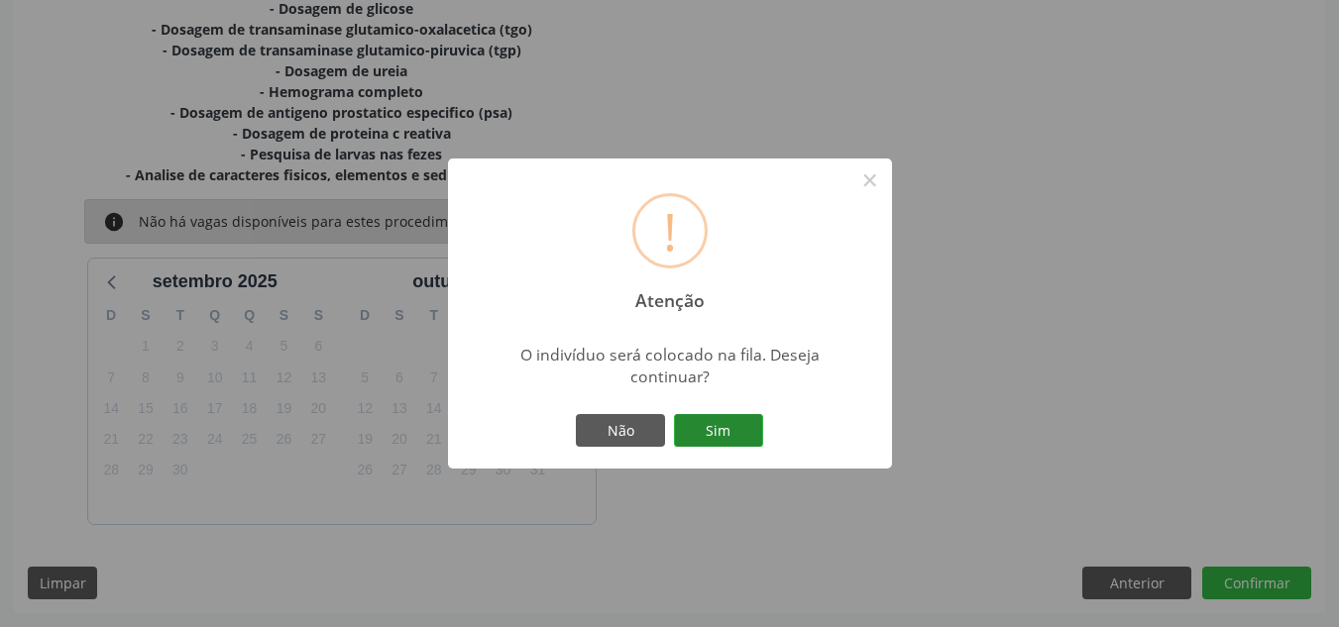
click at [740, 435] on button "Sim" at bounding box center [718, 431] width 89 height 34
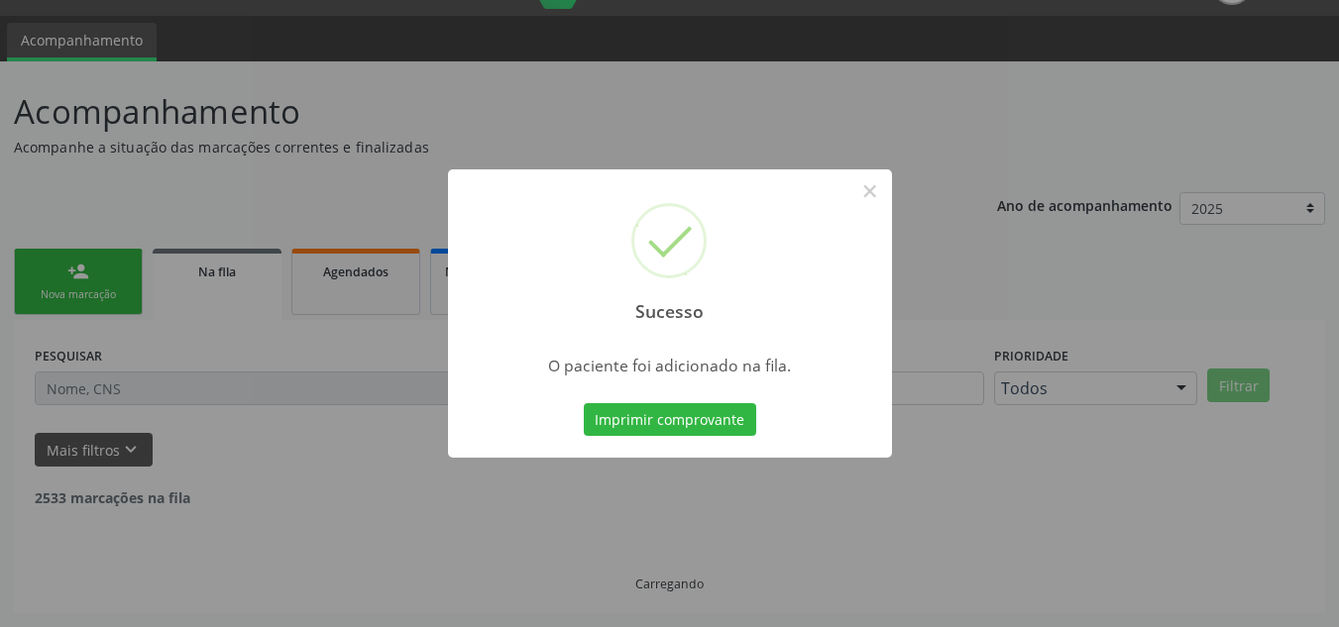
scroll to position [27, 0]
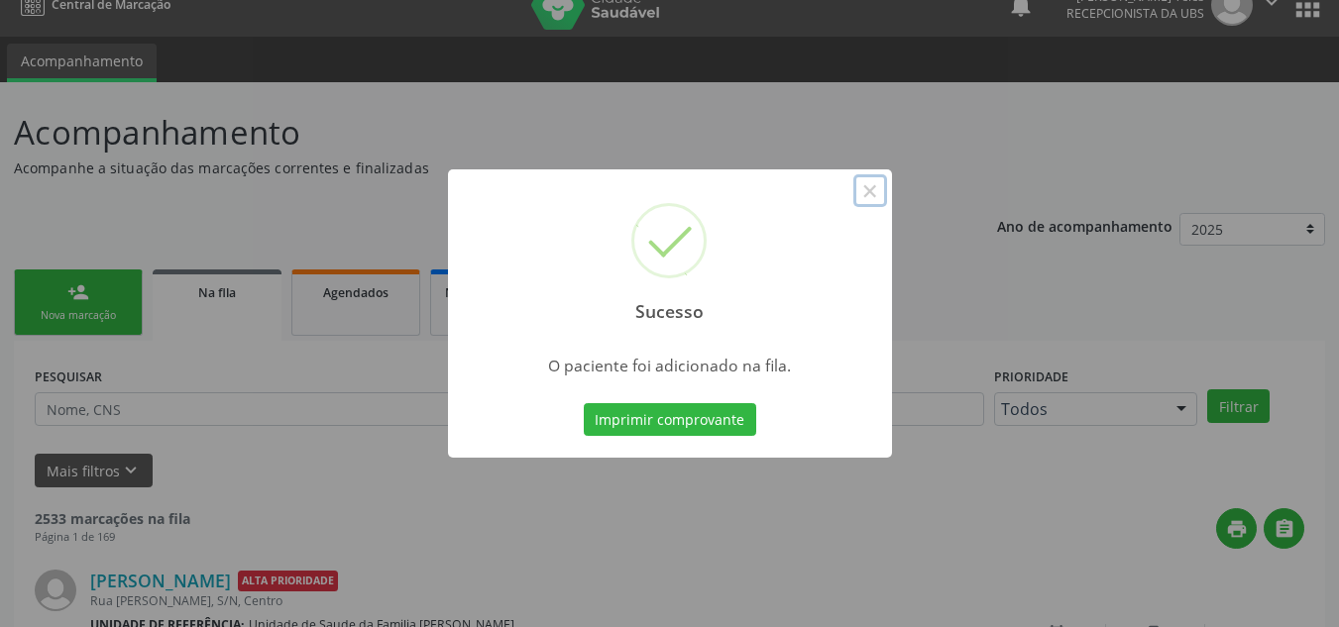
click at [871, 191] on button "×" at bounding box center [870, 191] width 34 height 34
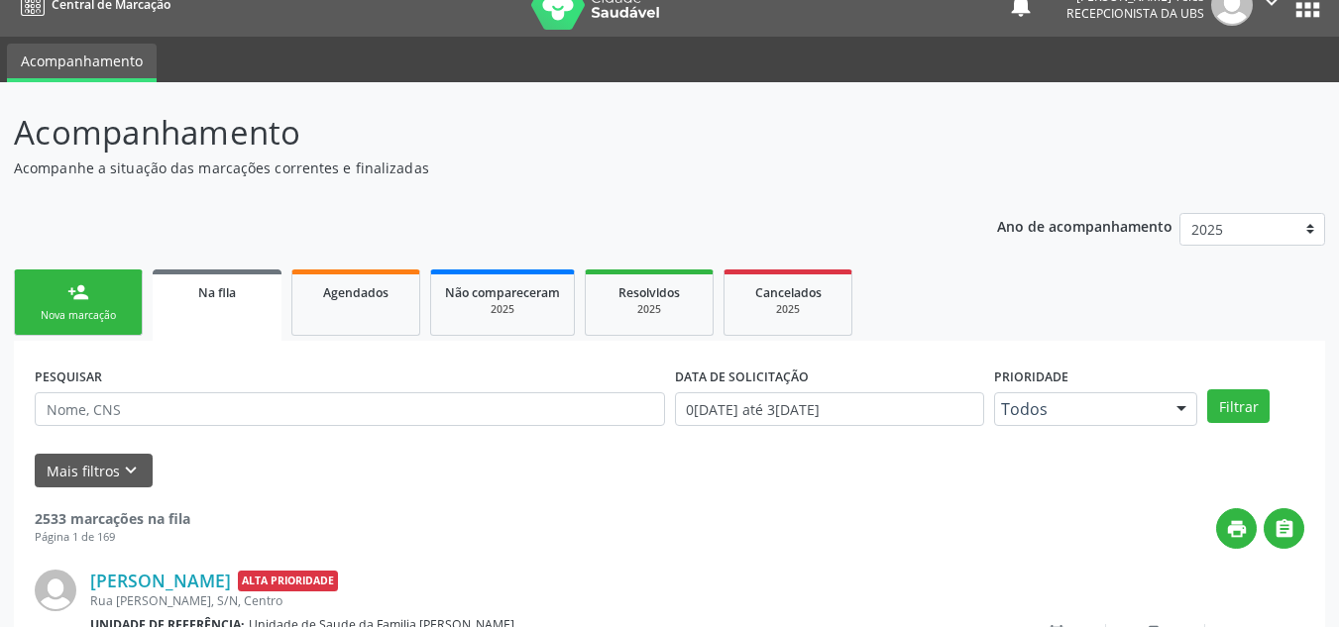
click at [95, 295] on link "person_add Nova marcação" at bounding box center [78, 303] width 129 height 66
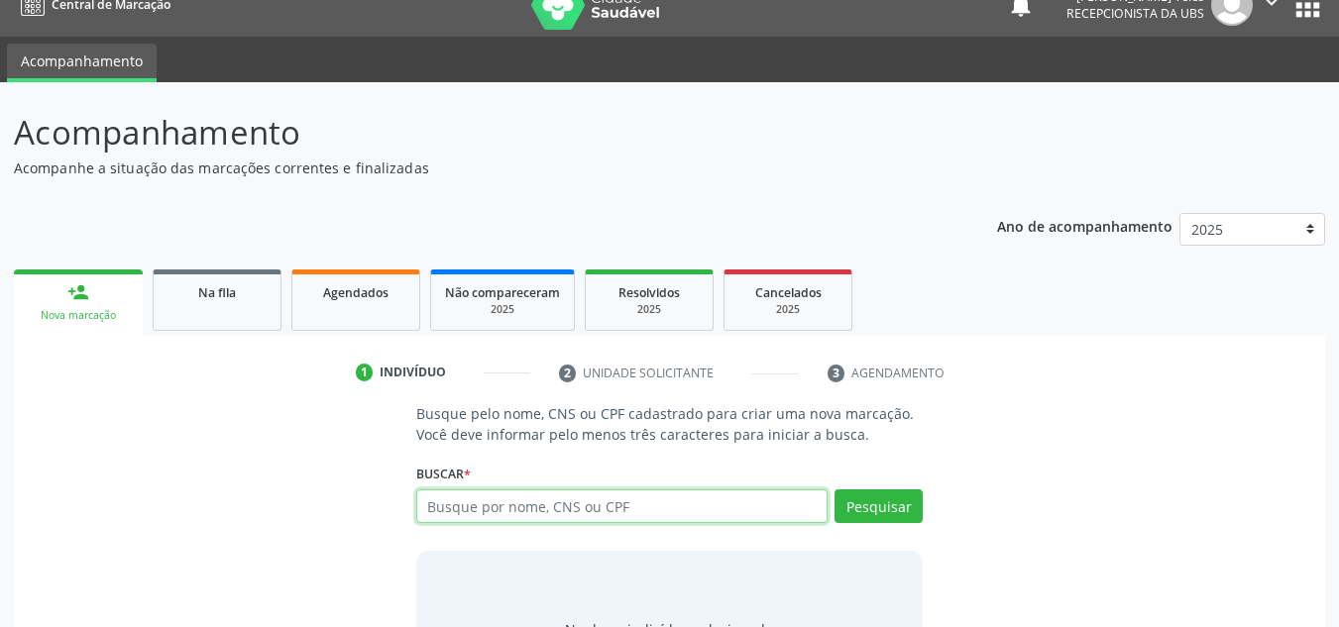
click at [503, 500] on input "text" at bounding box center [622, 507] width 412 height 34
type input "701009884782094"
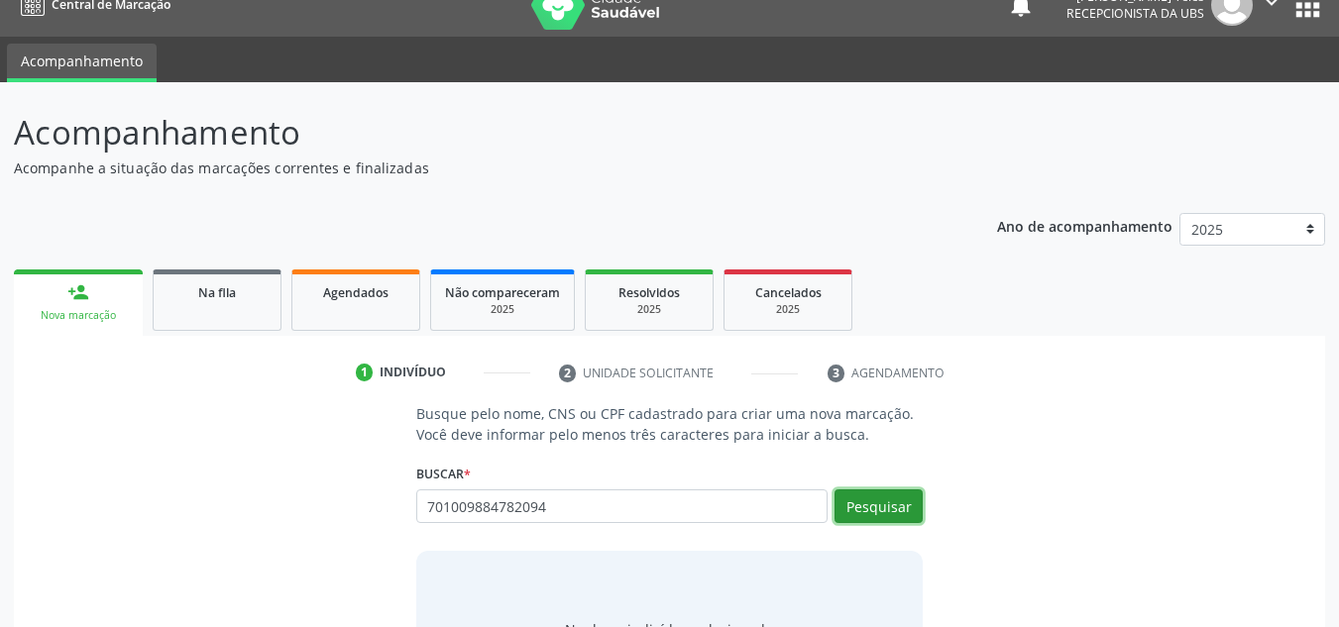
click at [903, 507] on button "Pesquisar" at bounding box center [879, 507] width 88 height 34
type input "701009884782094"
type input "7"
type input "leandro silva reis"
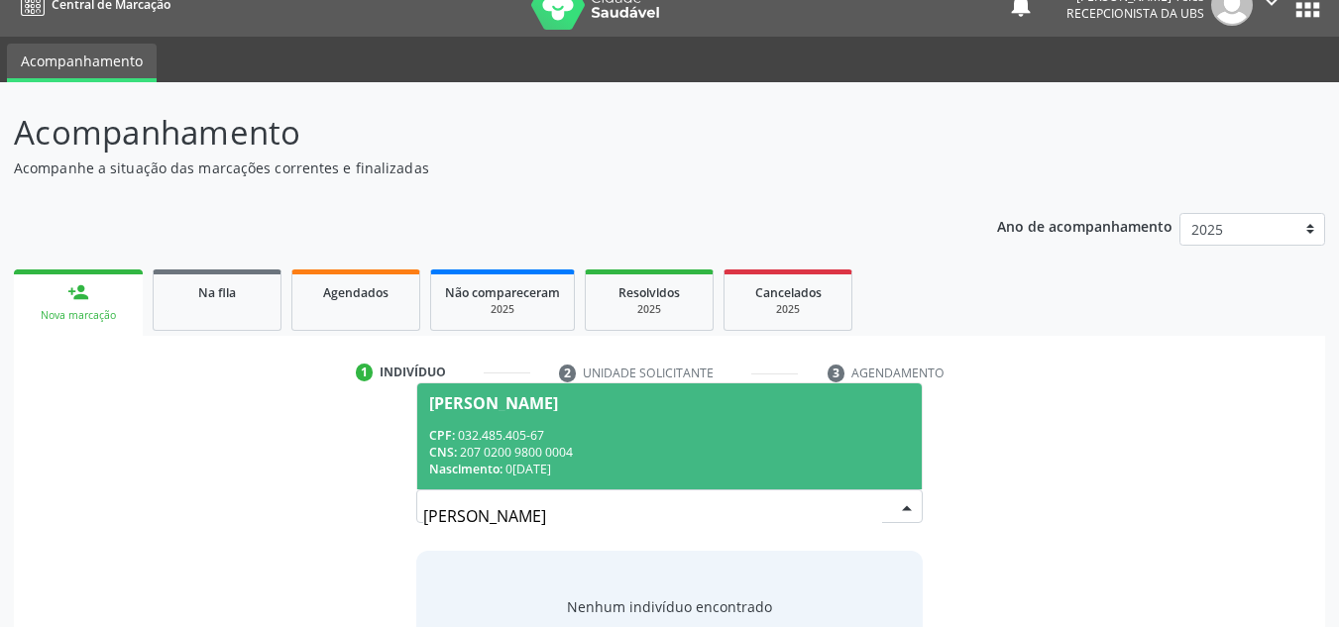
click at [486, 449] on div "CNS: 207 0200 9800 0004" at bounding box center [670, 452] width 482 height 17
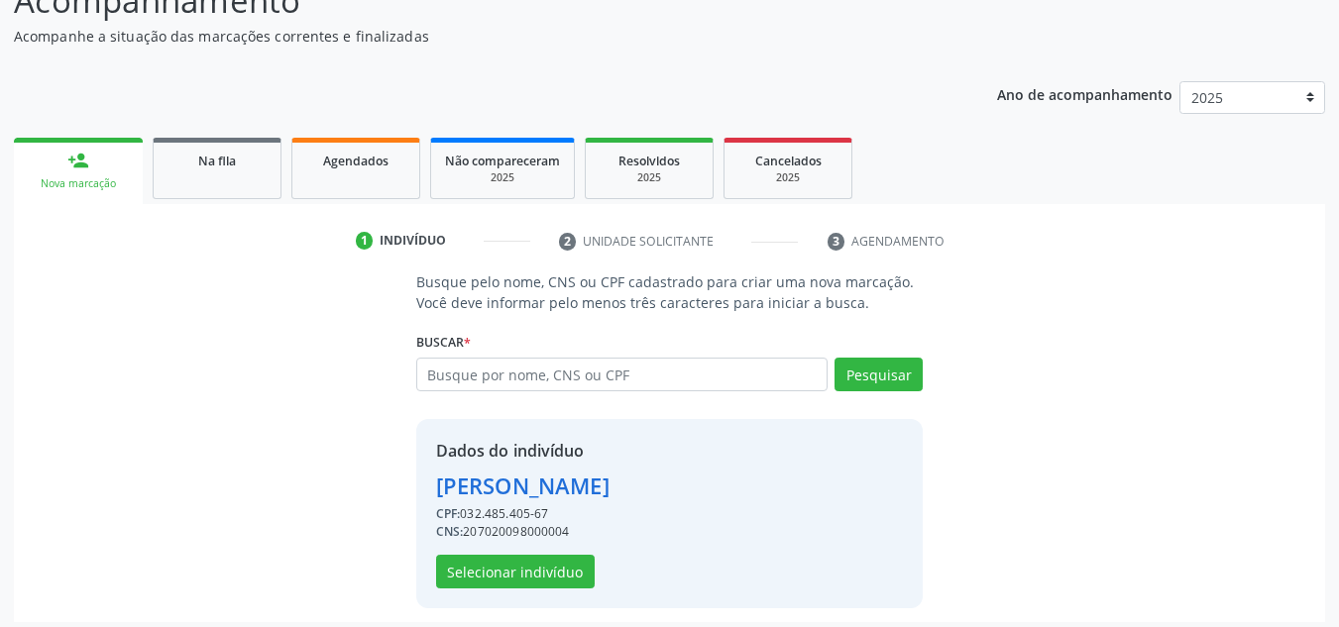
scroll to position [168, 0]
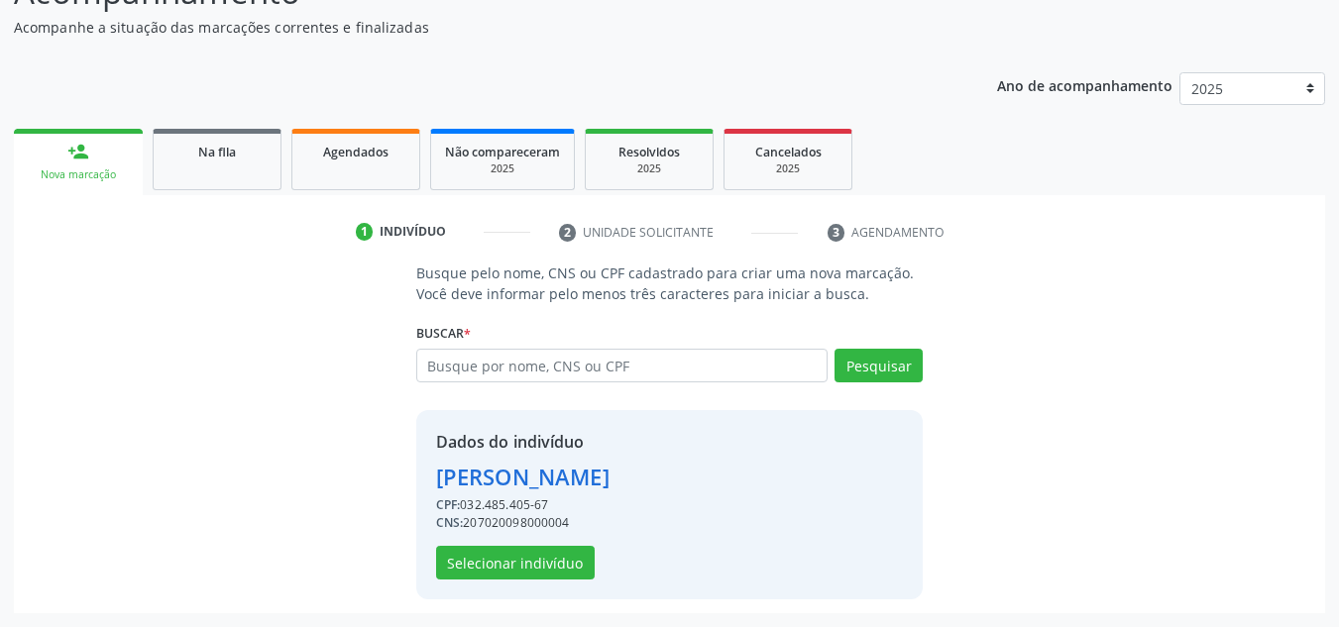
click at [493, 524] on div "CNS: 207020098000004" at bounding box center [522, 523] width 173 height 18
click at [491, 552] on button "Selecionar indivíduo" at bounding box center [515, 563] width 159 height 34
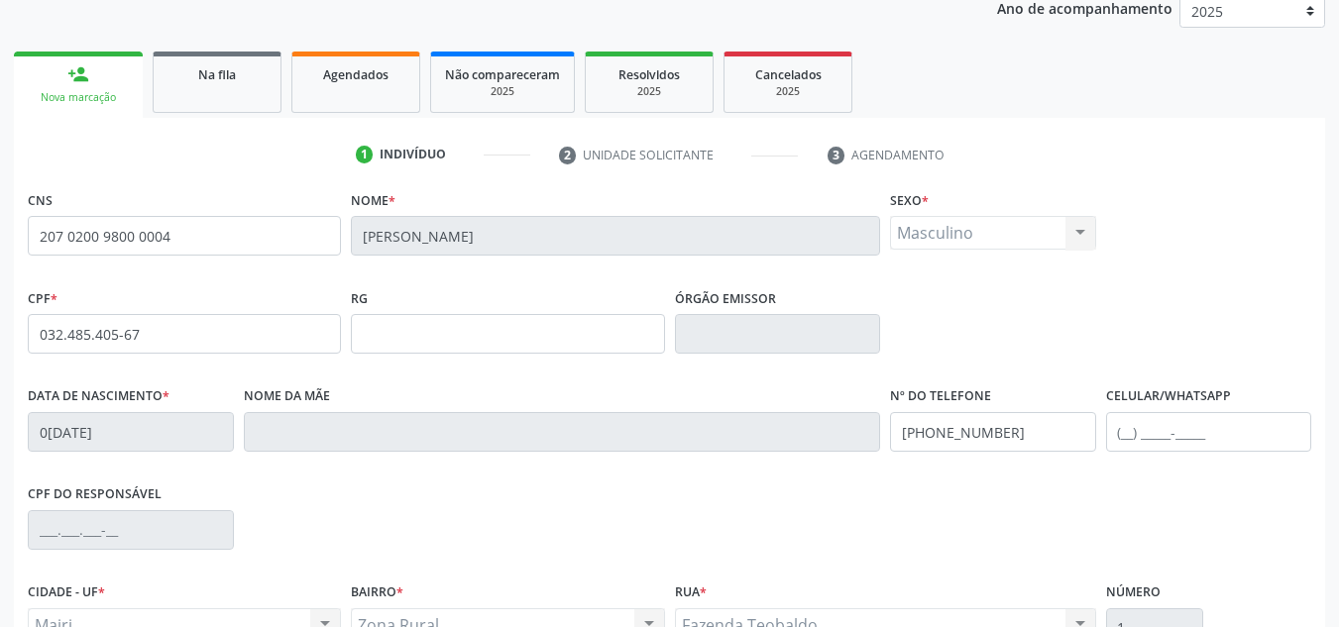
scroll to position [447, 0]
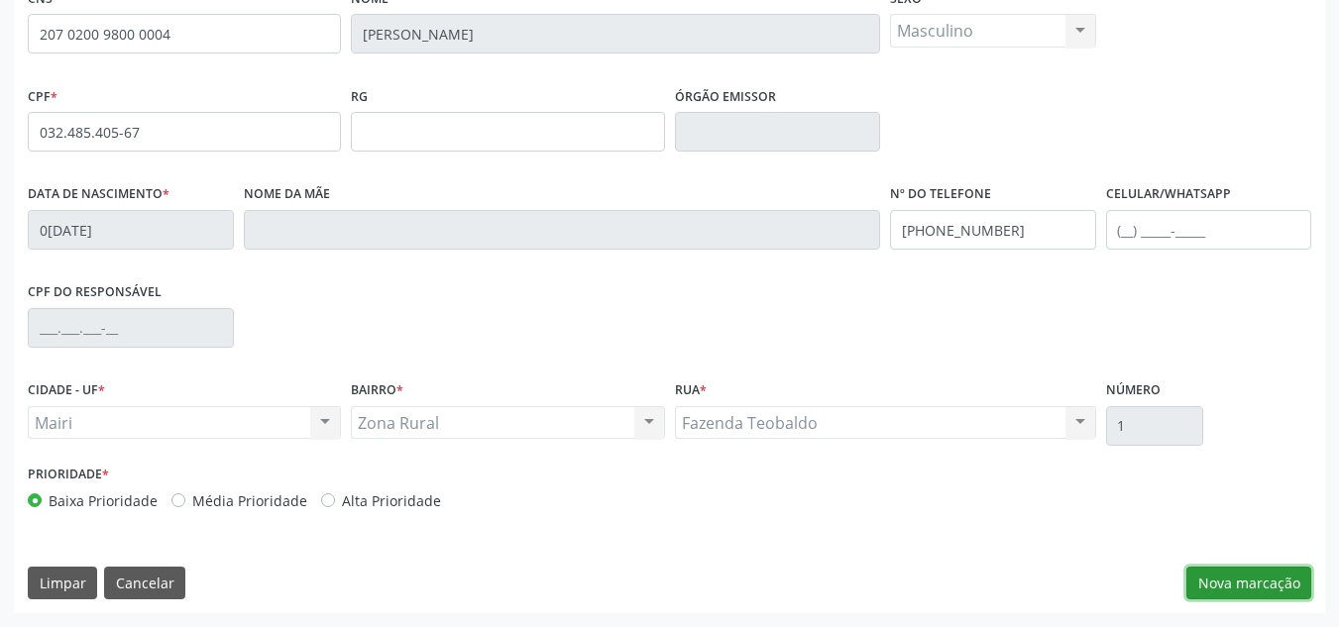
click at [1218, 582] on button "Nova marcação" at bounding box center [1249, 584] width 125 height 34
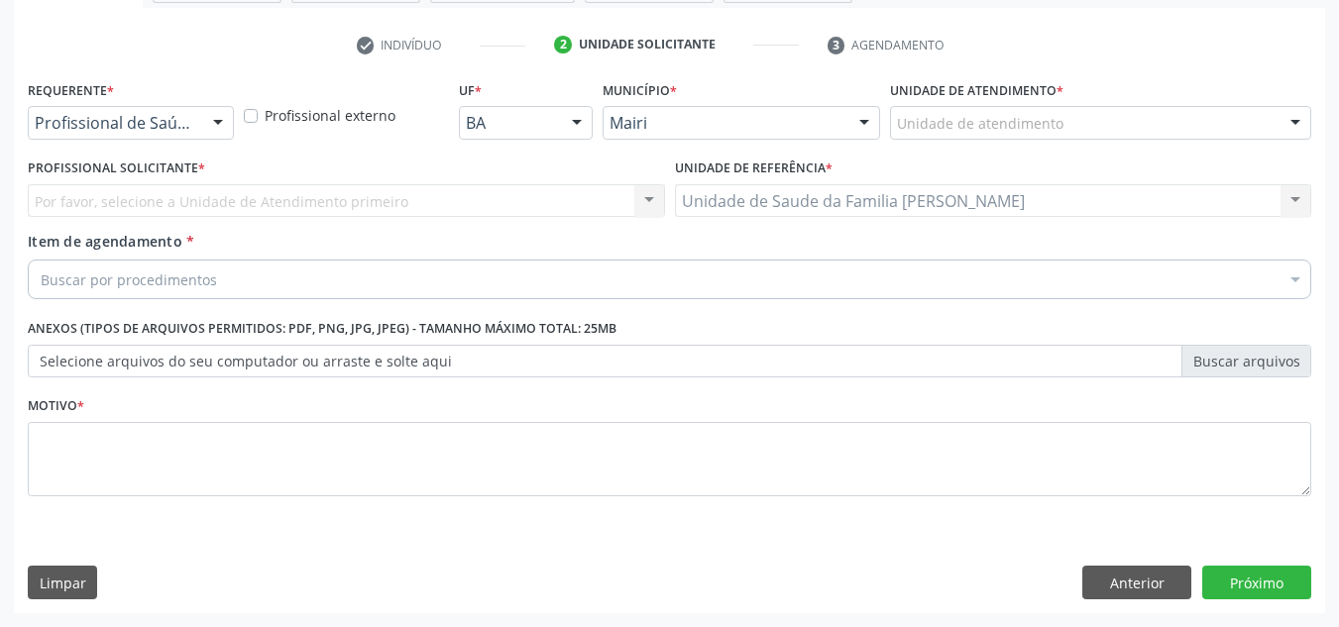
scroll to position [355, 0]
click at [937, 135] on div "Unidade de atendimento" at bounding box center [1100, 123] width 421 height 34
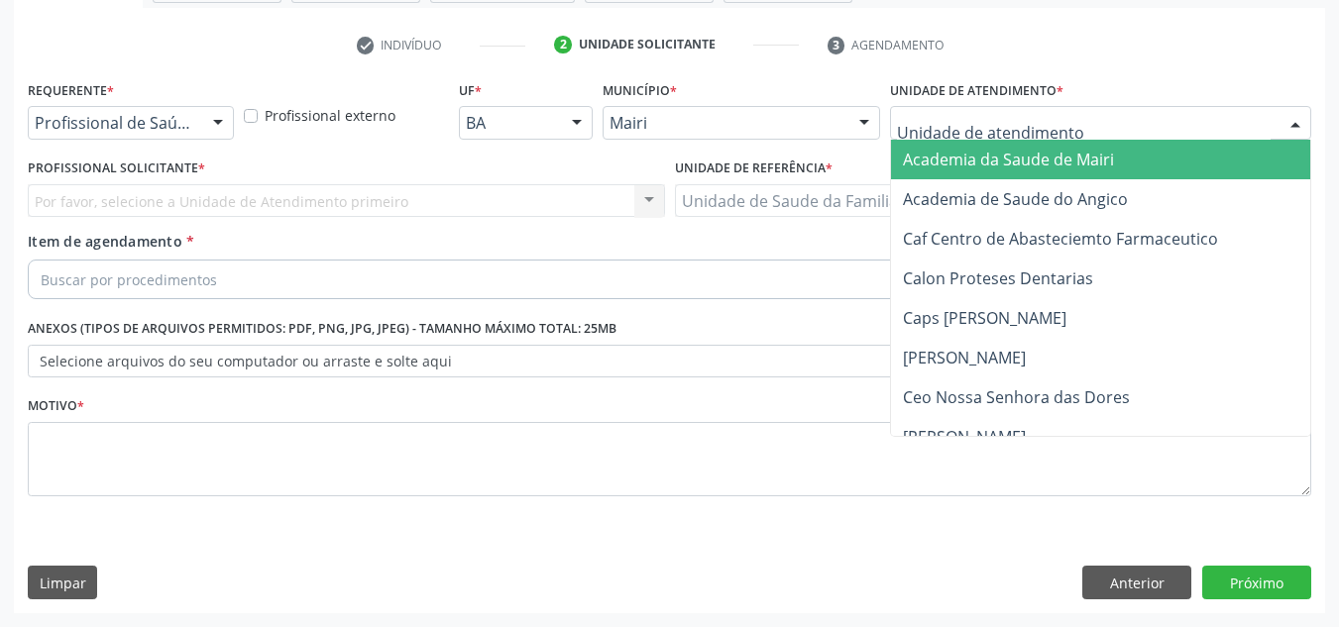
type input "j"
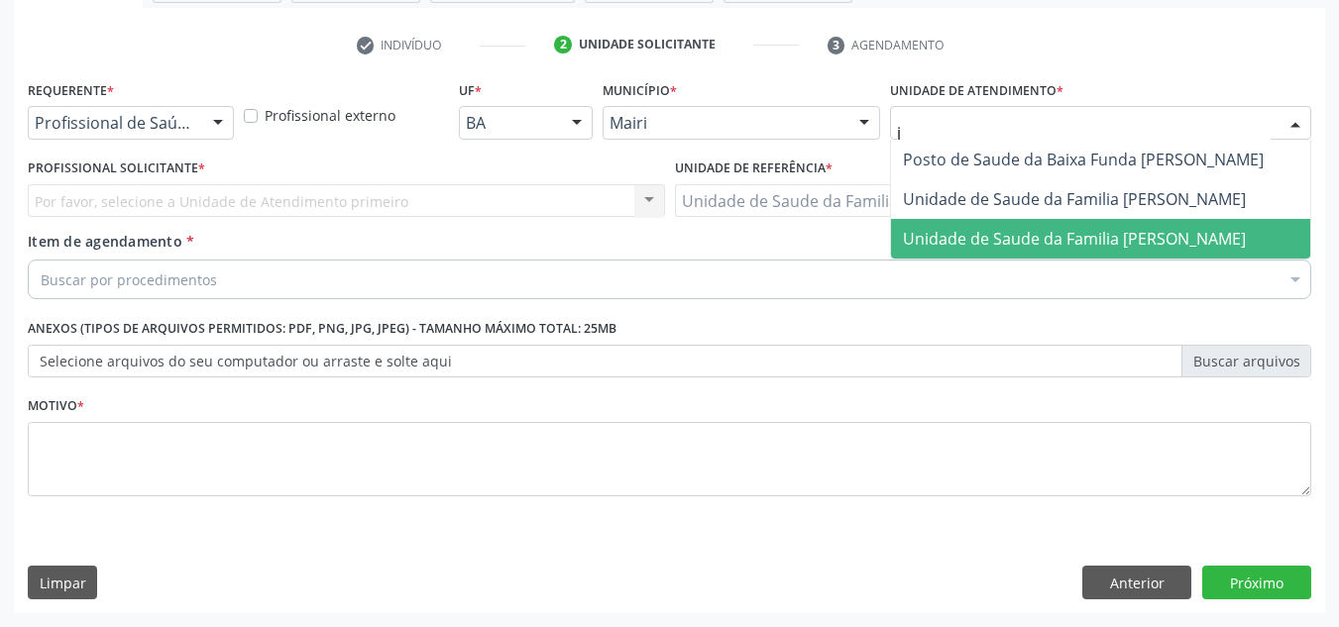
click at [954, 239] on span "Unidade de Saude da Familia [PERSON_NAME]" at bounding box center [1074, 239] width 343 height 22
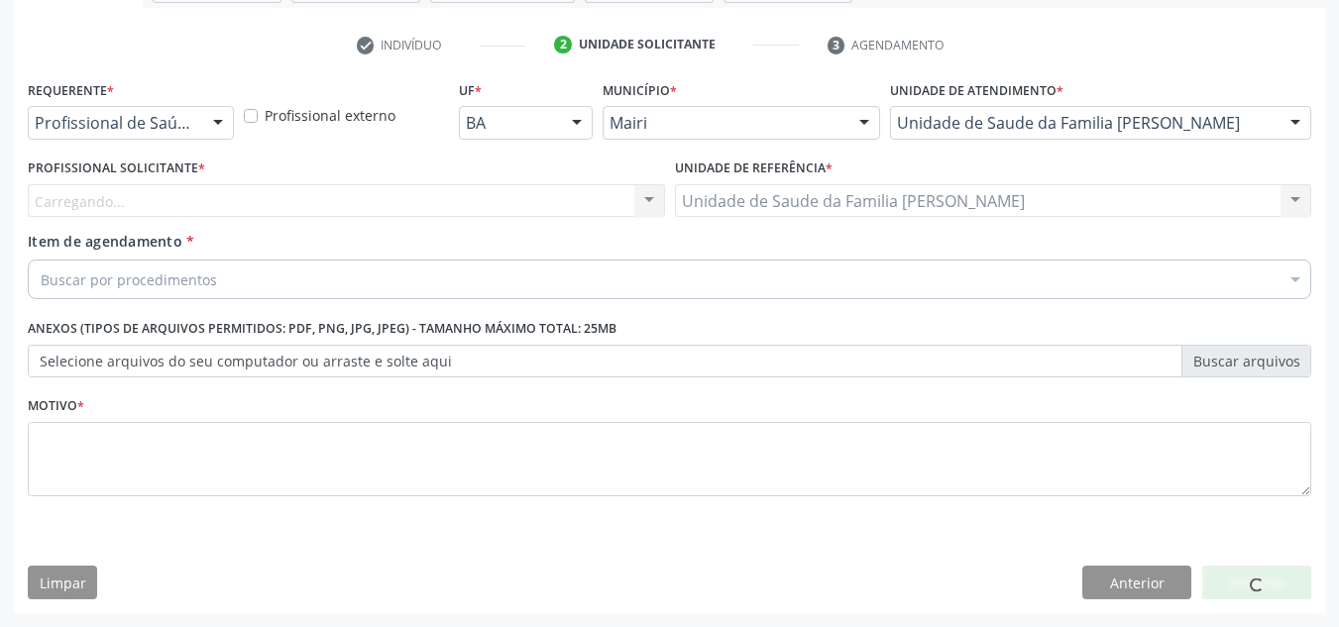
click at [222, 190] on div "Carregando... Nenhum resultado encontrado para: " " Não há nenhuma opção para s…" at bounding box center [346, 201] width 637 height 34
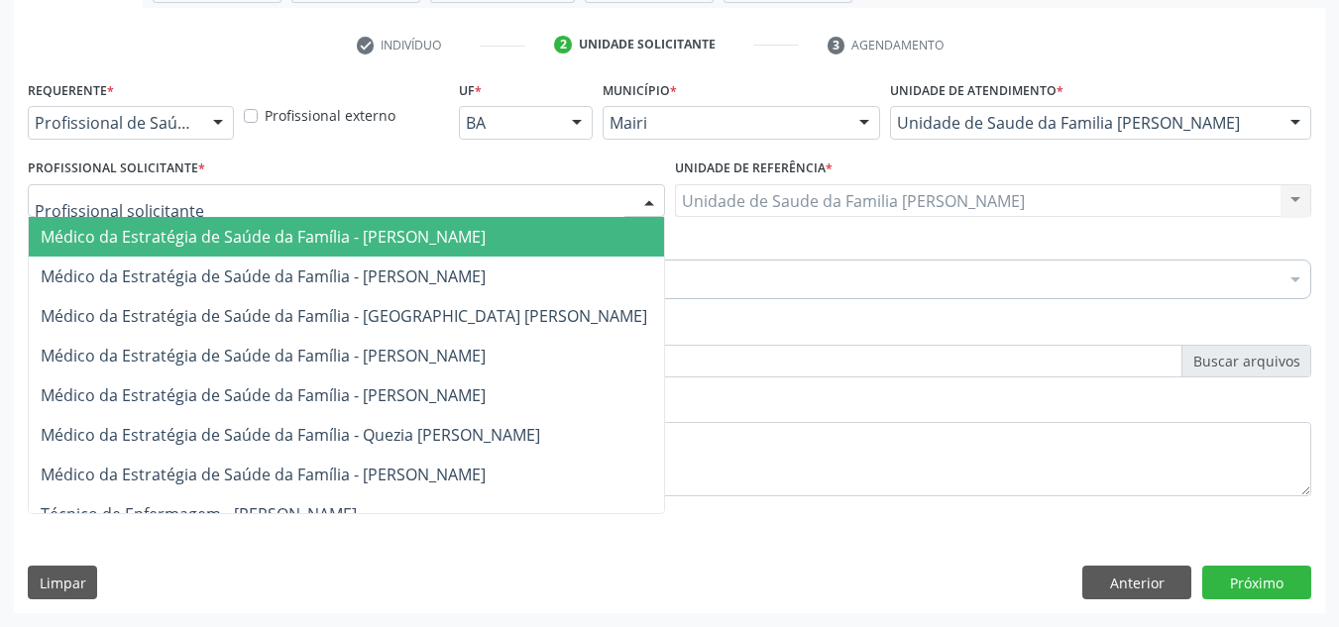
click at [221, 190] on div at bounding box center [346, 201] width 637 height 34
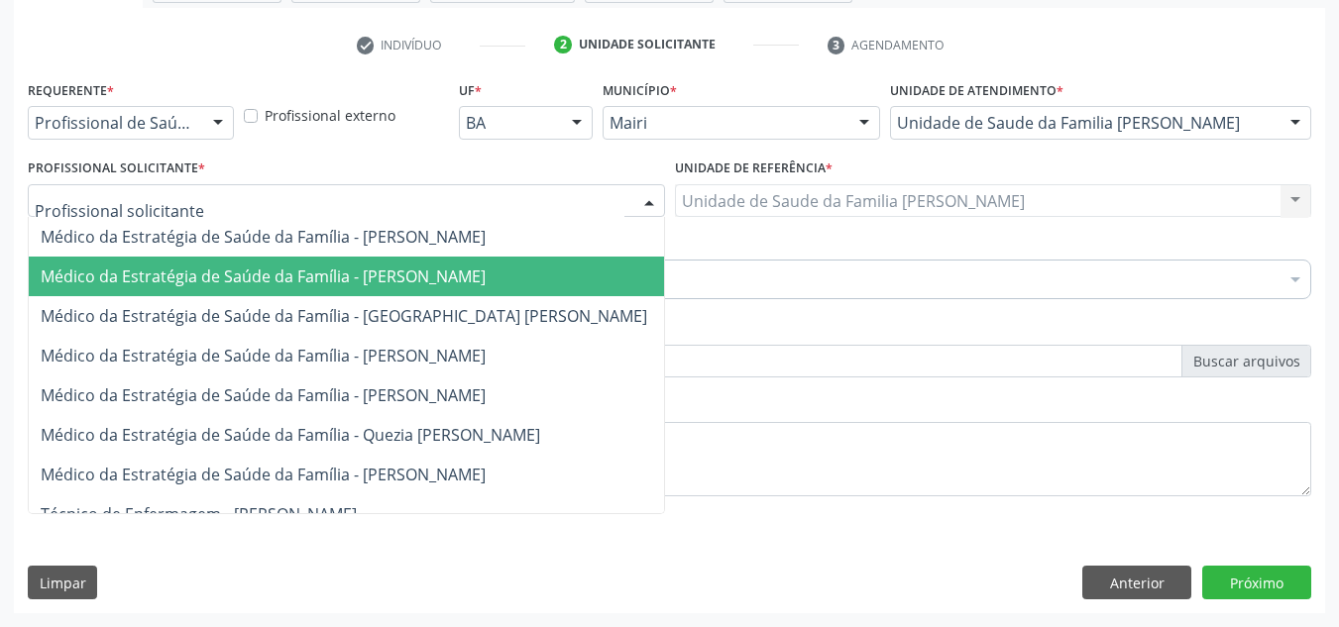
click at [216, 278] on span "Médico da Estratégia de Saúde da Família - [PERSON_NAME]" at bounding box center [263, 277] width 445 height 22
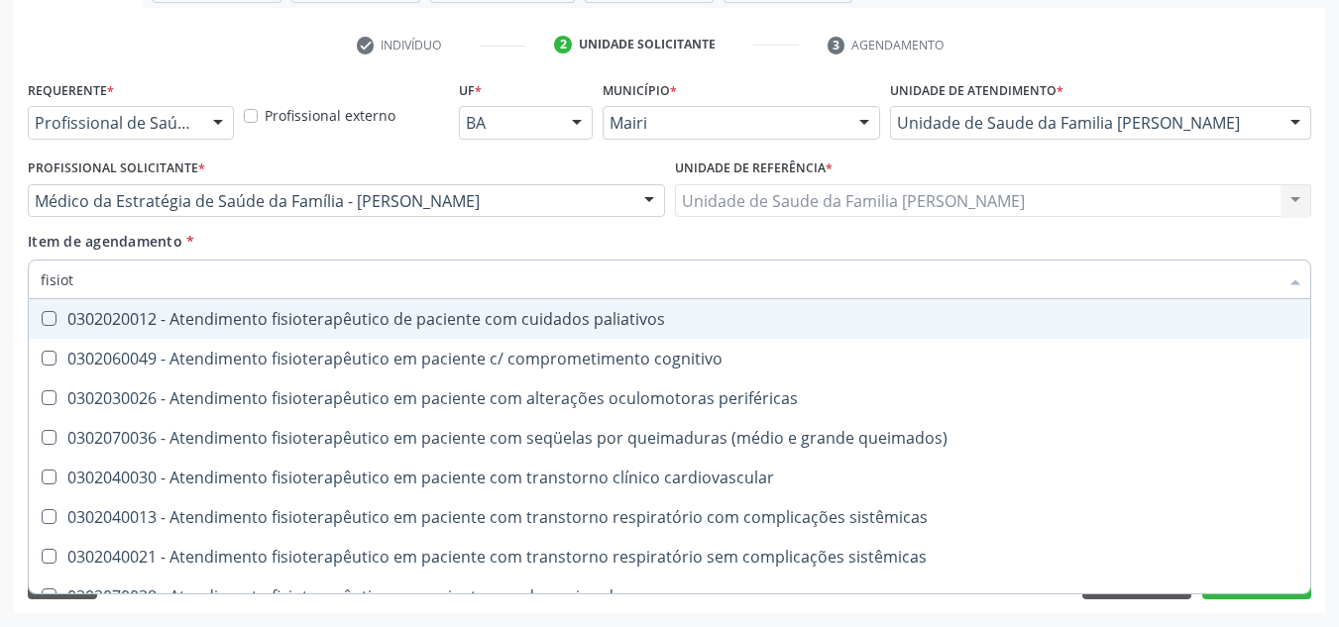
type input "fisiote"
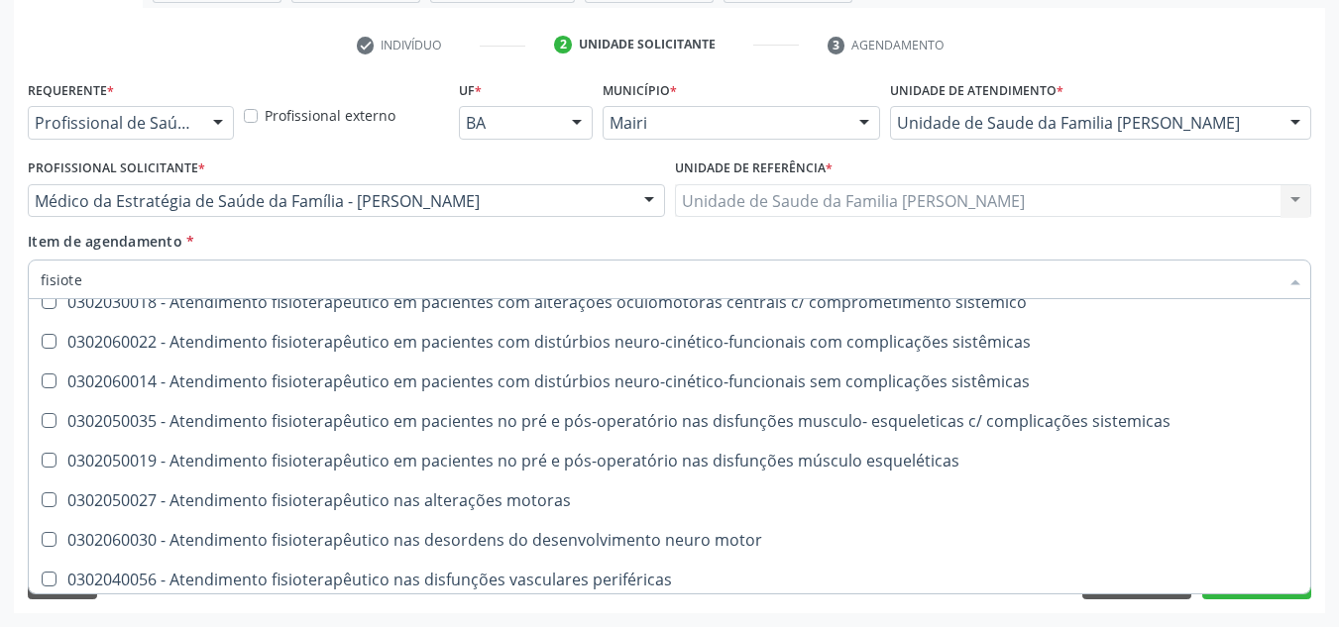
scroll to position [657, 0]
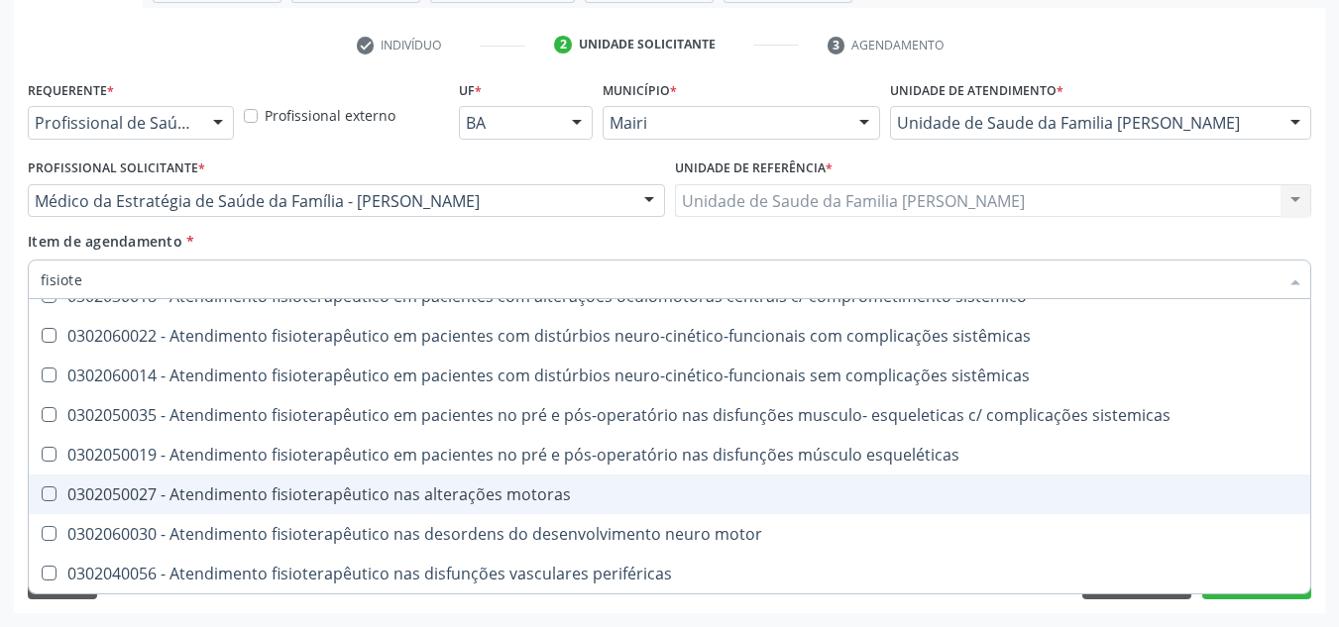
click at [238, 501] on div "0302050027 - Atendimento fisioterapêutico nas alterações motoras" at bounding box center [670, 495] width 1258 height 16
checkbox motoras "true"
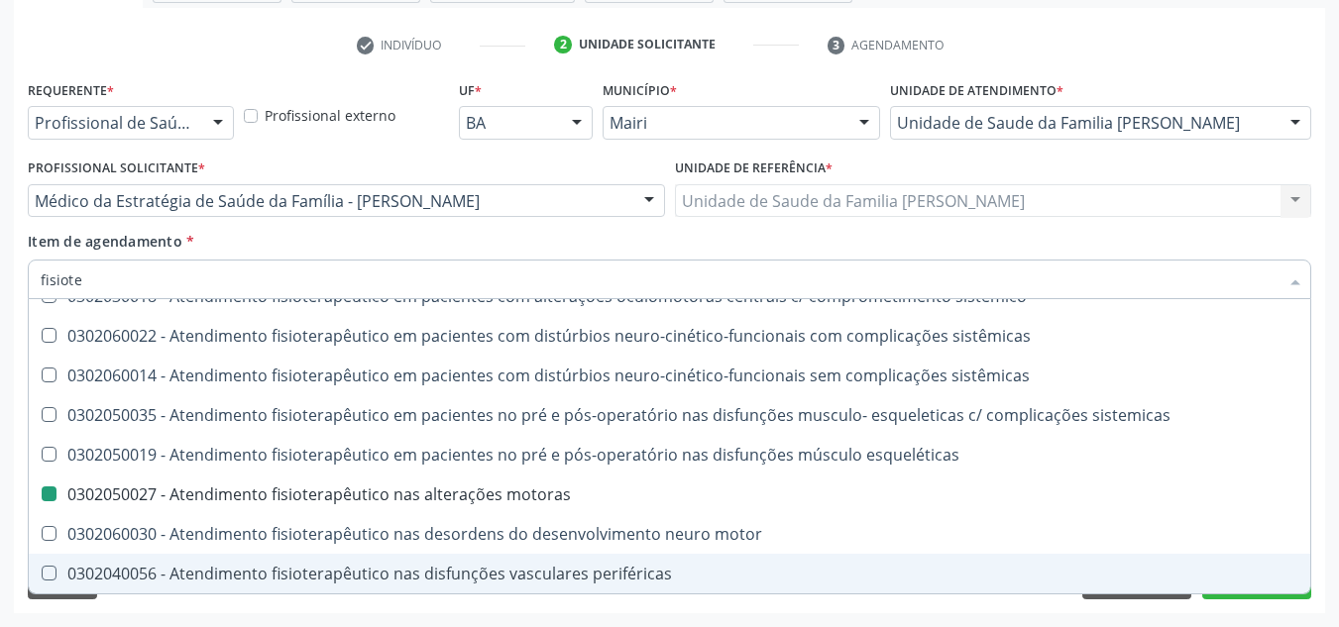
click at [1311, 617] on div "Acompanhamento Acompanhe a situação das marcações correntes e finalizadas Relat…" at bounding box center [669, 190] width 1339 height 873
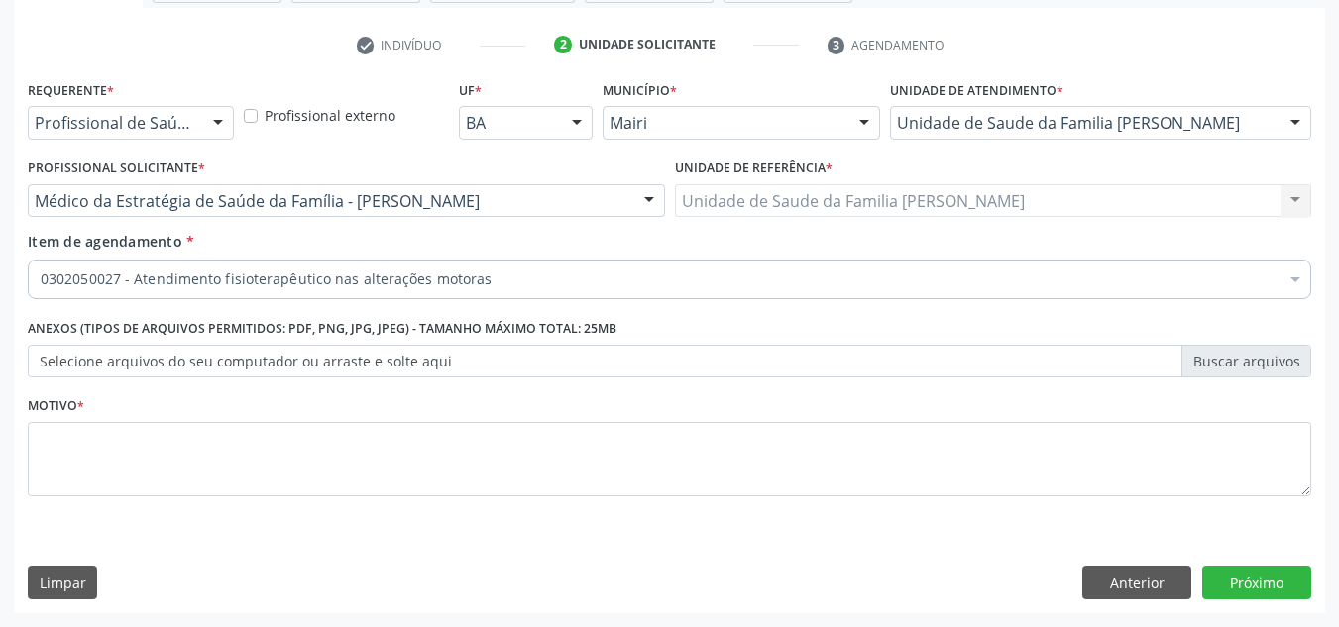
scroll to position [0, 0]
click at [1284, 578] on button "Próximo" at bounding box center [1256, 583] width 109 height 34
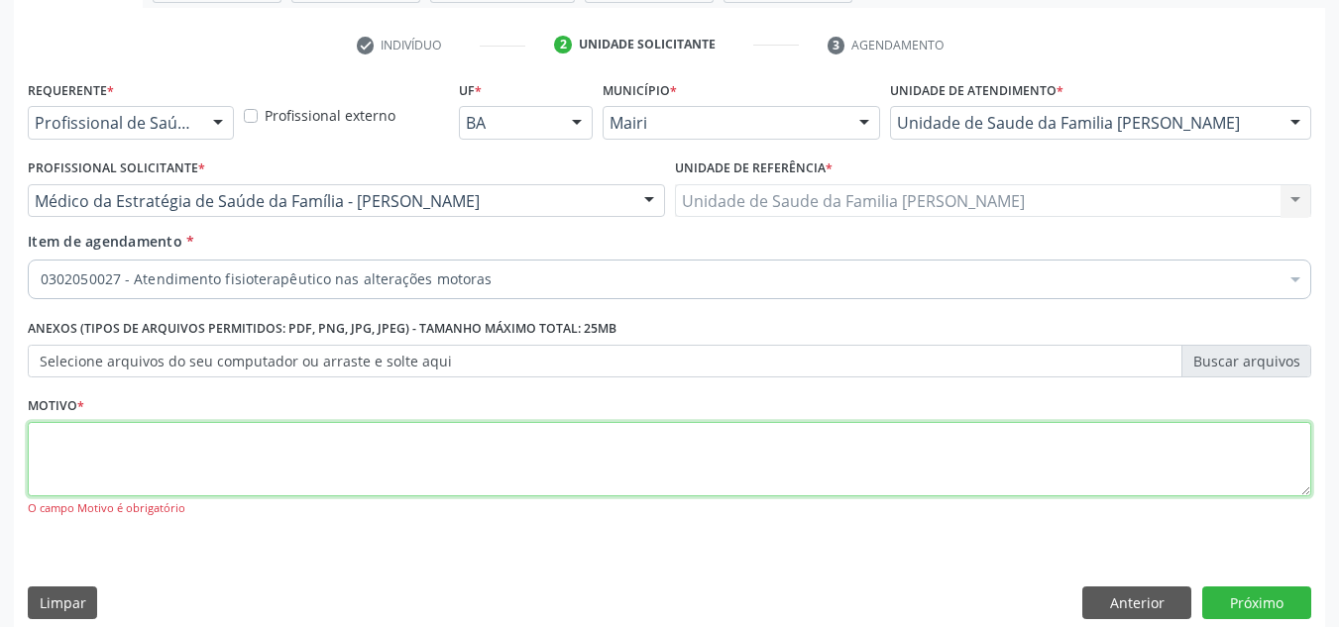
click at [299, 440] on textarea at bounding box center [670, 459] width 1284 height 75
type textarea "avaliacao"
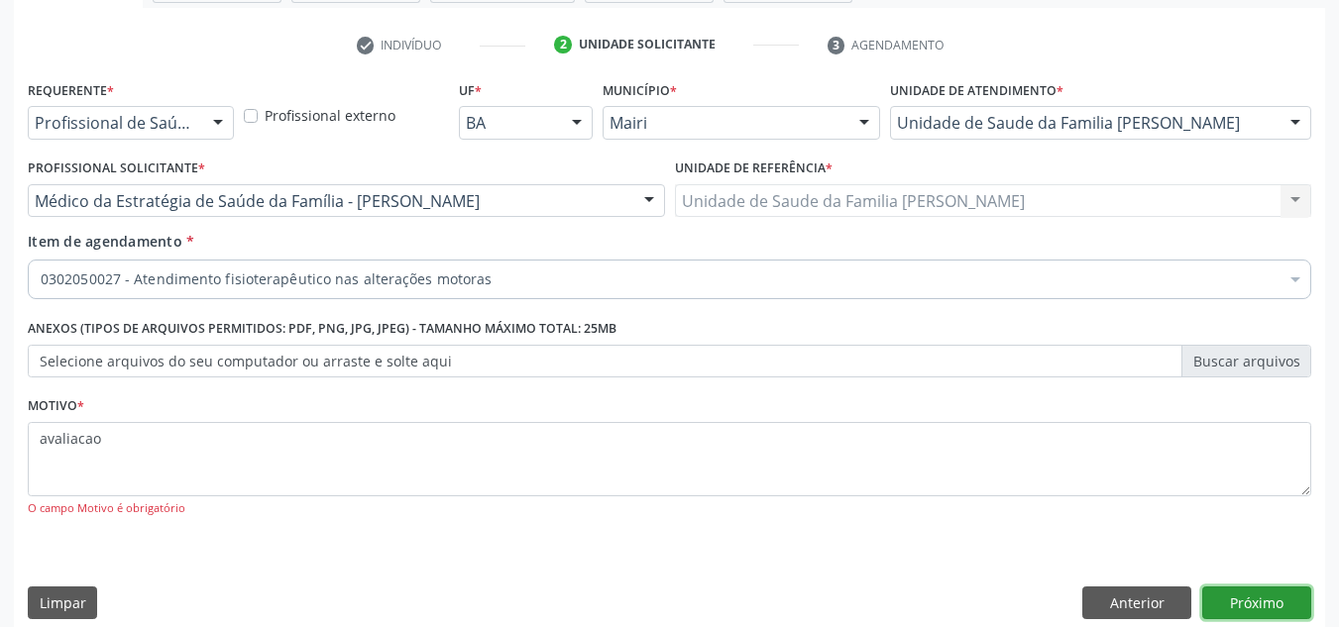
click at [1220, 602] on button "Próximo" at bounding box center [1256, 604] width 109 height 34
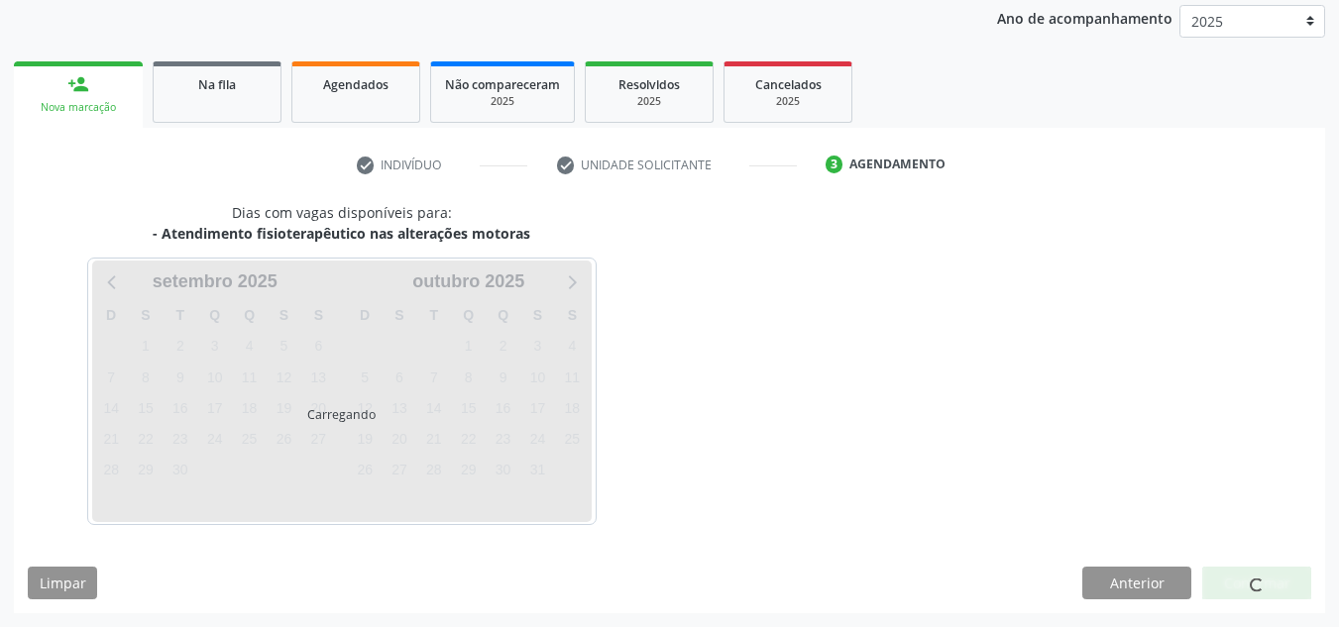
scroll to position [293, 0]
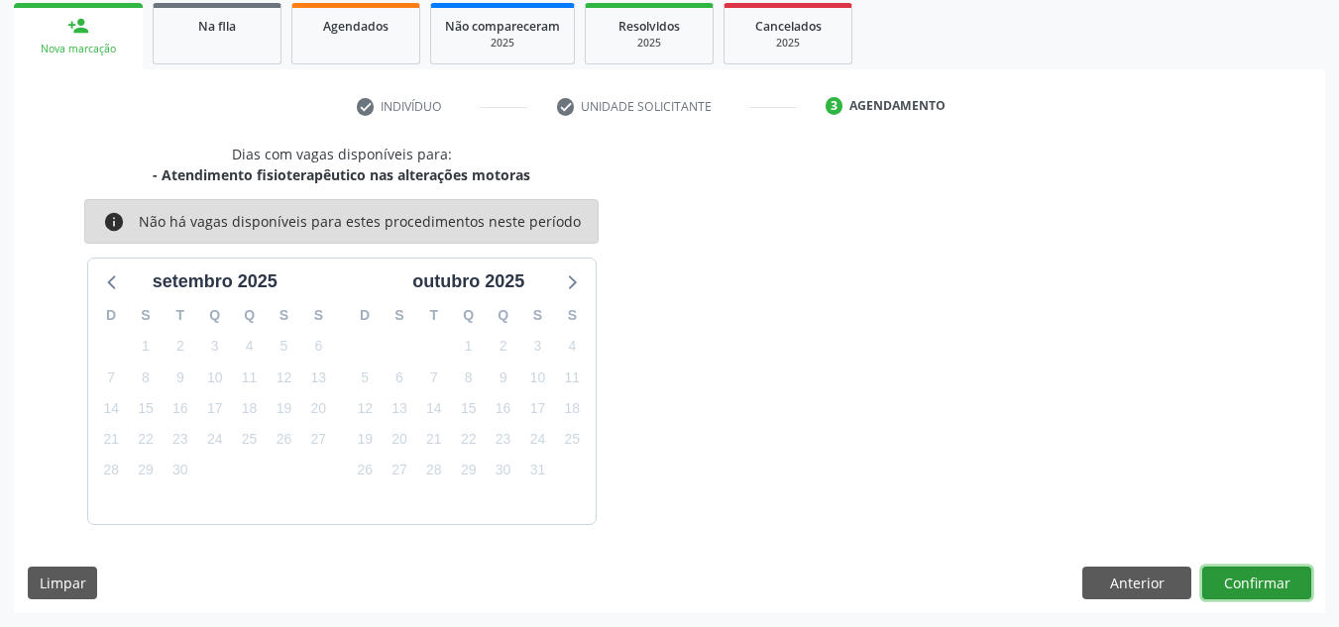
click at [1245, 583] on button "Confirmar" at bounding box center [1256, 584] width 109 height 34
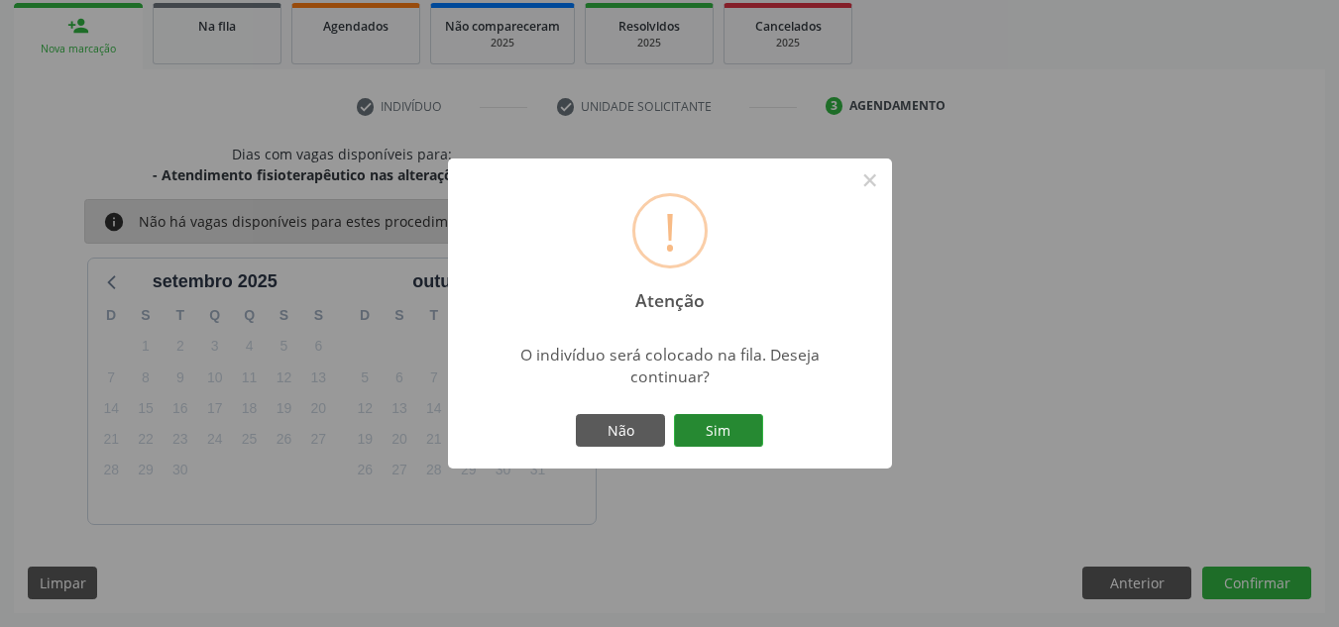
click at [726, 435] on button "Sim" at bounding box center [718, 431] width 89 height 34
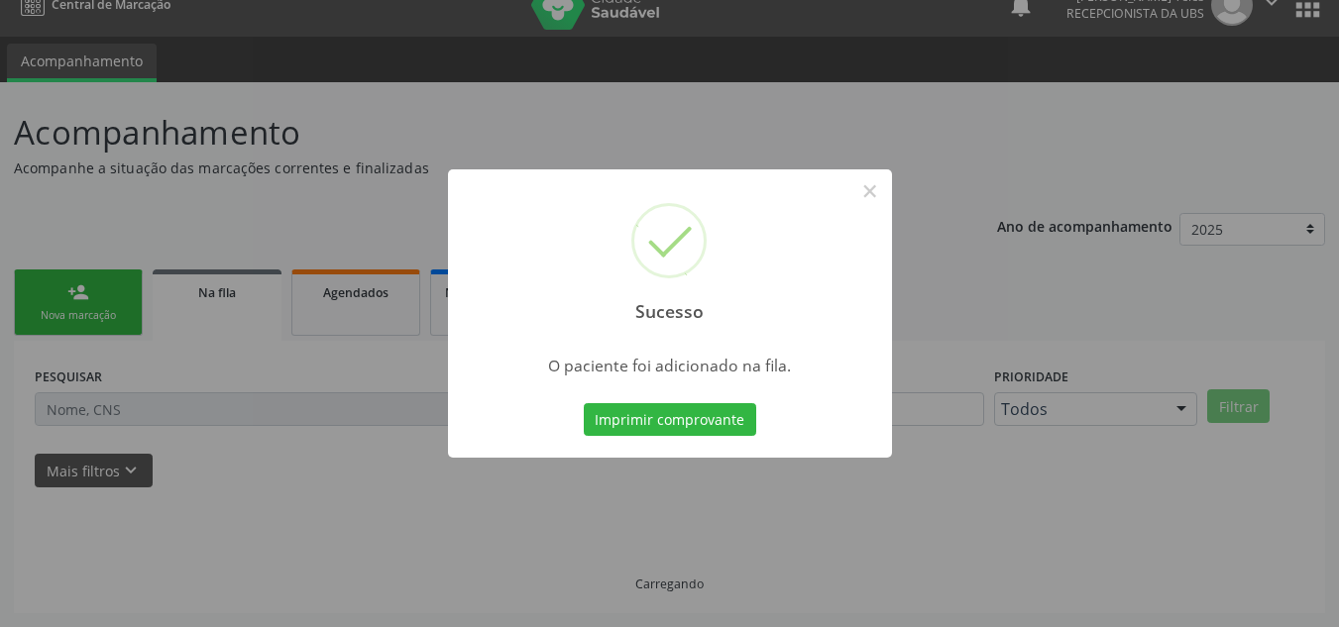
scroll to position [27, 0]
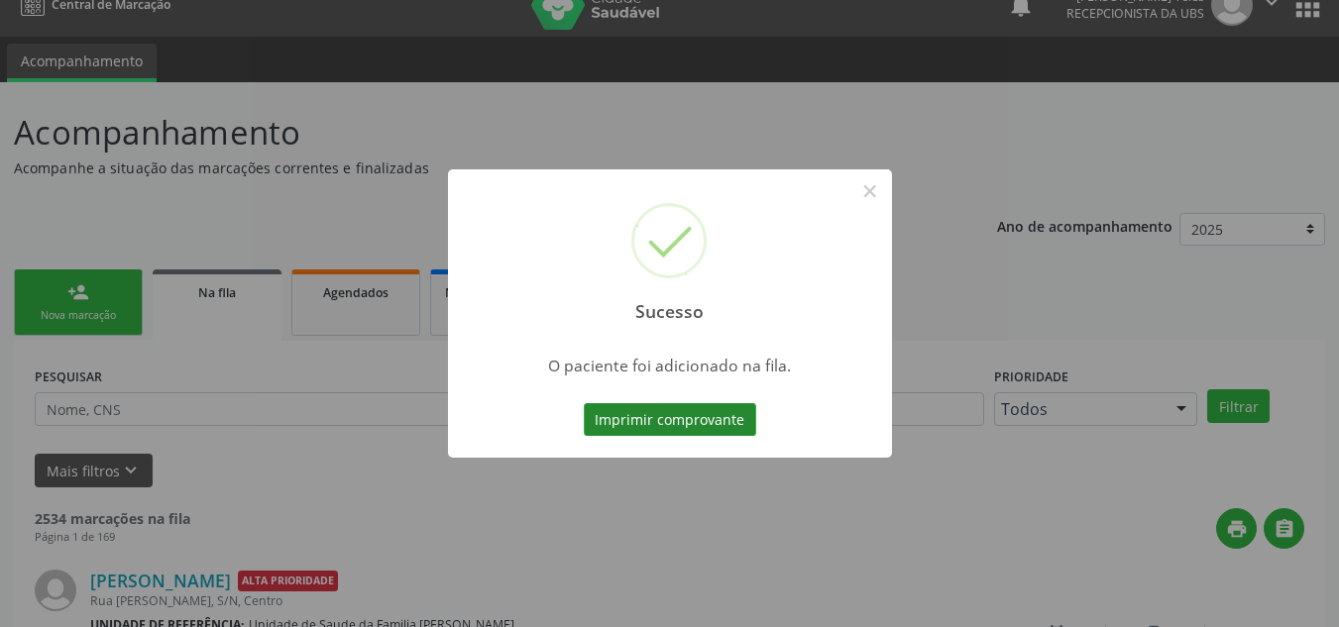
click at [690, 419] on button "Imprimir comprovante" at bounding box center [670, 420] width 172 height 34
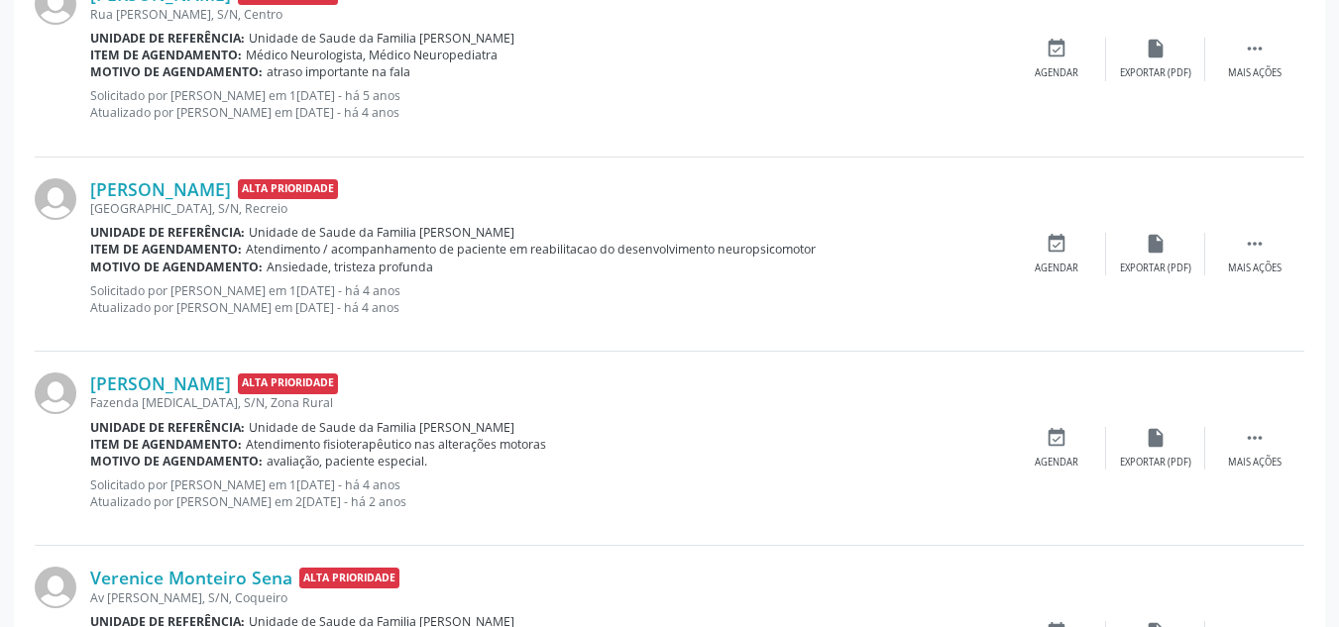
scroll to position [721, 0]
